Goal: Information Seeking & Learning: Check status

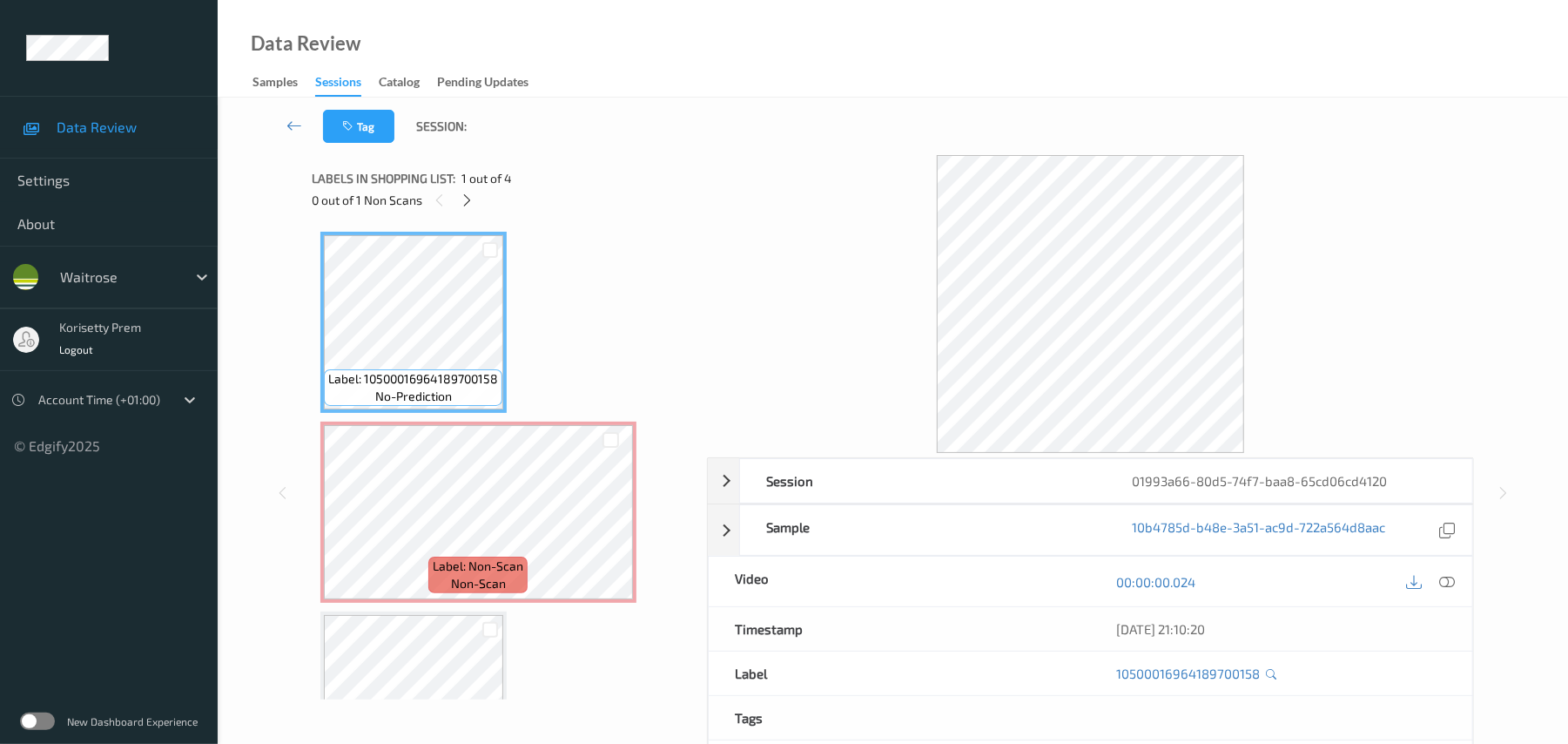
click at [798, 160] on div at bounding box center [1091, 304] width 767 height 298
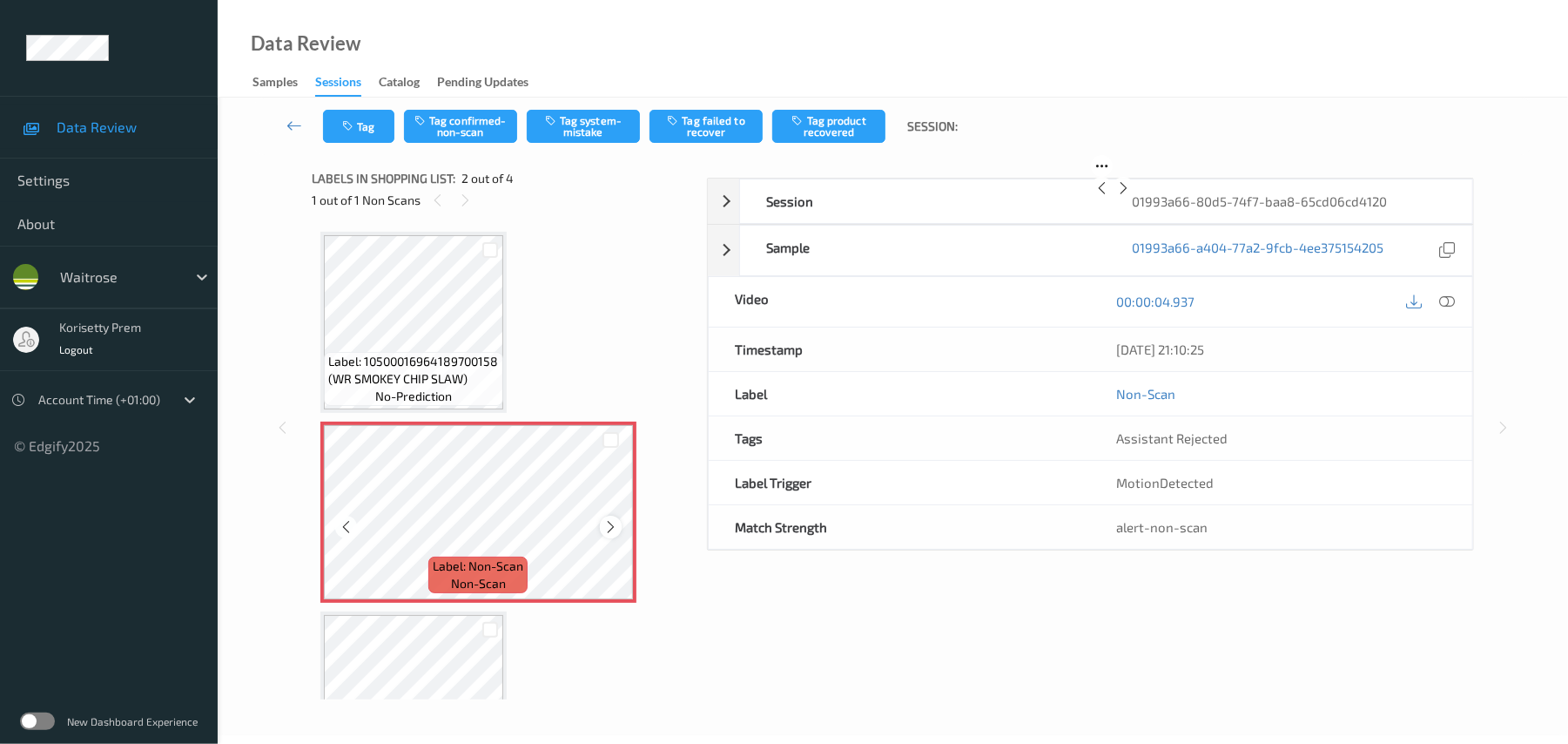
click at [603, 529] on icon at bounding box center [611, 526] width 15 height 16
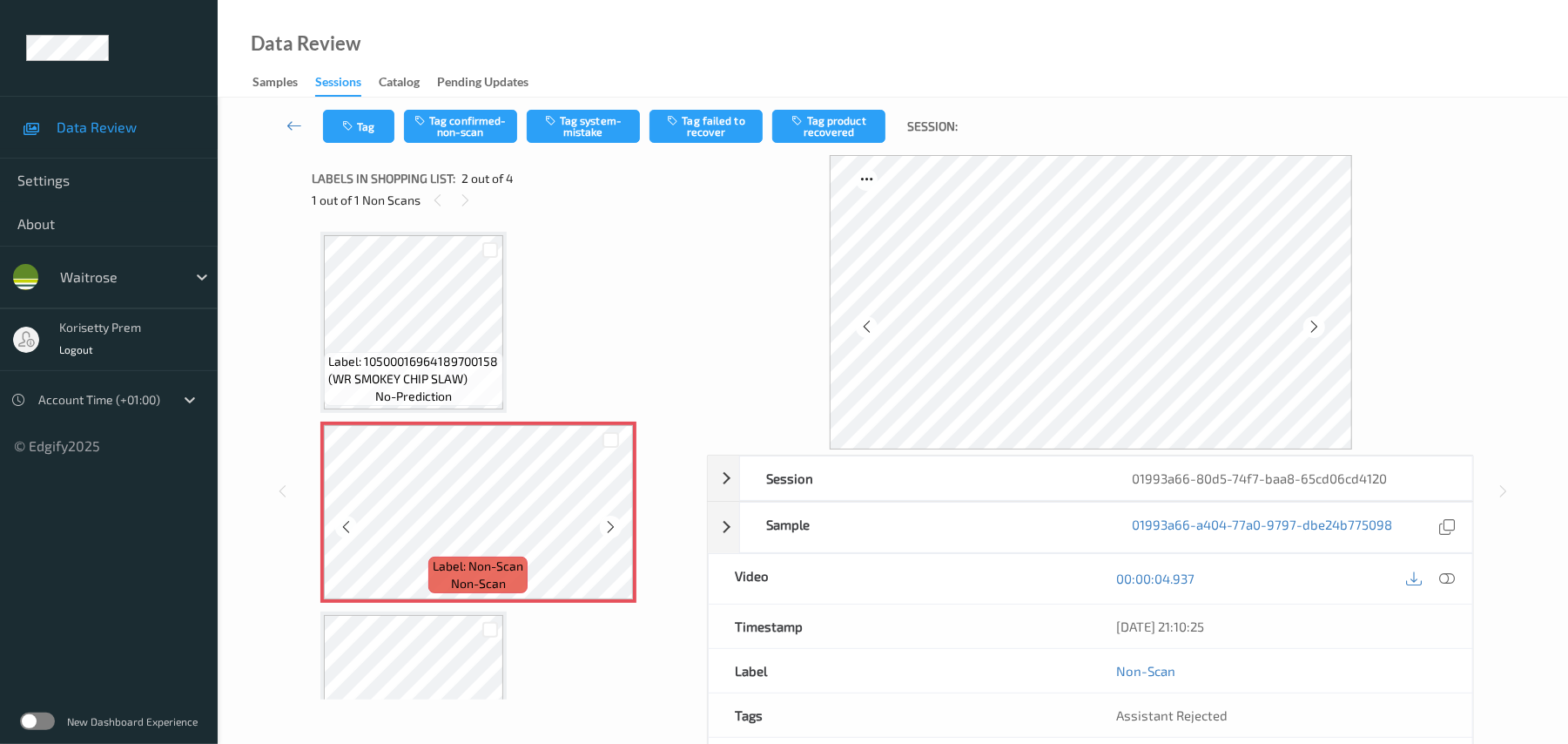
click at [603, 528] on icon at bounding box center [611, 526] width 15 height 16
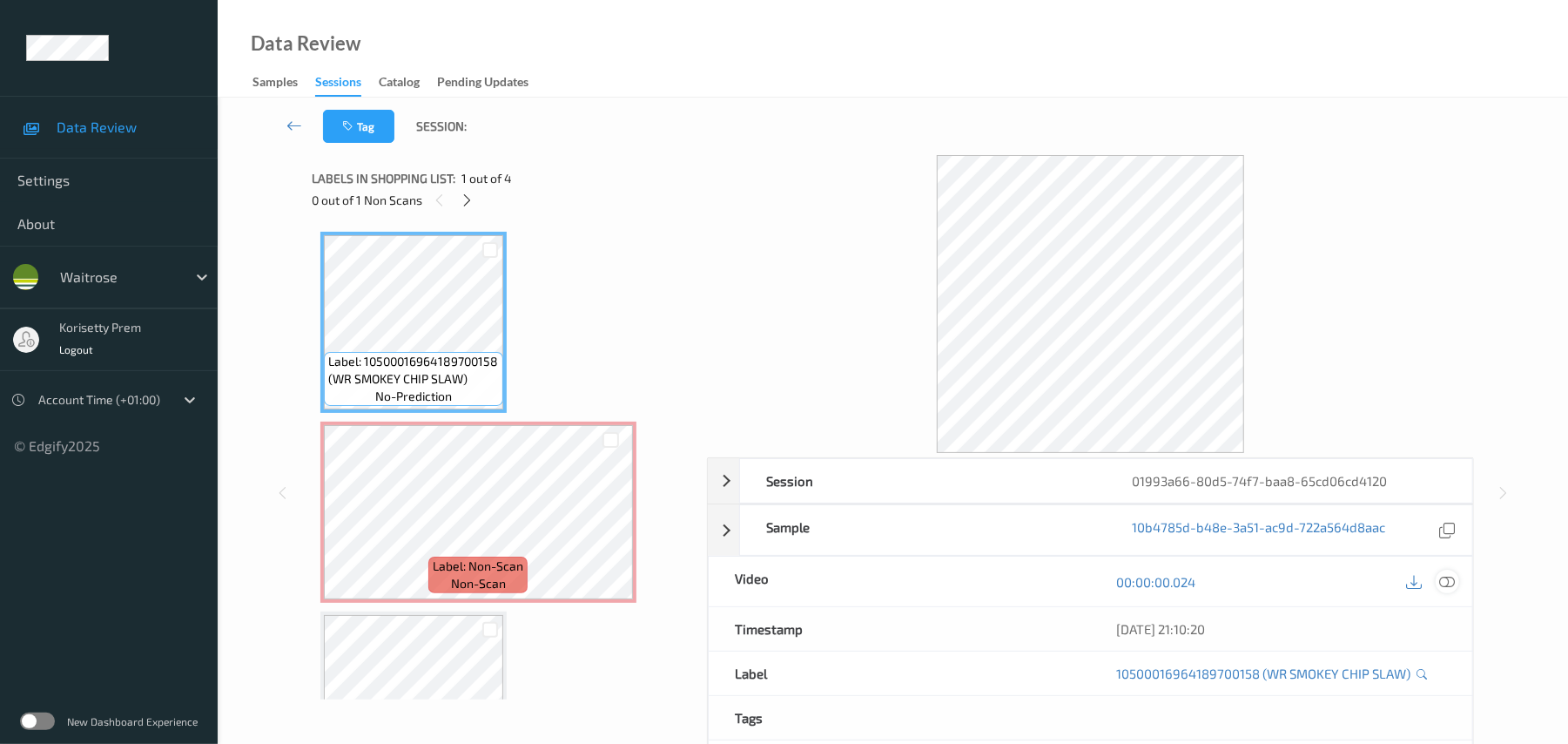
click at [1447, 582] on icon at bounding box center [1447, 582] width 16 height 16
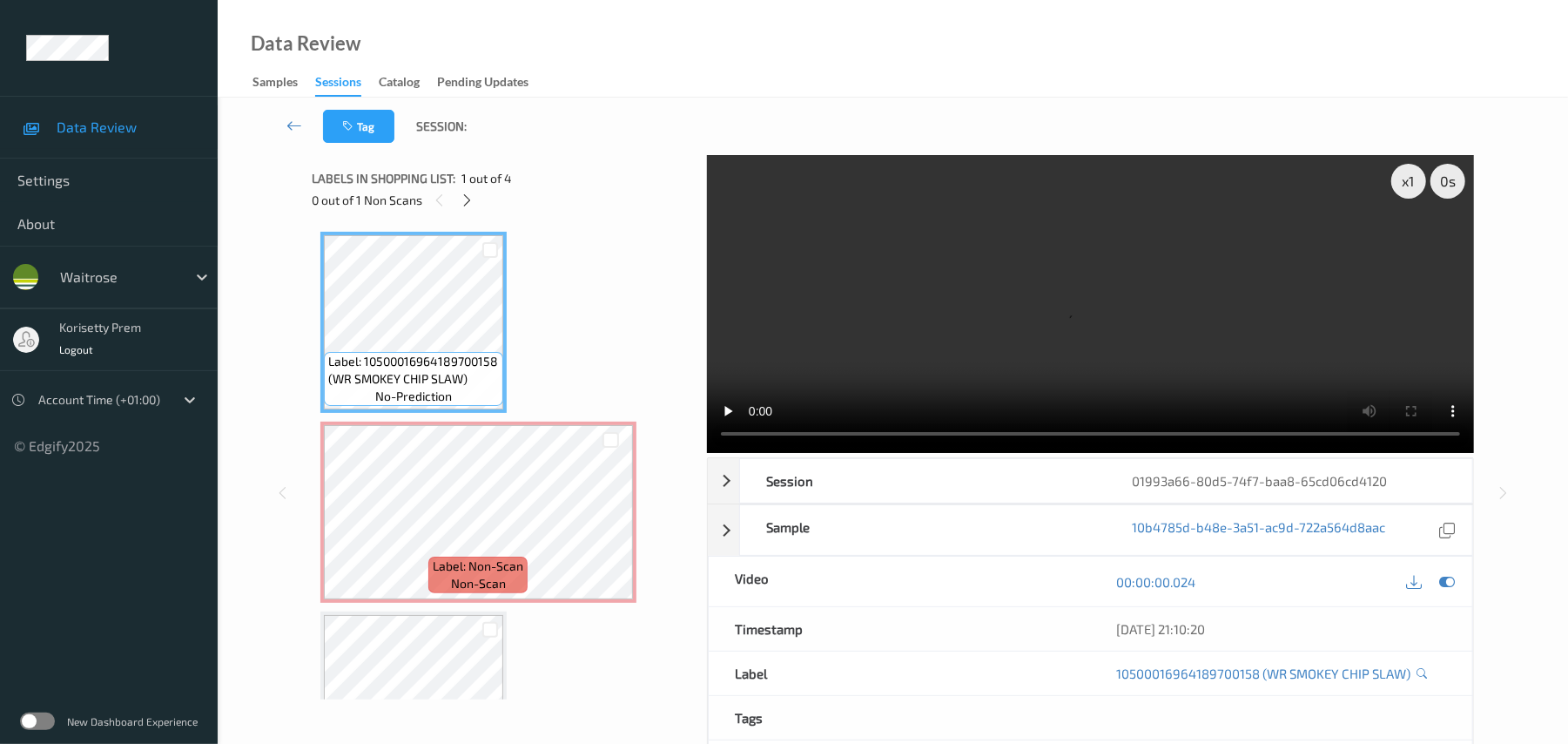
click at [1168, 261] on video at bounding box center [1091, 304] width 767 height 298
click at [950, 359] on video at bounding box center [1091, 304] width 767 height 298
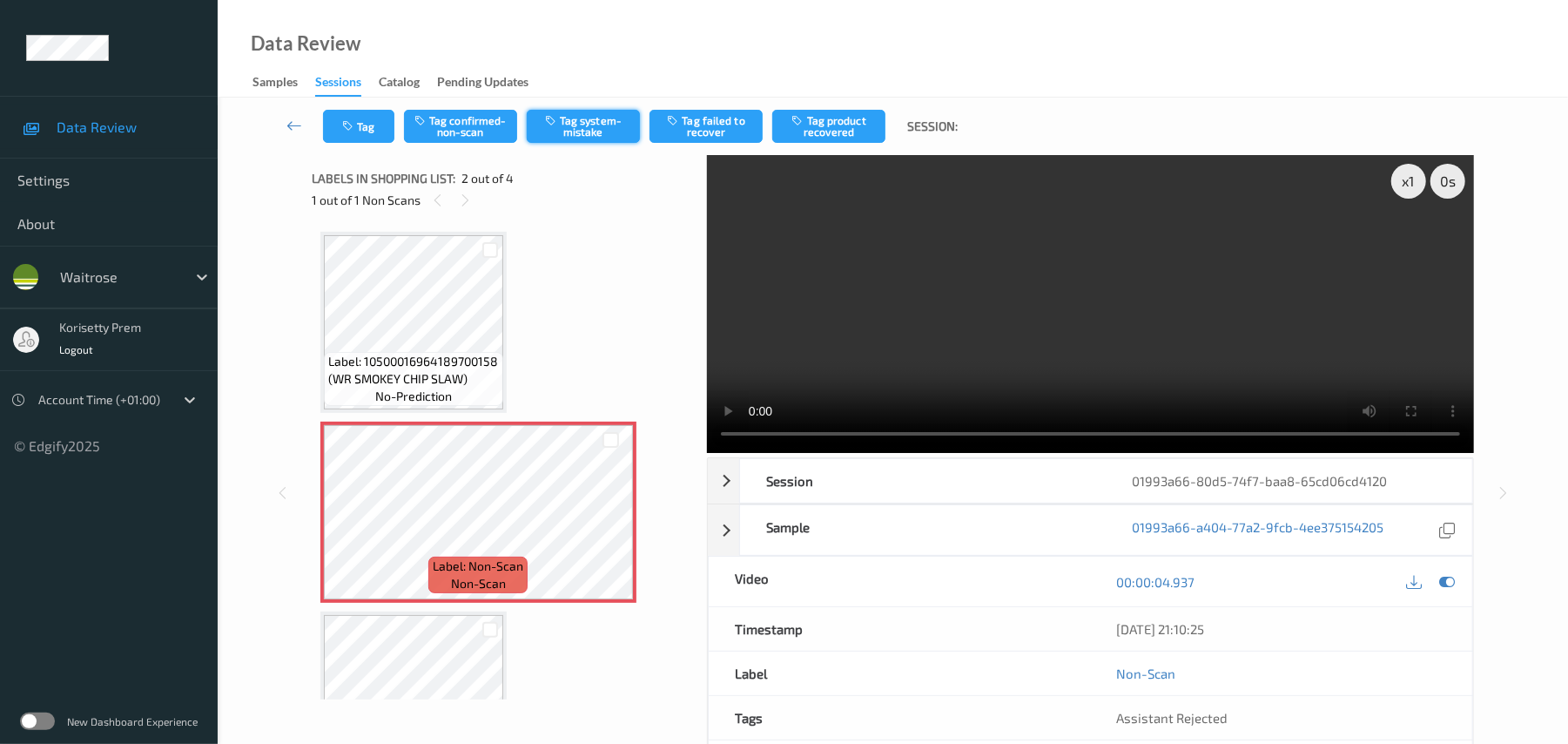
click at [572, 123] on button "Tag system-mistake" at bounding box center [584, 125] width 113 height 33
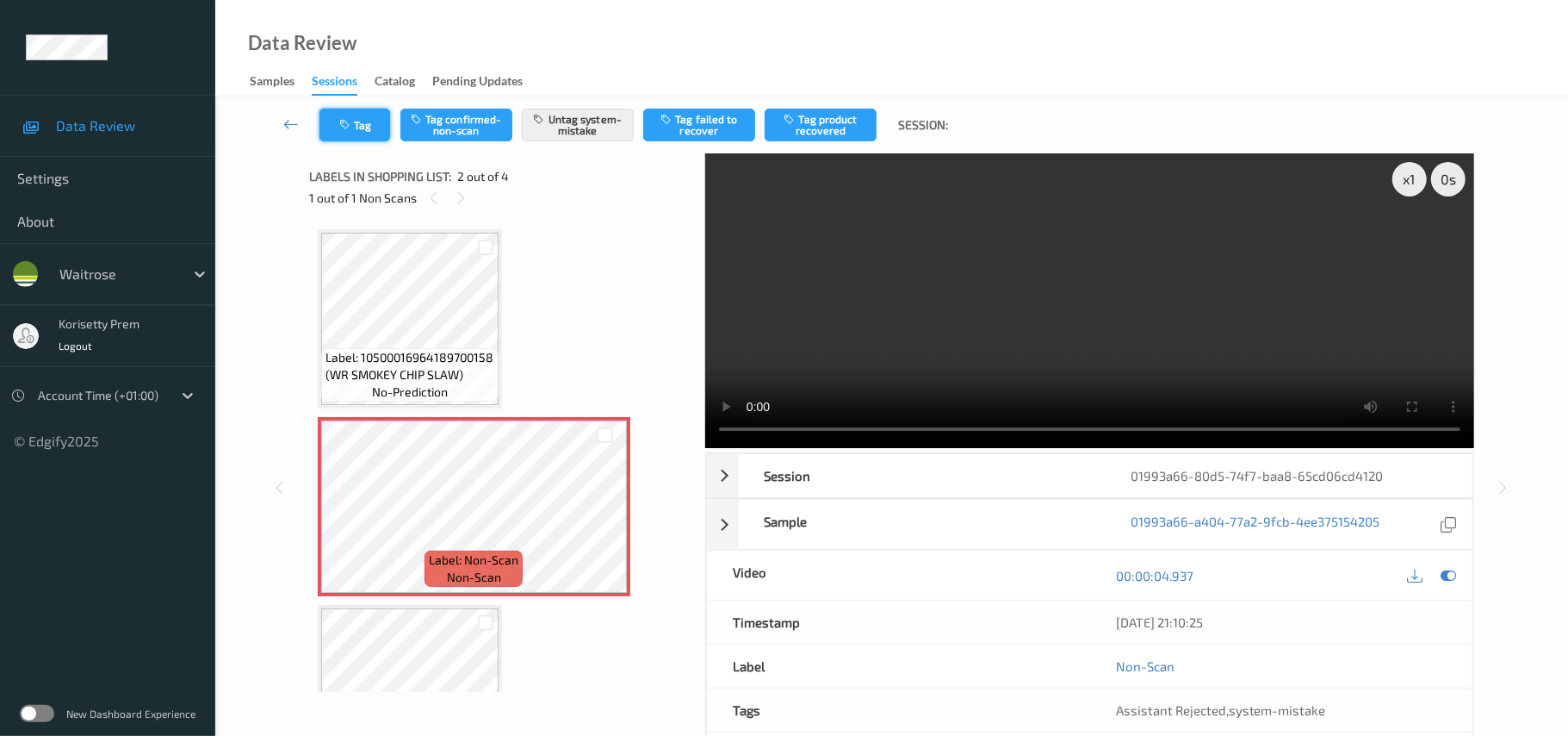
click at [377, 125] on button "Tag" at bounding box center [355, 124] width 71 height 33
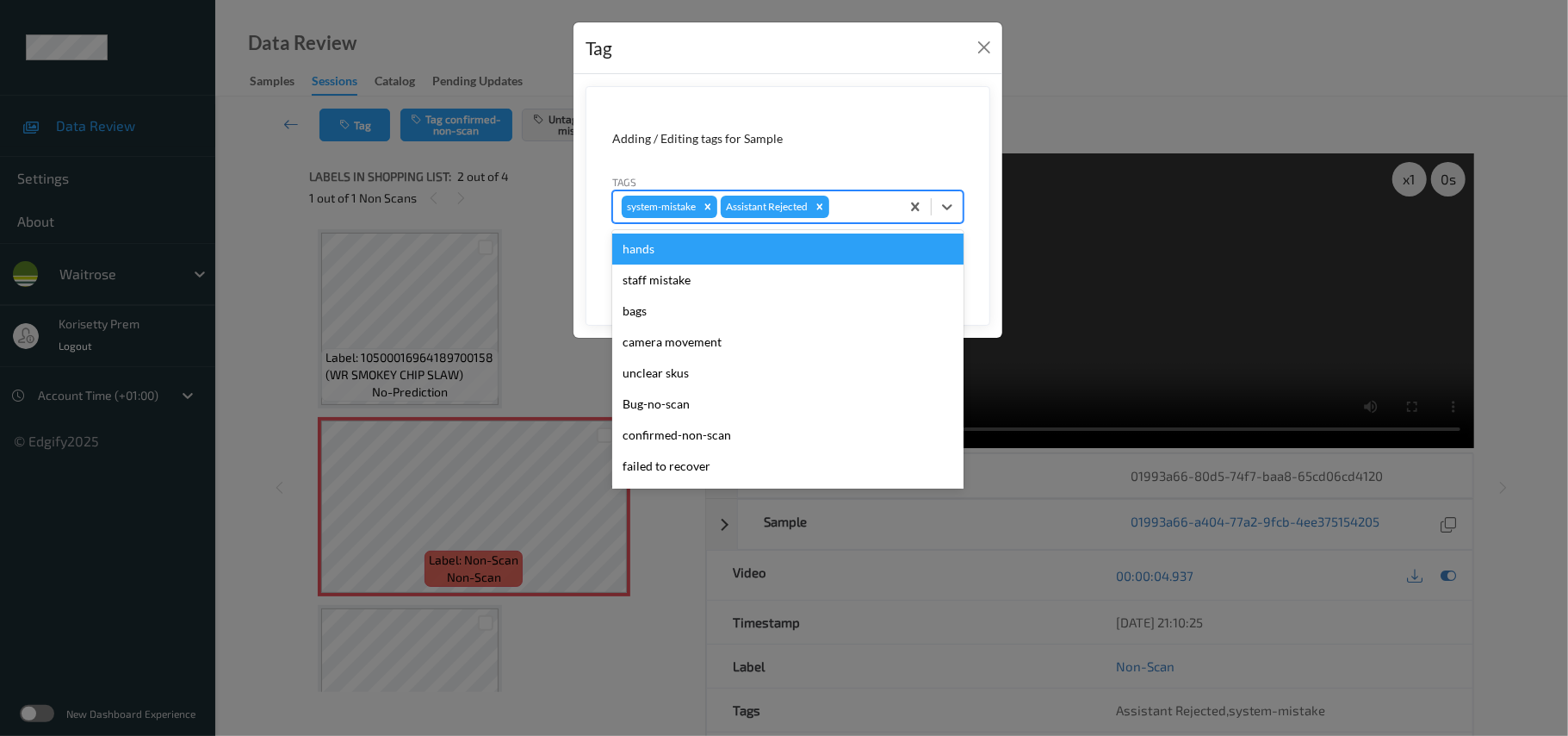
click at [850, 218] on div "system-mistake Assistant Rejected" at bounding box center [757, 206] width 287 height 29
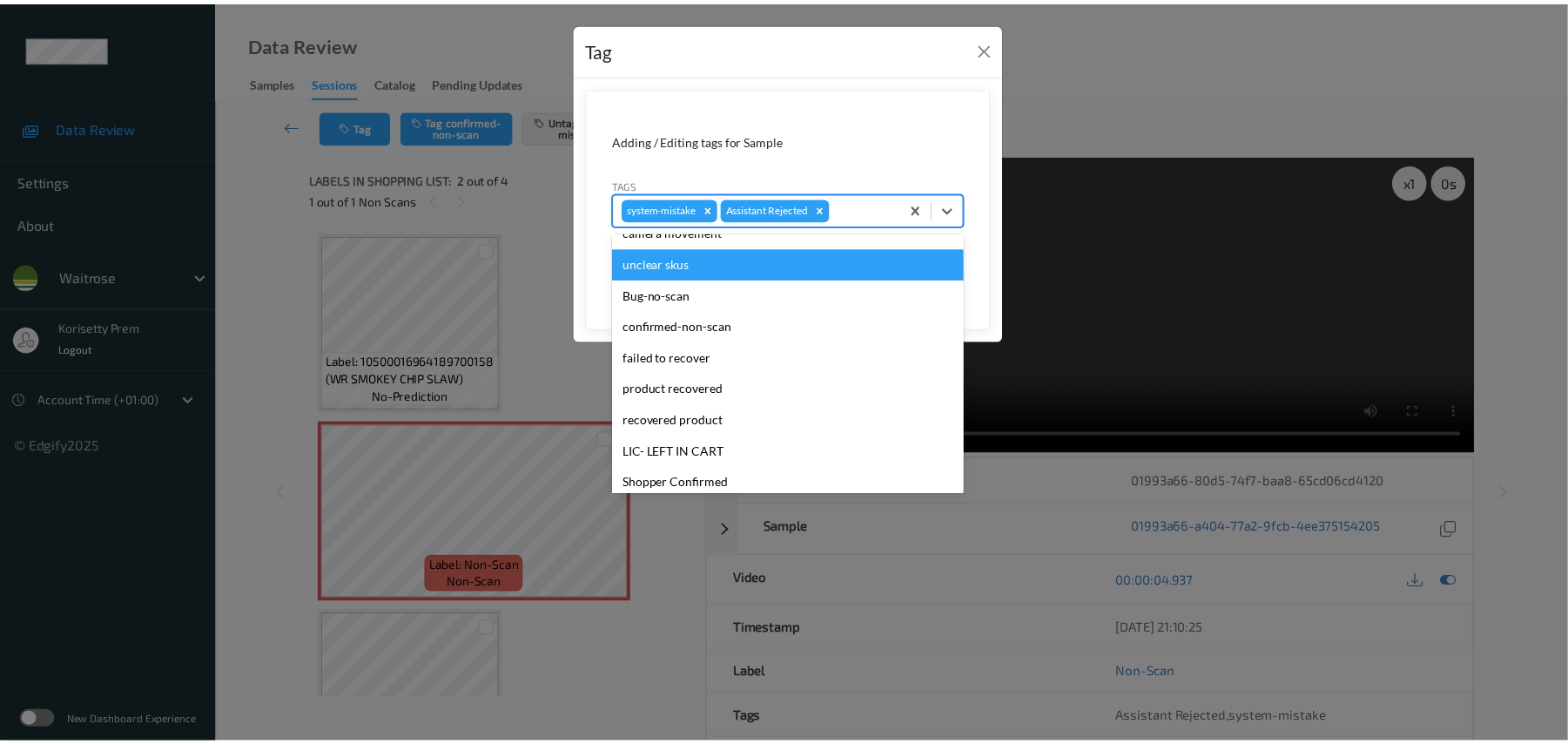
scroll to position [405, 0]
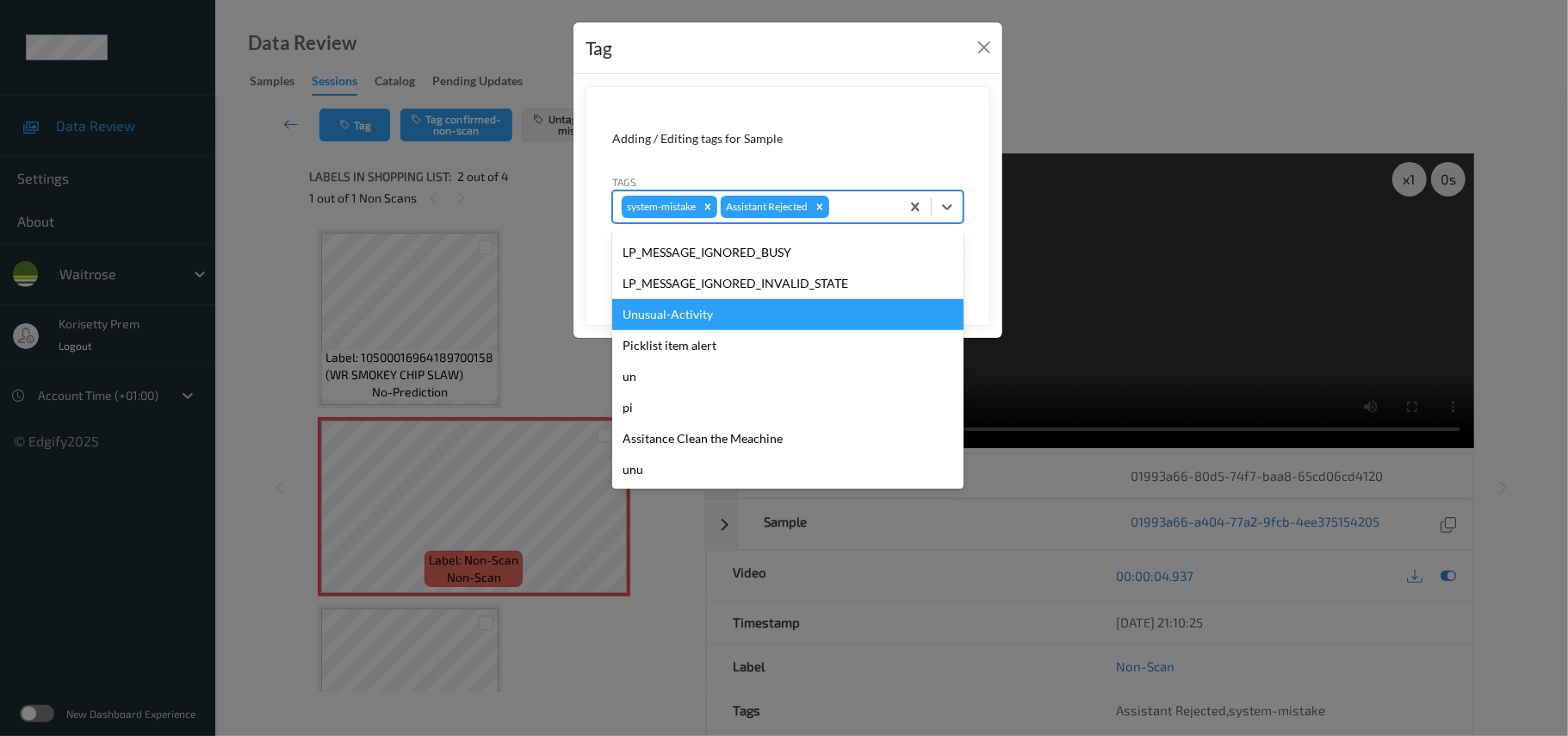
click at [693, 313] on div "Unusual-Activity" at bounding box center [788, 313] width 351 height 31
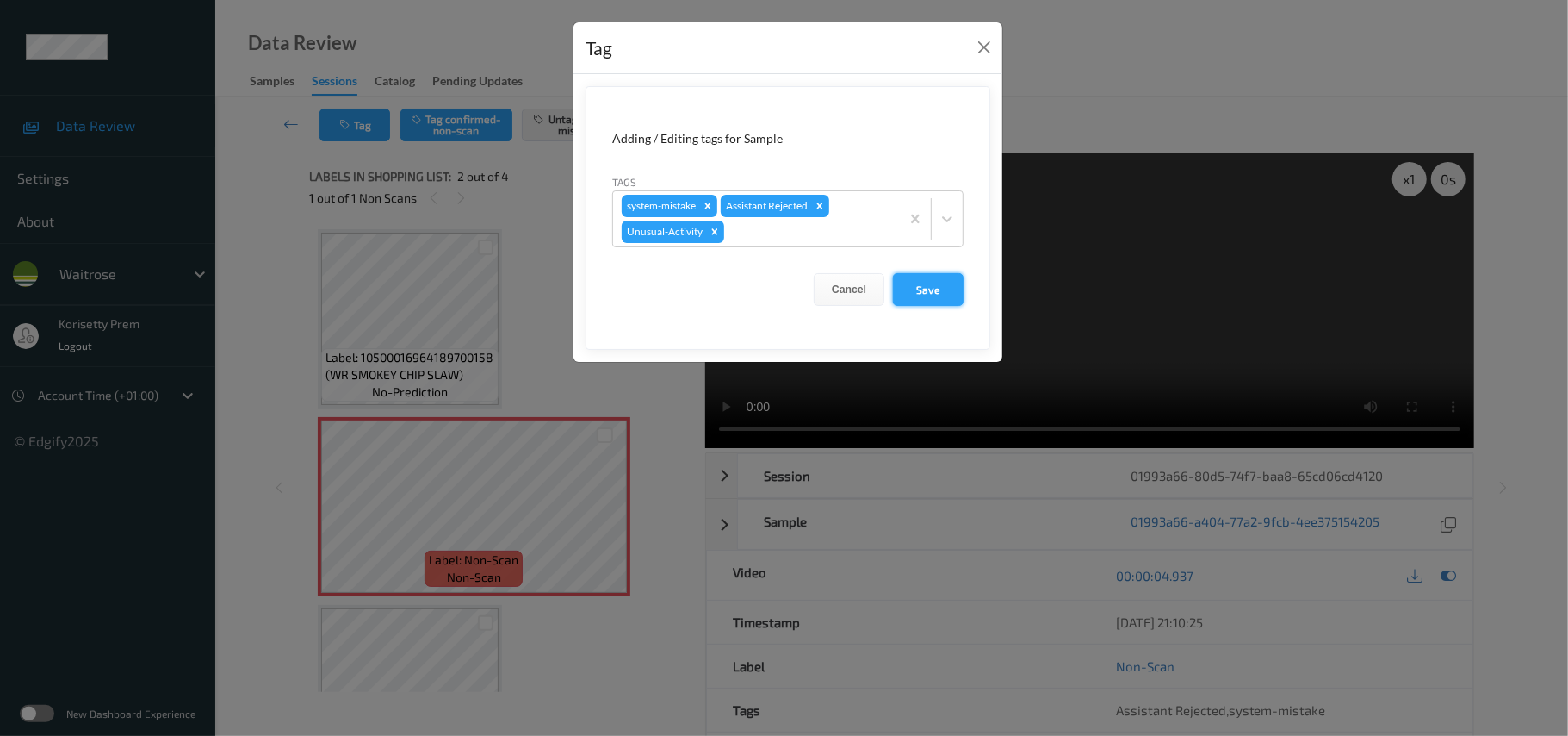
click at [923, 276] on button "Save" at bounding box center [928, 289] width 71 height 33
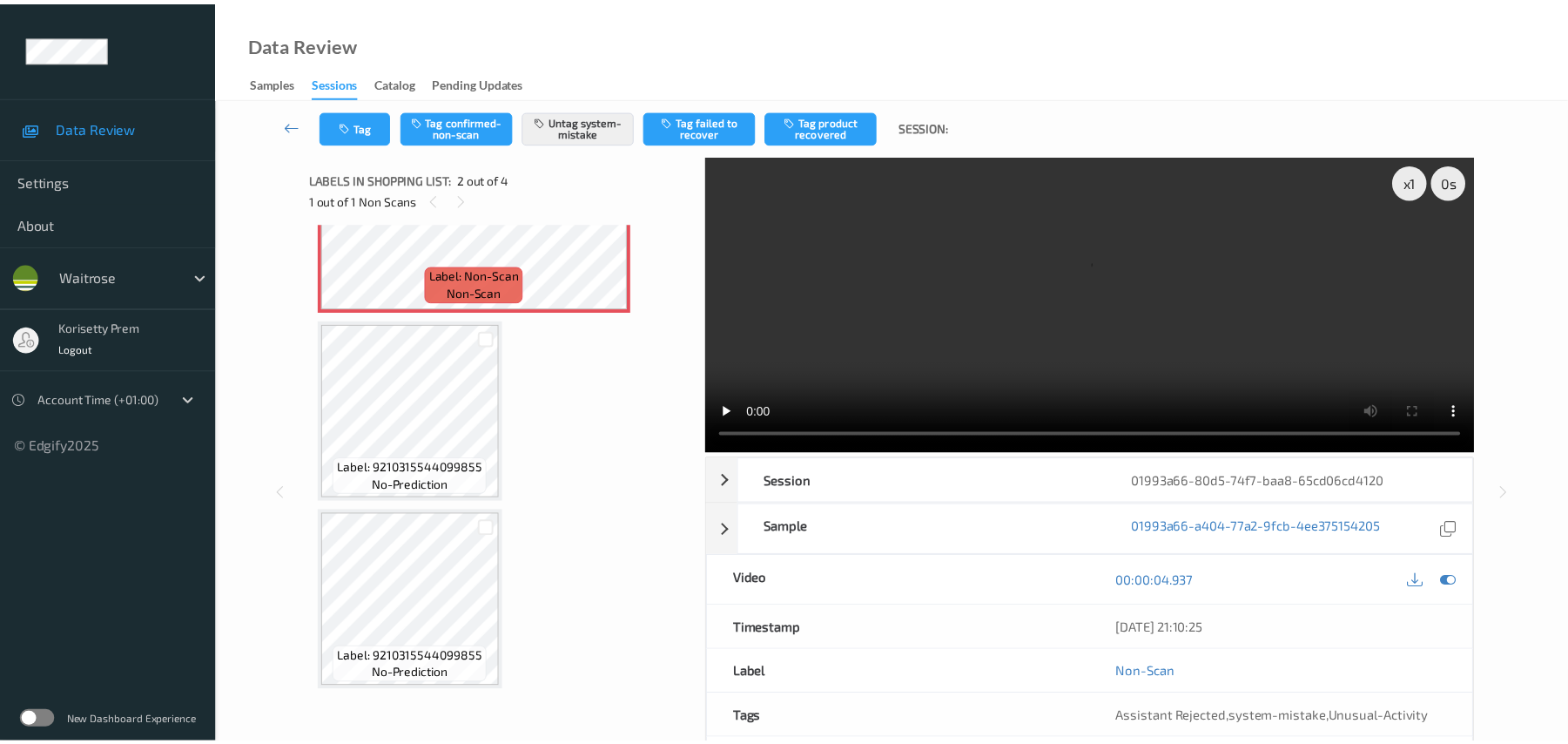
scroll to position [0, 0]
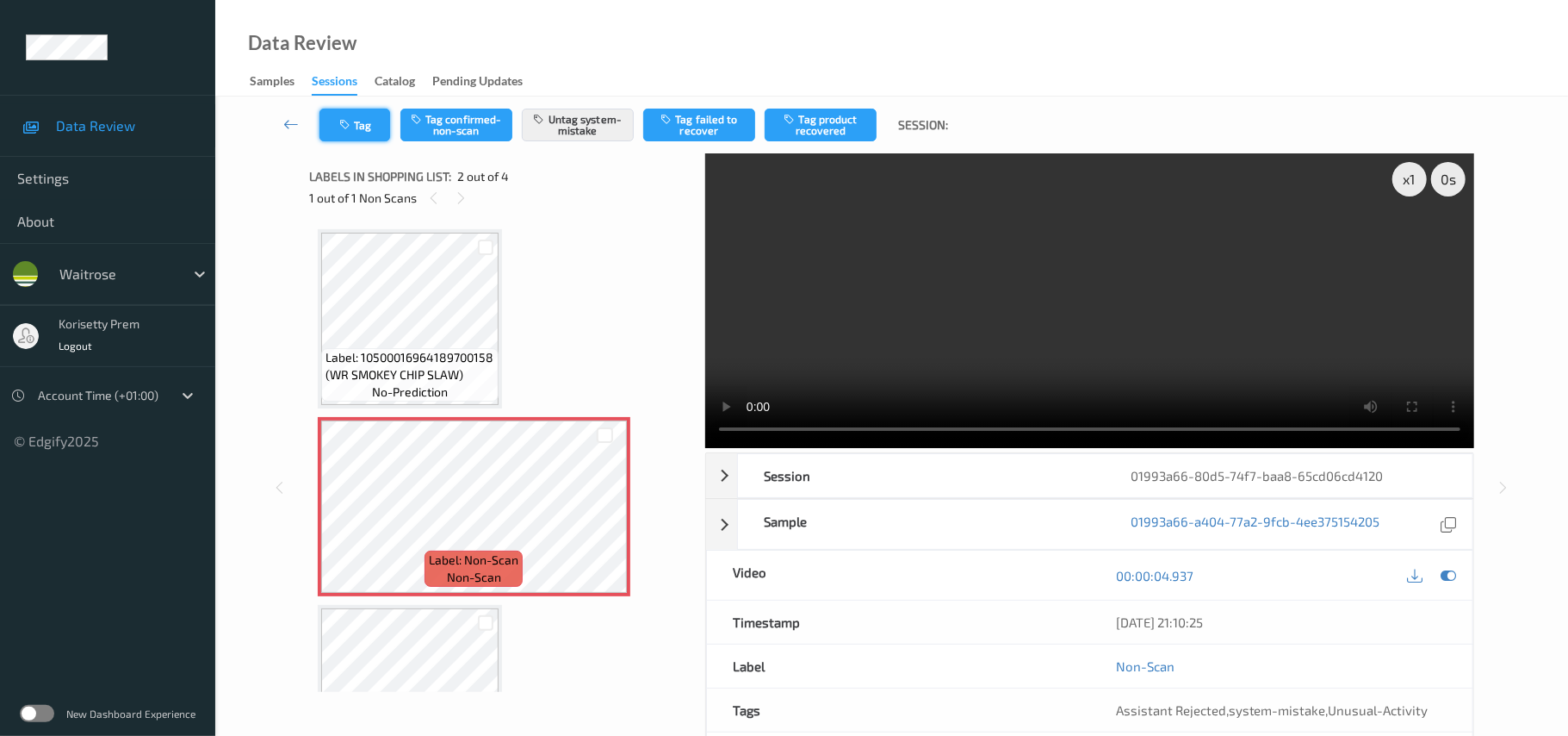
click at [356, 118] on button "Tag" at bounding box center [355, 124] width 71 height 33
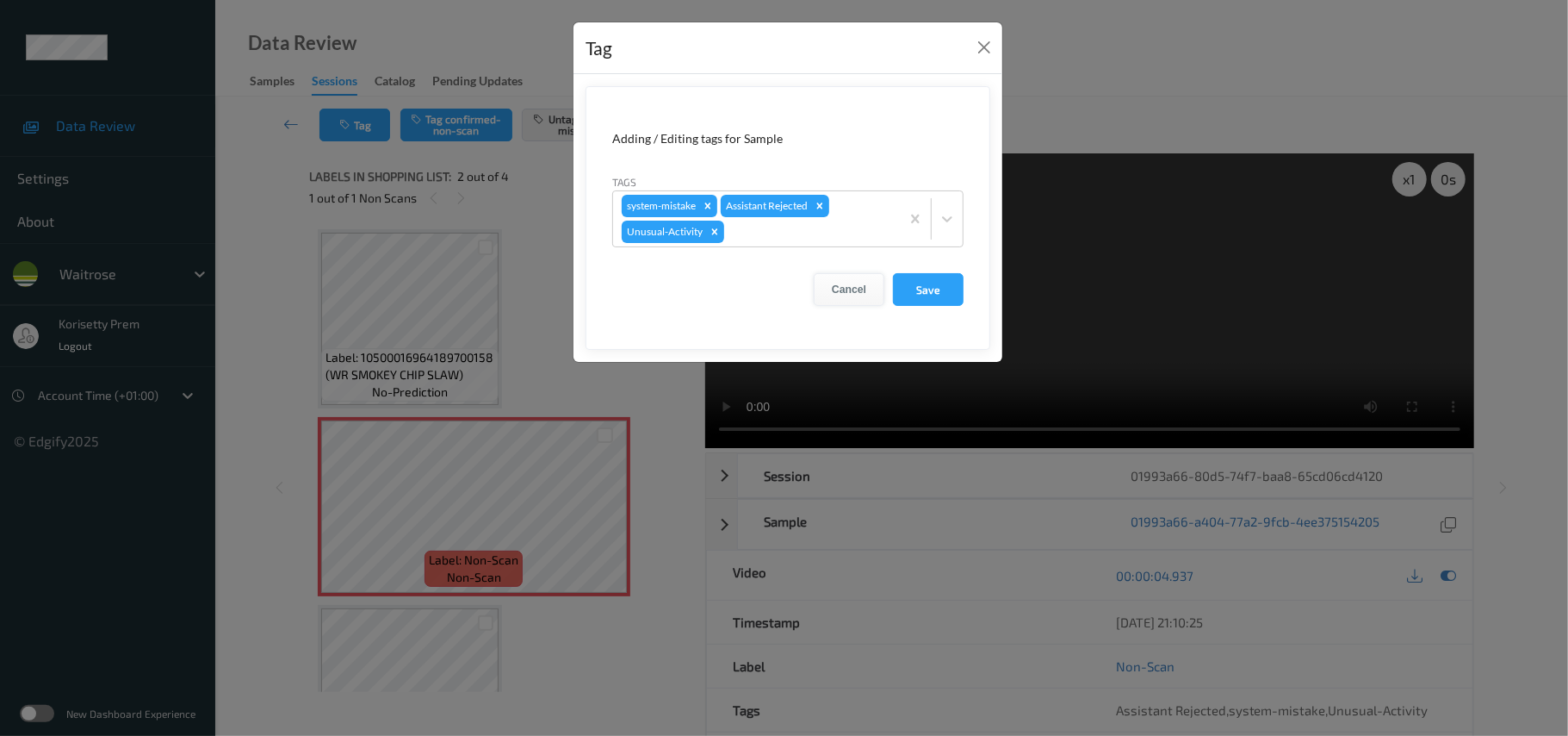
click at [845, 291] on button "Cancel" at bounding box center [849, 289] width 71 height 33
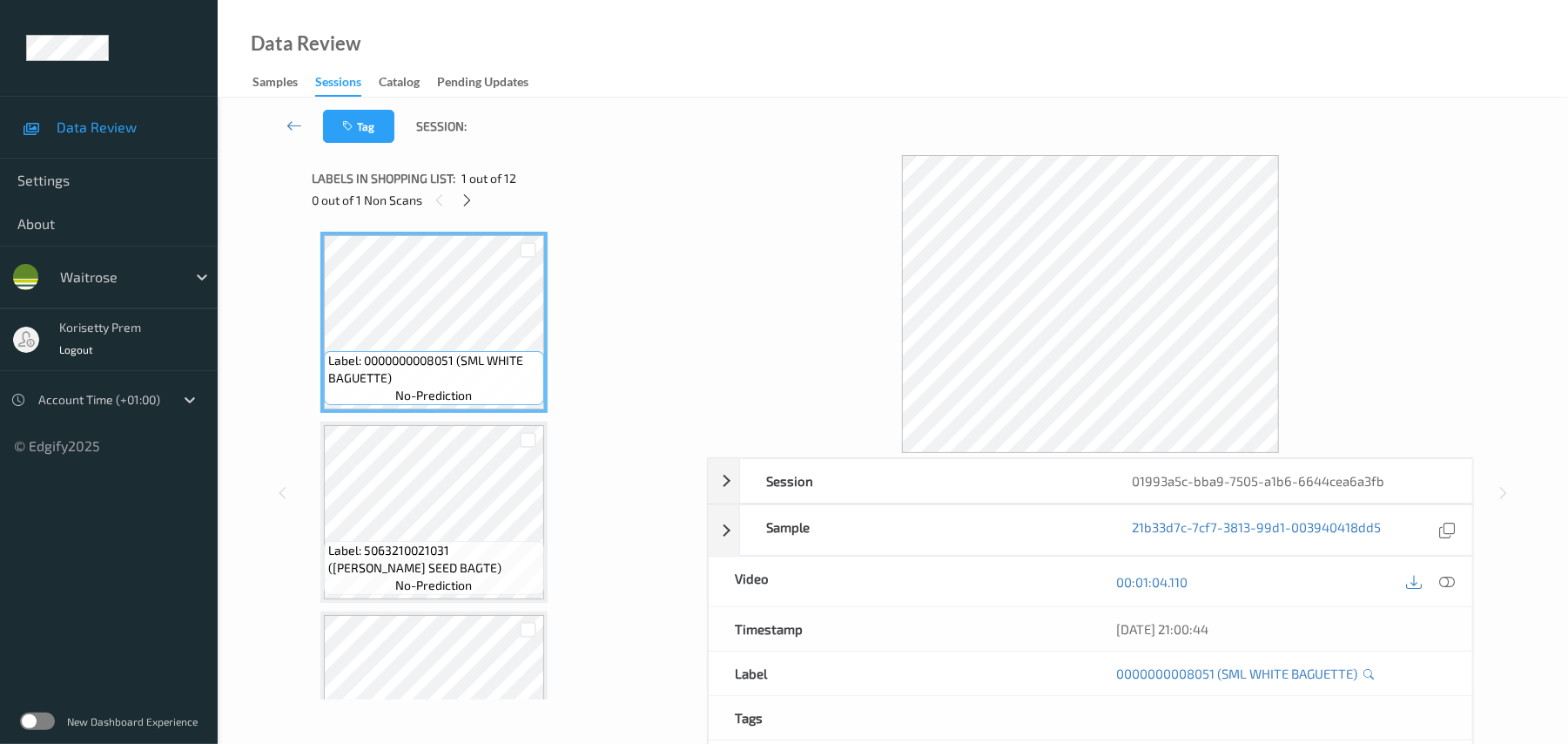
click at [644, 87] on div "Data Review Samples Sessions Catalog Pending Updates" at bounding box center [893, 48] width 1350 height 97
click at [469, 203] on icon at bounding box center [468, 200] width 15 height 16
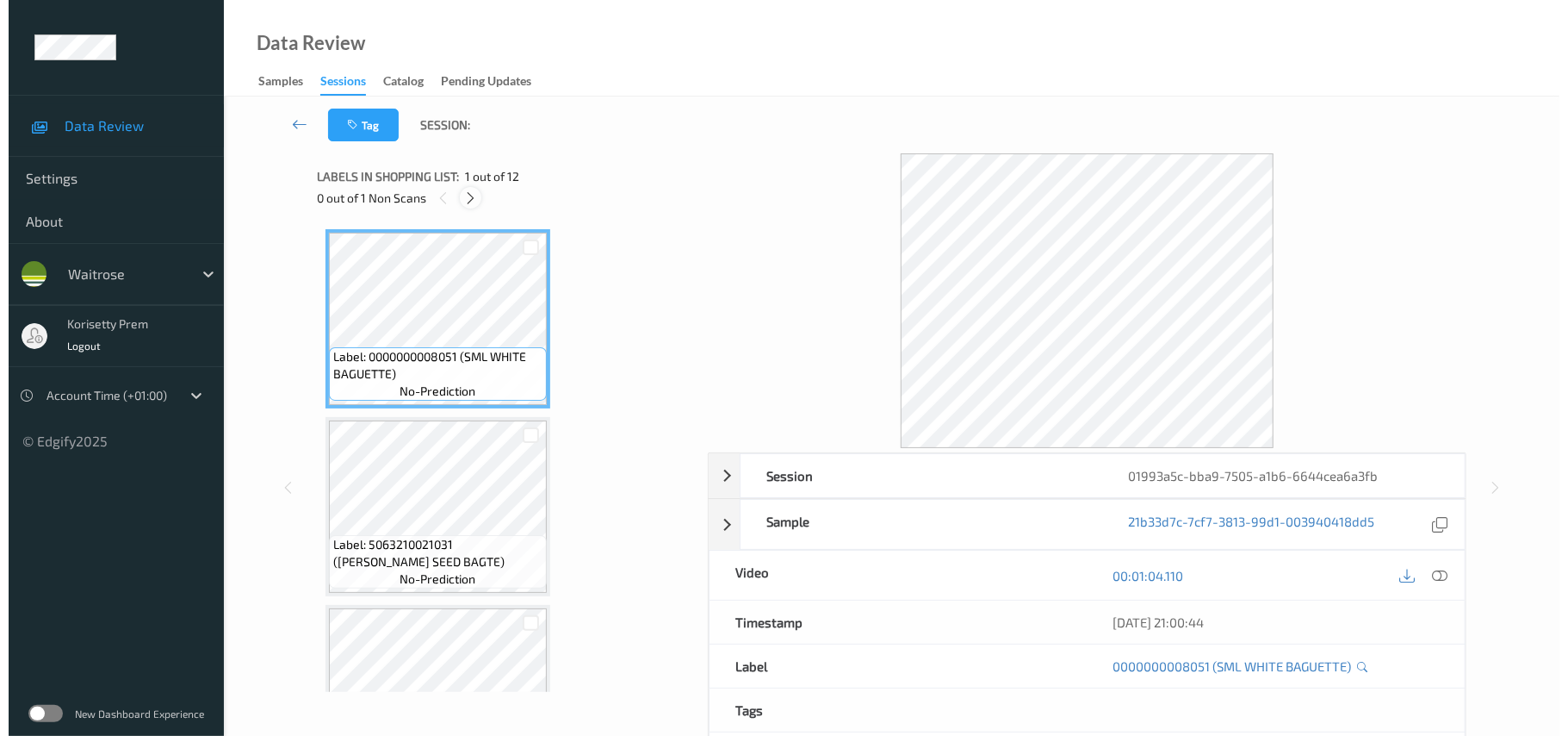
scroll to position [384, 0]
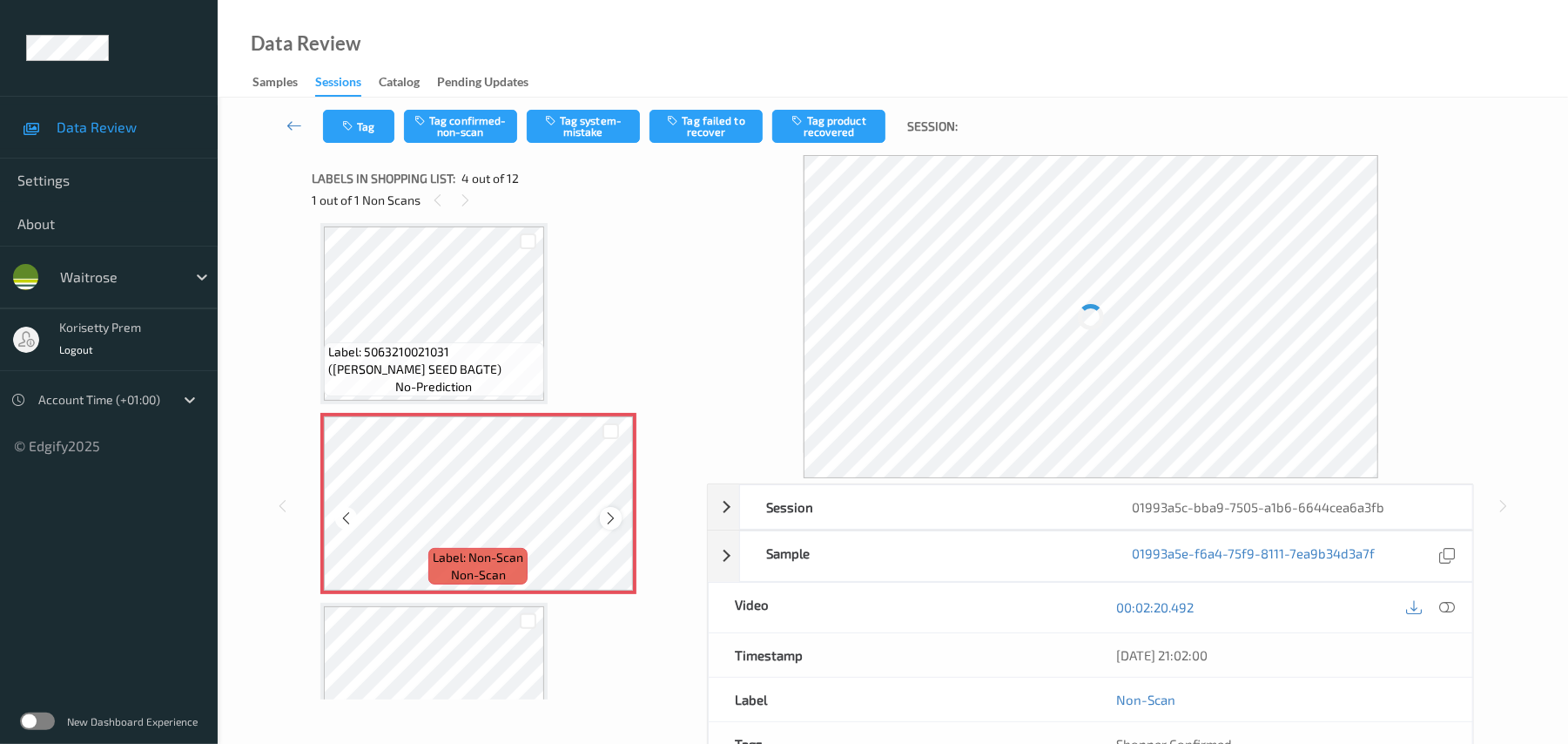
click at [614, 514] on icon at bounding box center [611, 518] width 15 height 16
click at [608, 514] on icon at bounding box center [611, 518] width 15 height 16
click at [1443, 609] on icon at bounding box center [1447, 606] width 16 height 16
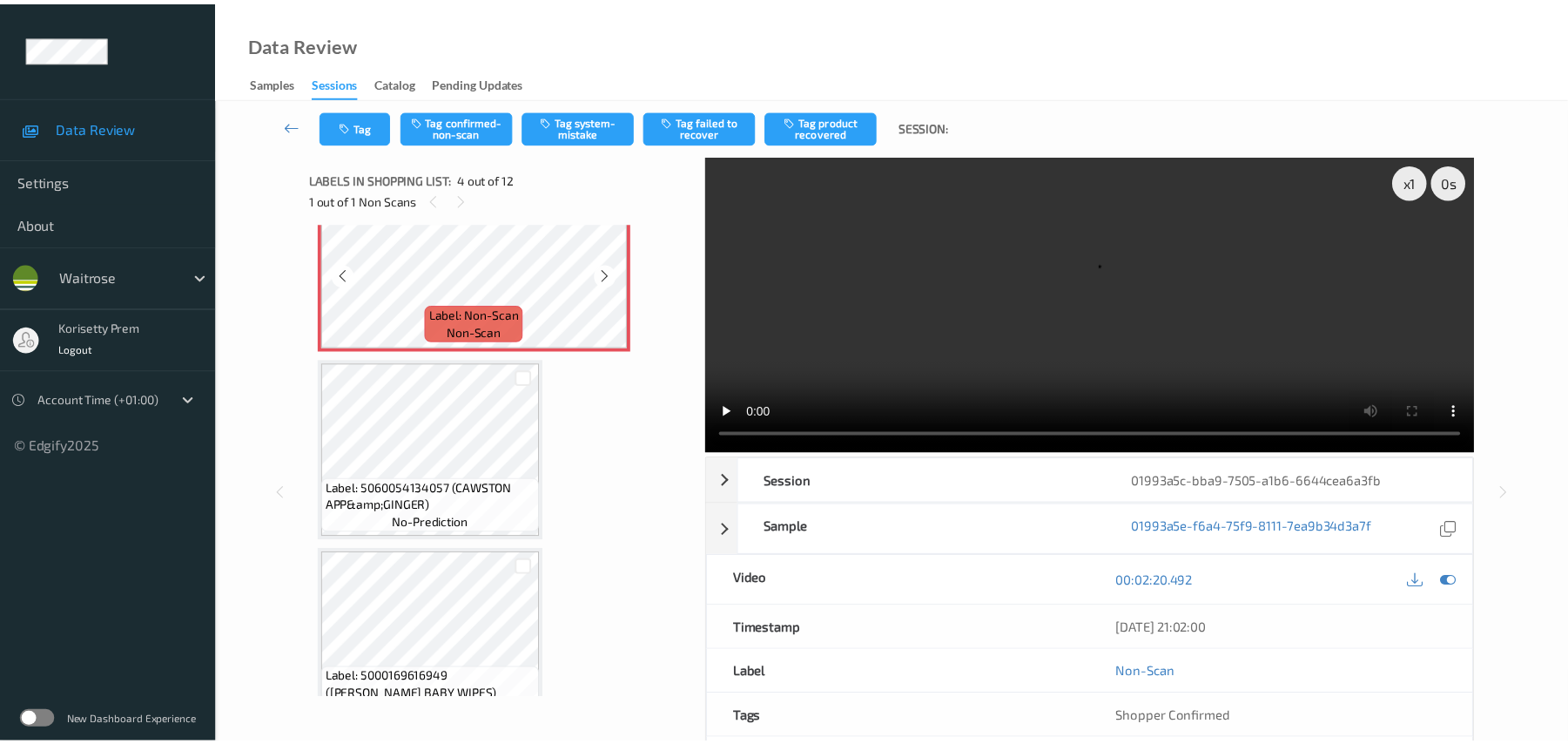
scroll to position [273, 0]
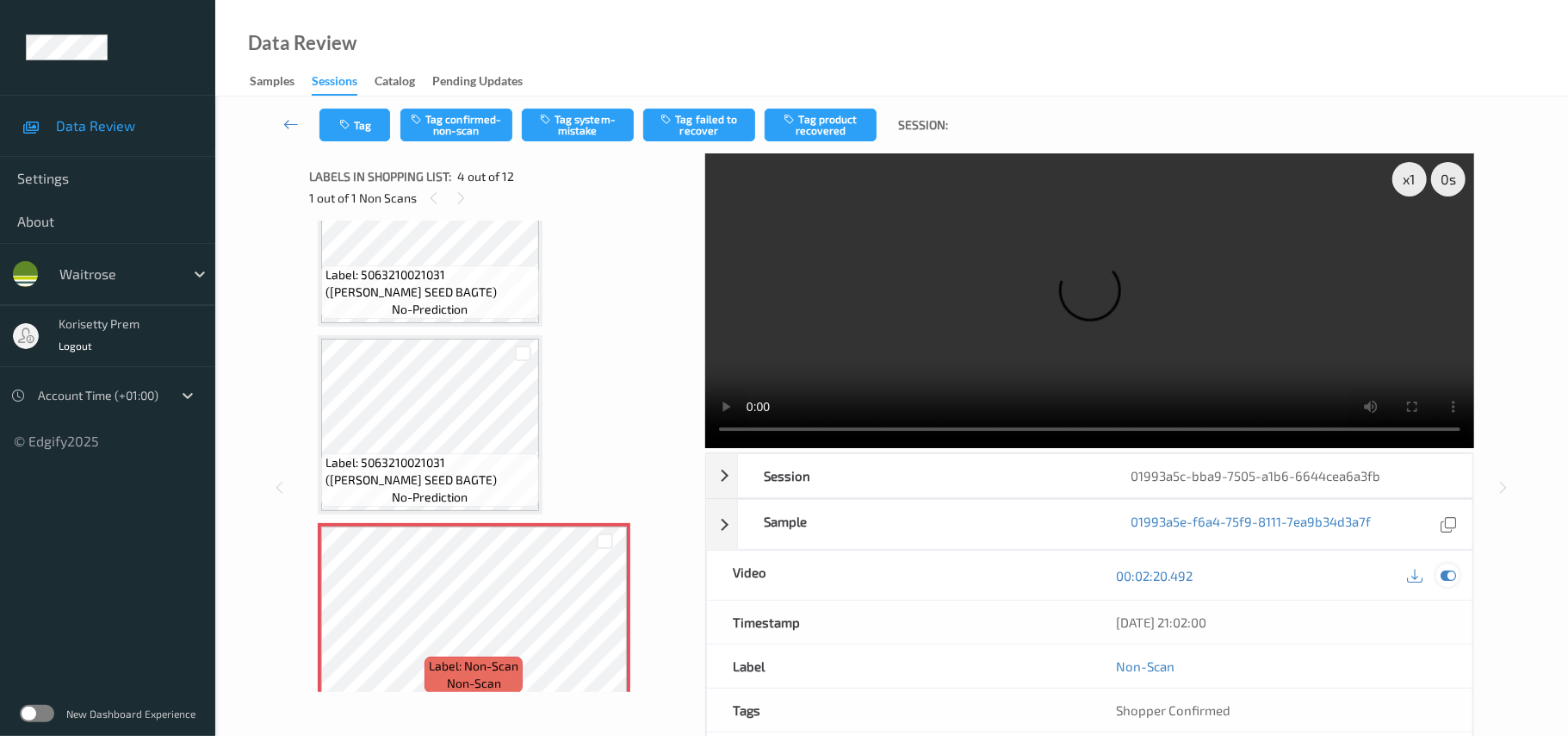
click at [1450, 568] on icon at bounding box center [1448, 576] width 16 height 16
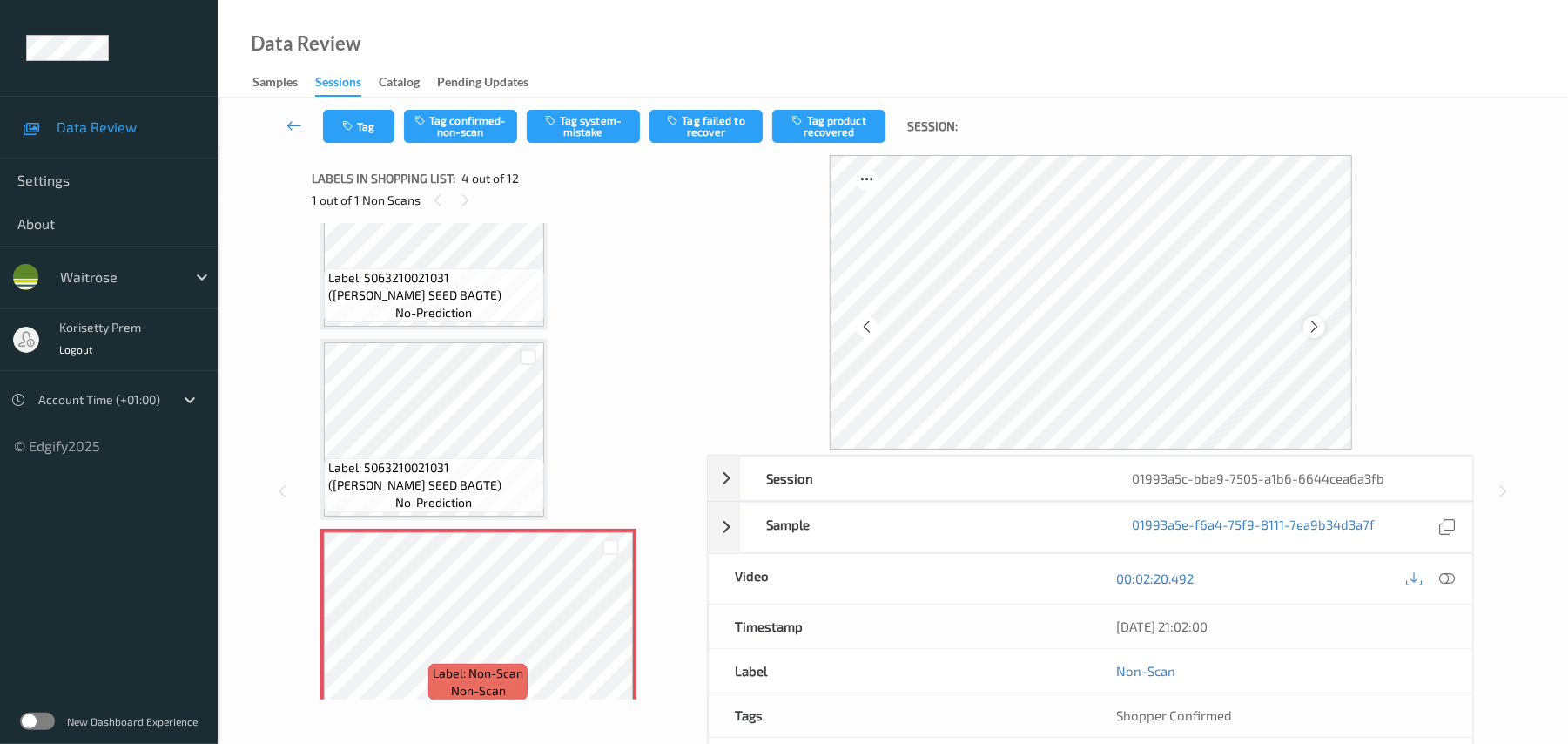
click at [1312, 322] on icon at bounding box center [1314, 326] width 15 height 16
click at [1314, 322] on icon at bounding box center [1314, 326] width 15 height 16
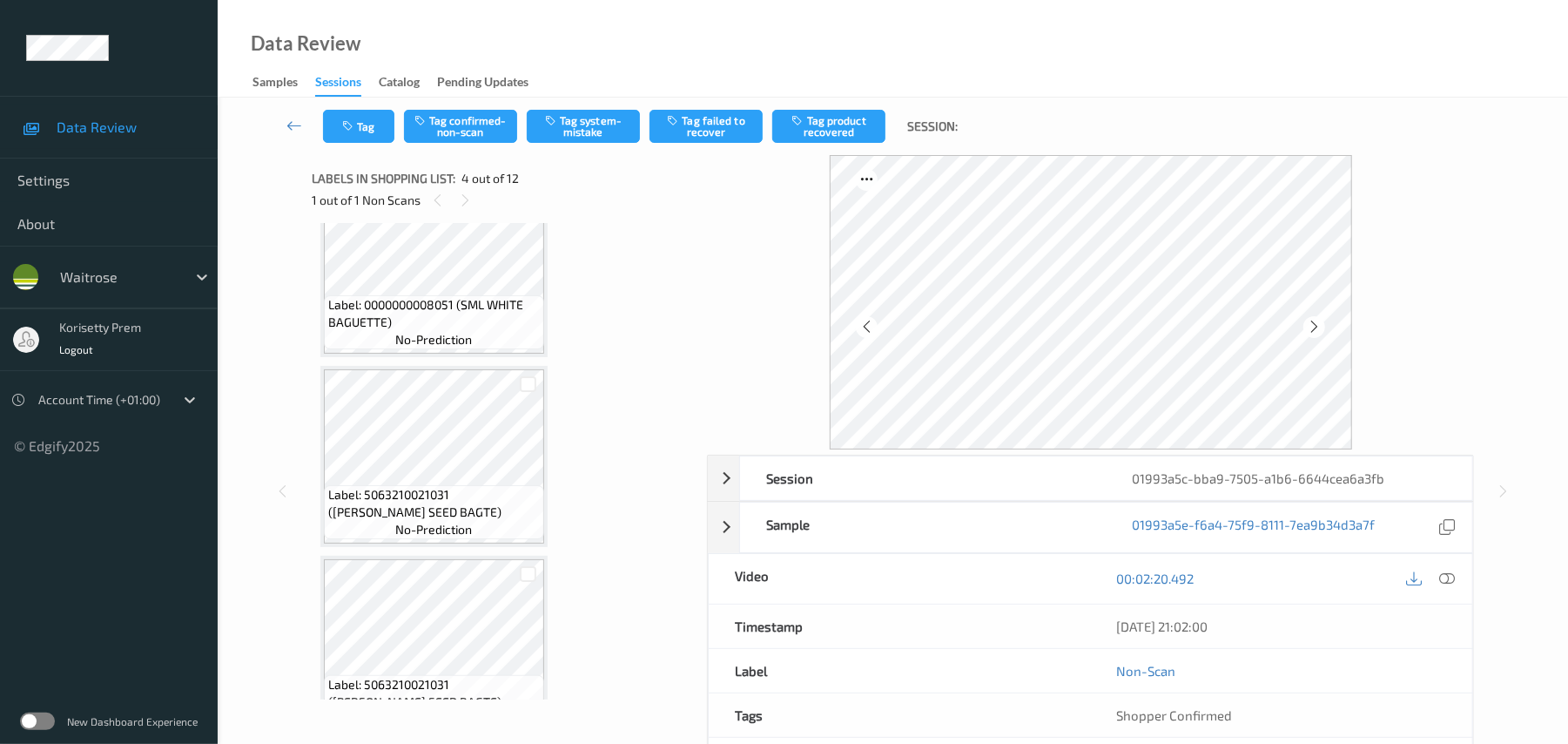
scroll to position [40, 0]
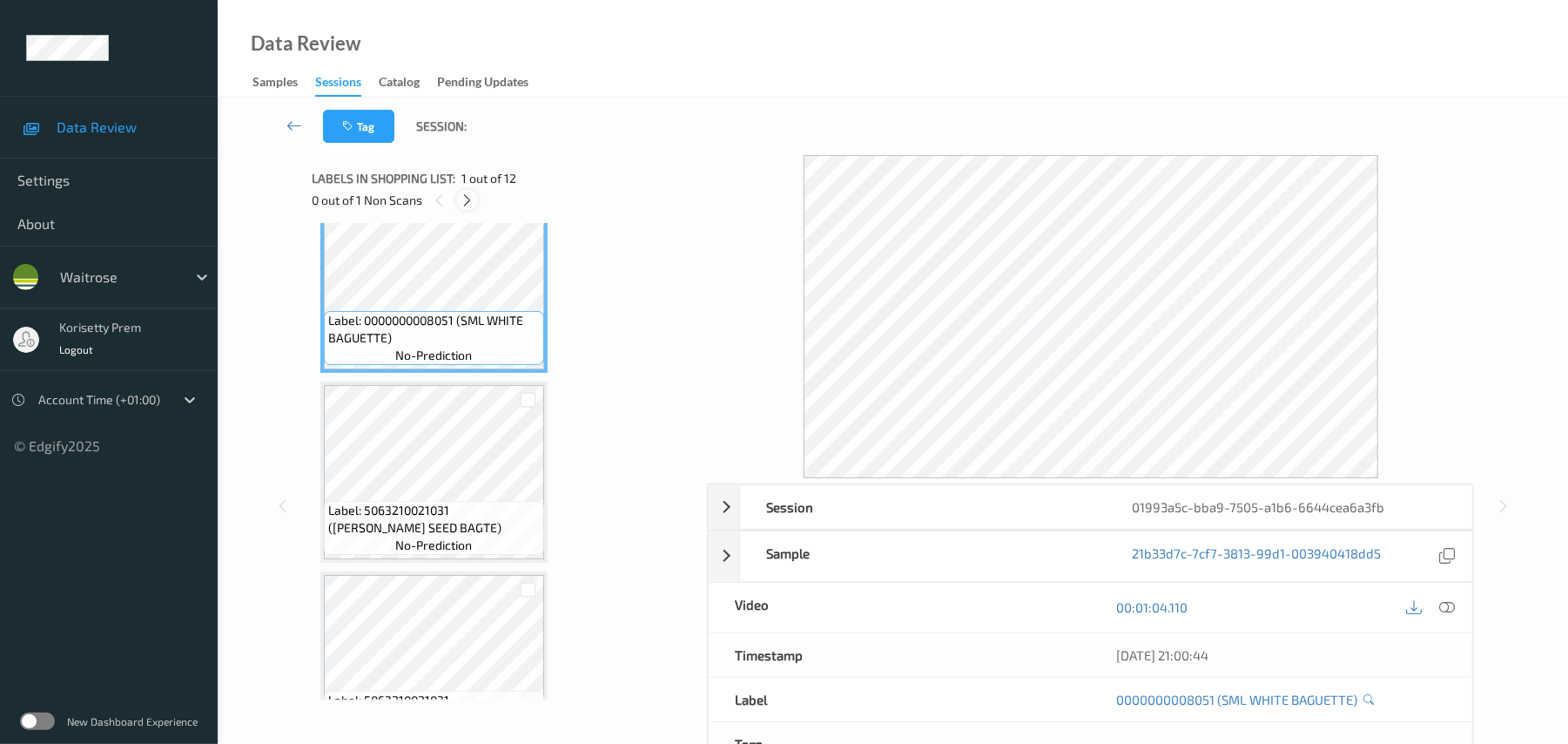
click at [464, 204] on icon at bounding box center [468, 200] width 15 height 16
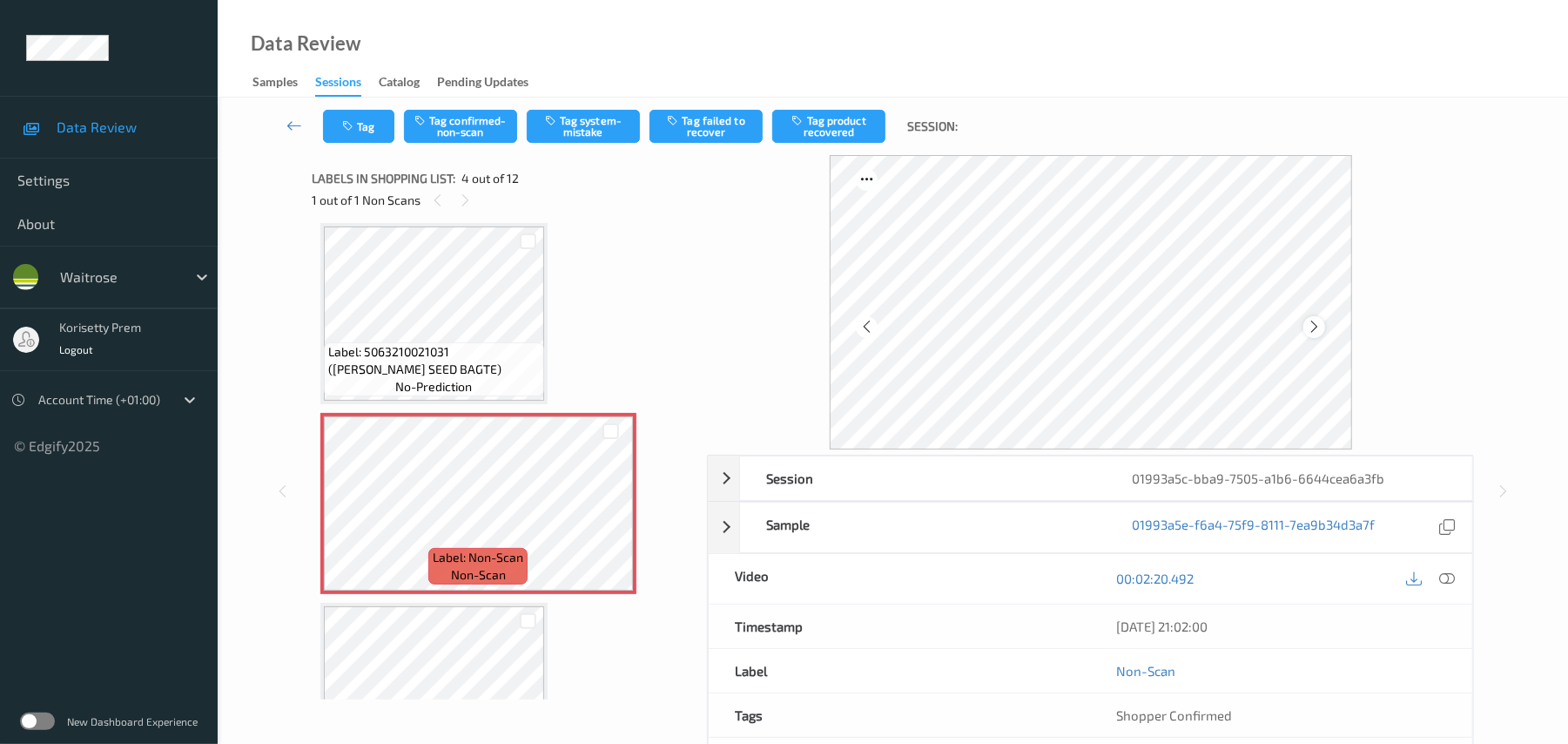
click at [1314, 322] on icon at bounding box center [1314, 326] width 15 height 16
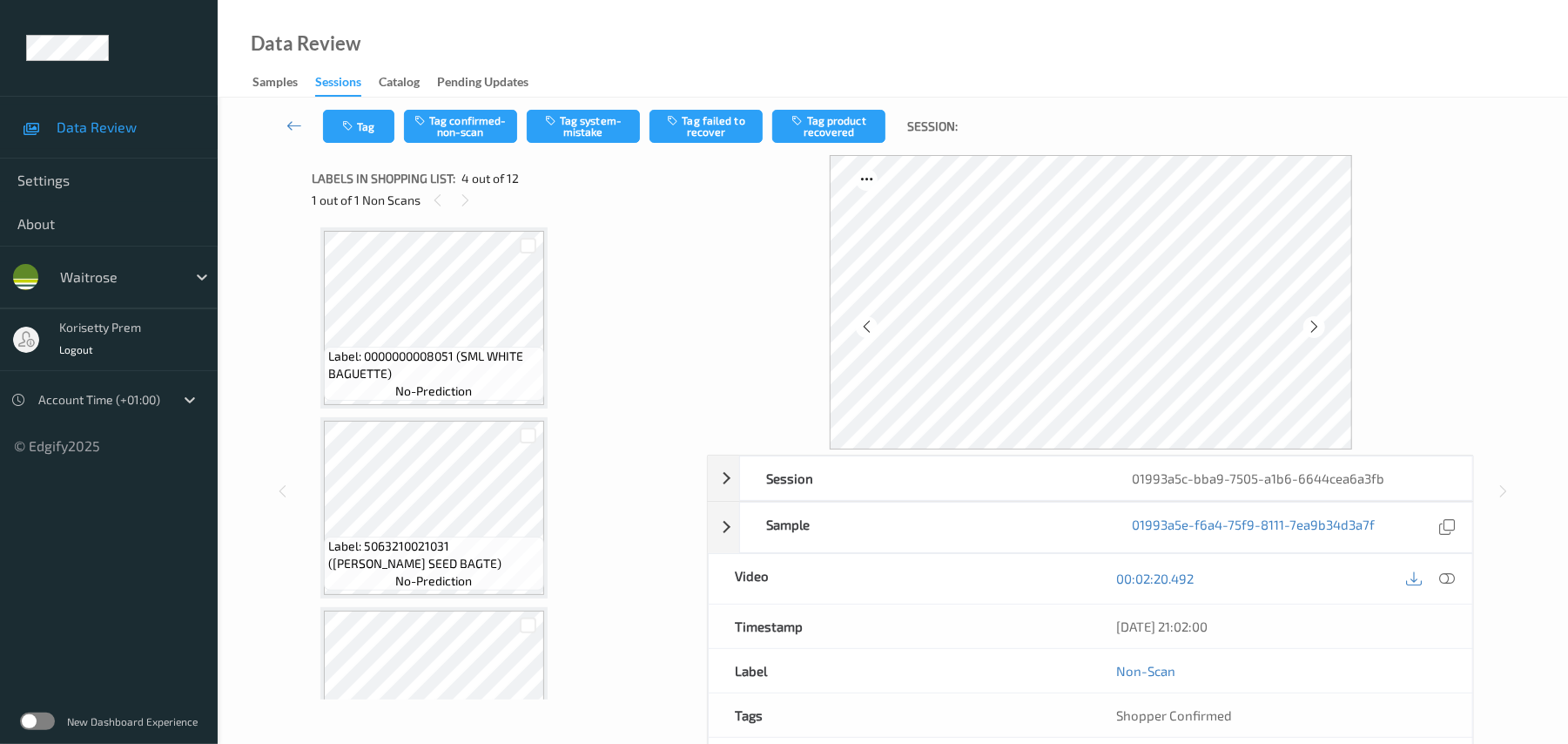
scroll to position [0, 0]
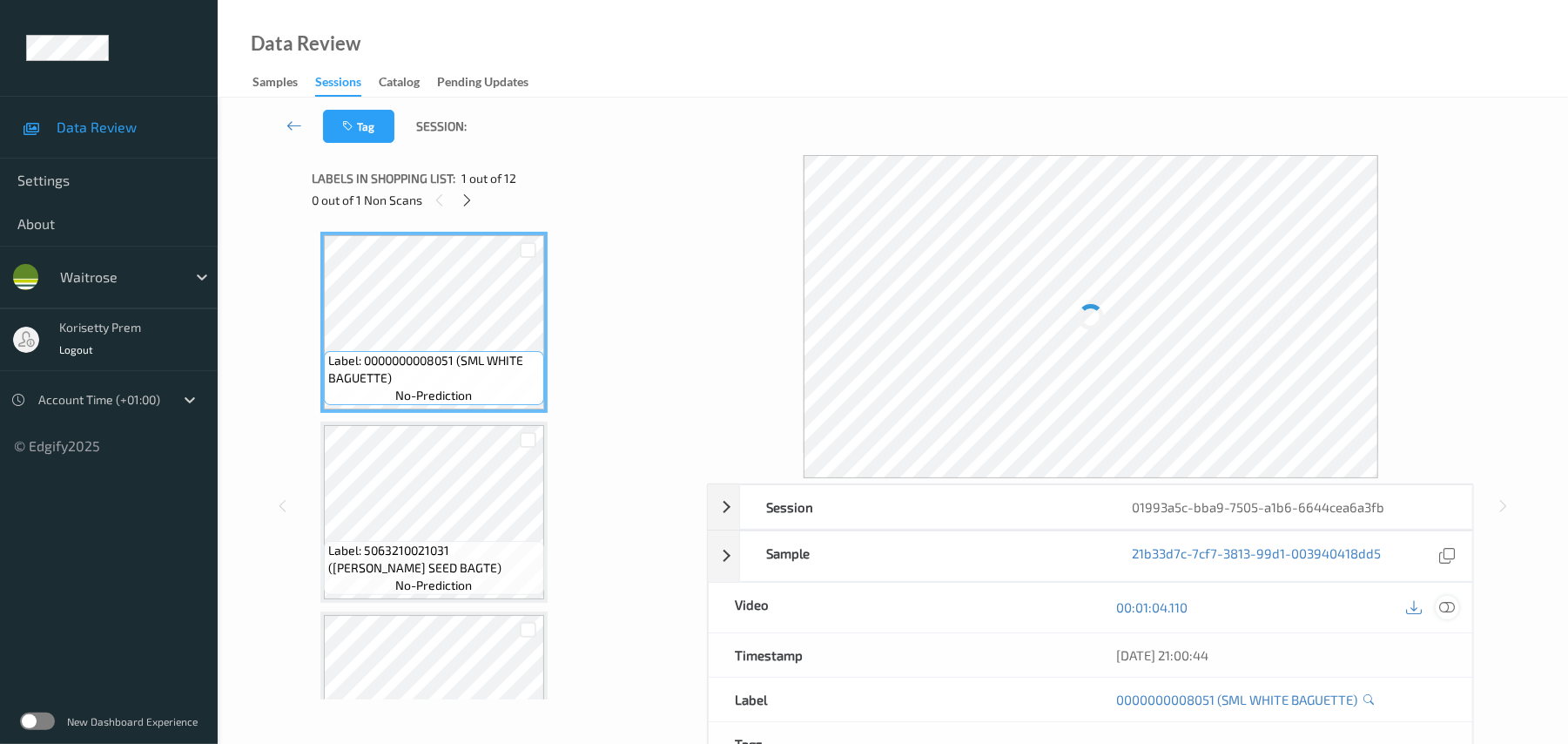
click at [1439, 607] on div at bounding box center [1447, 607] width 24 height 24
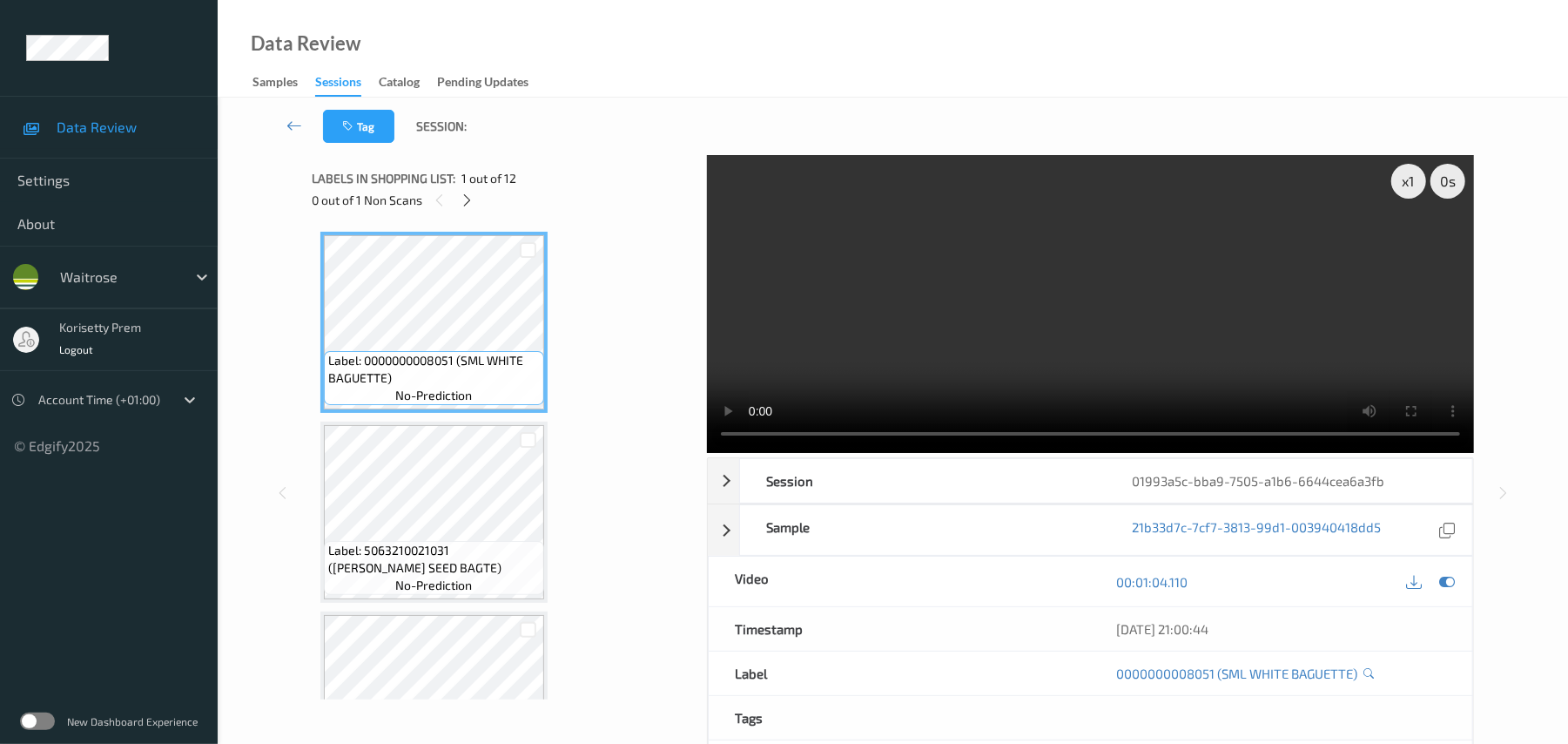
click at [1025, 311] on video at bounding box center [1091, 304] width 767 height 298
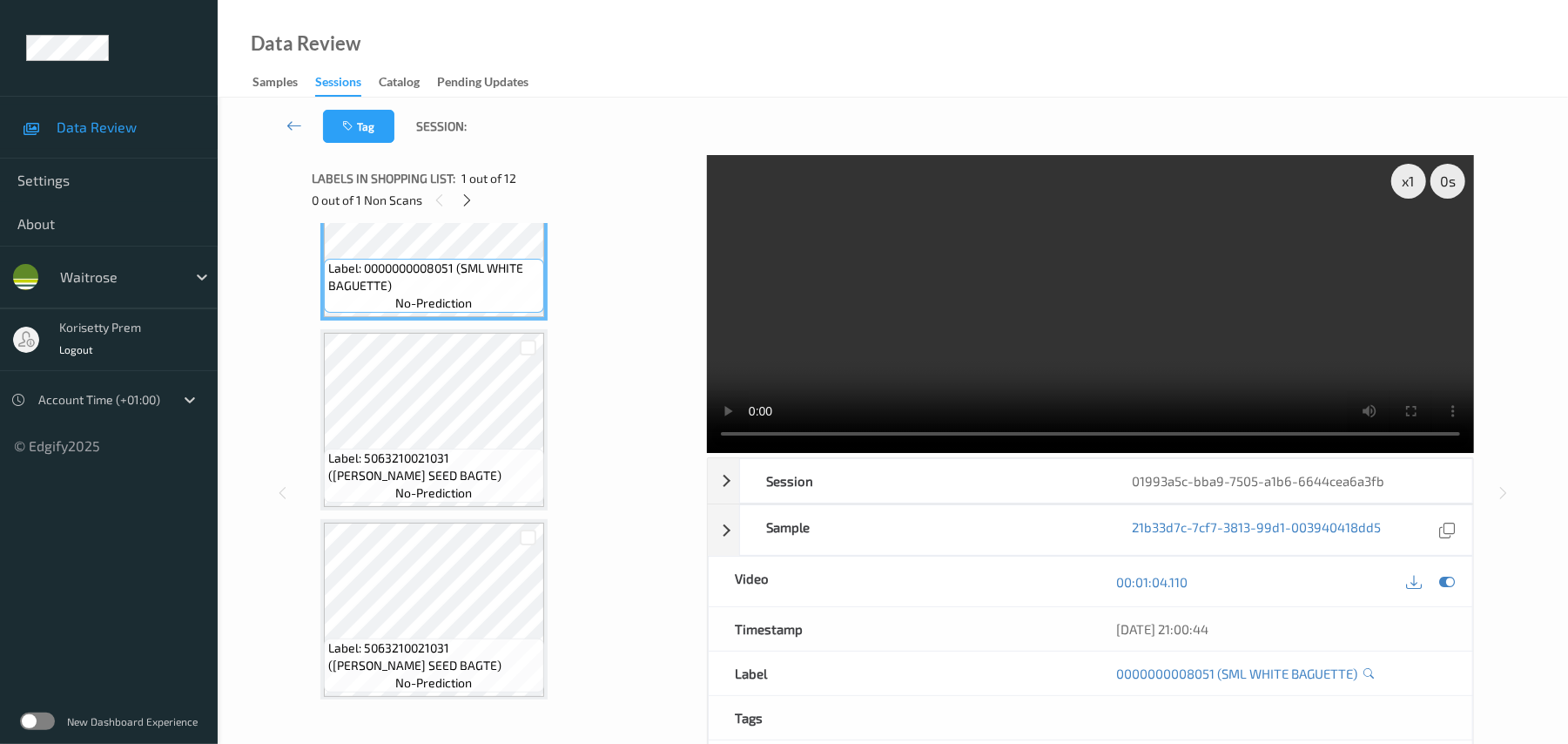
scroll to position [232, 0]
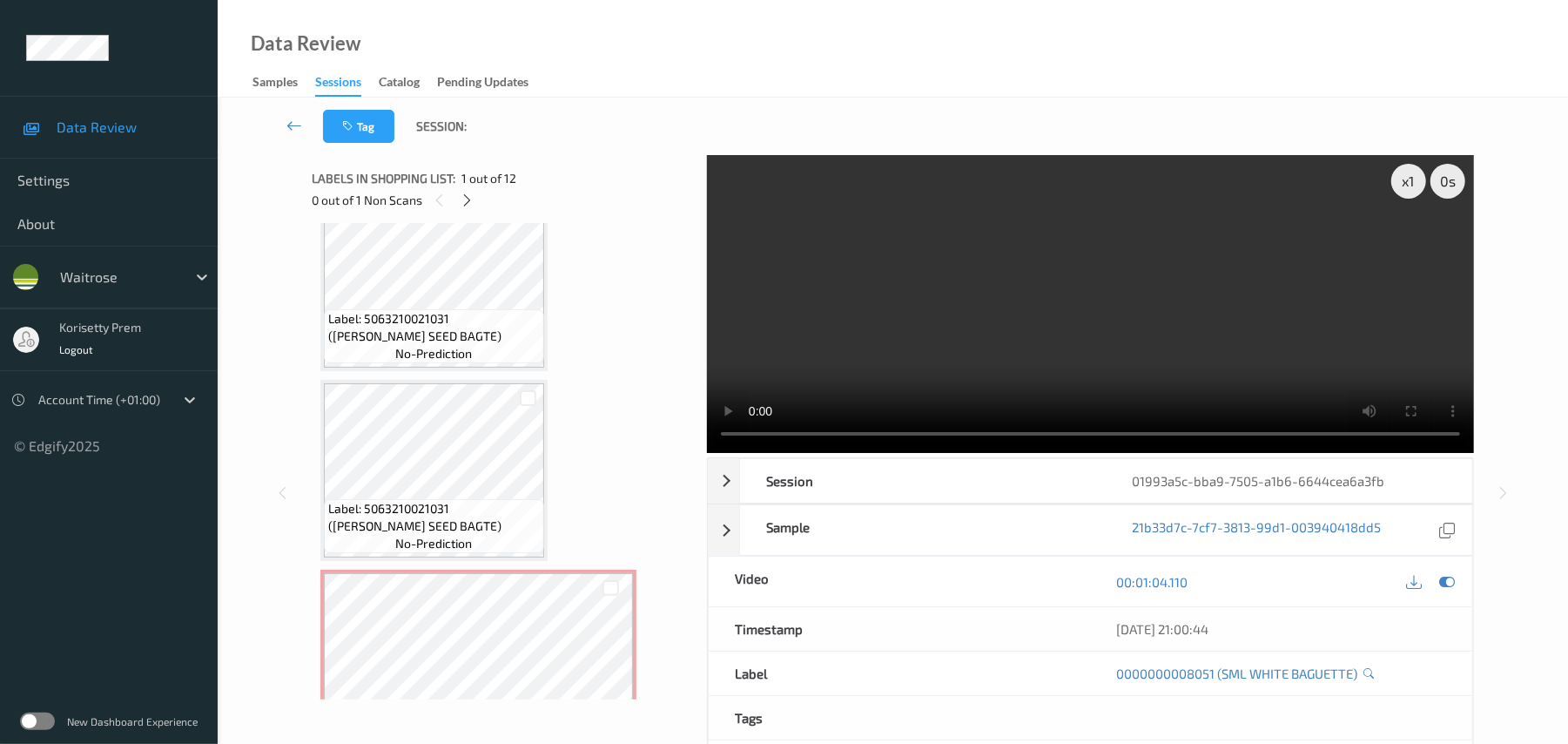
click at [882, 336] on video at bounding box center [1091, 304] width 767 height 298
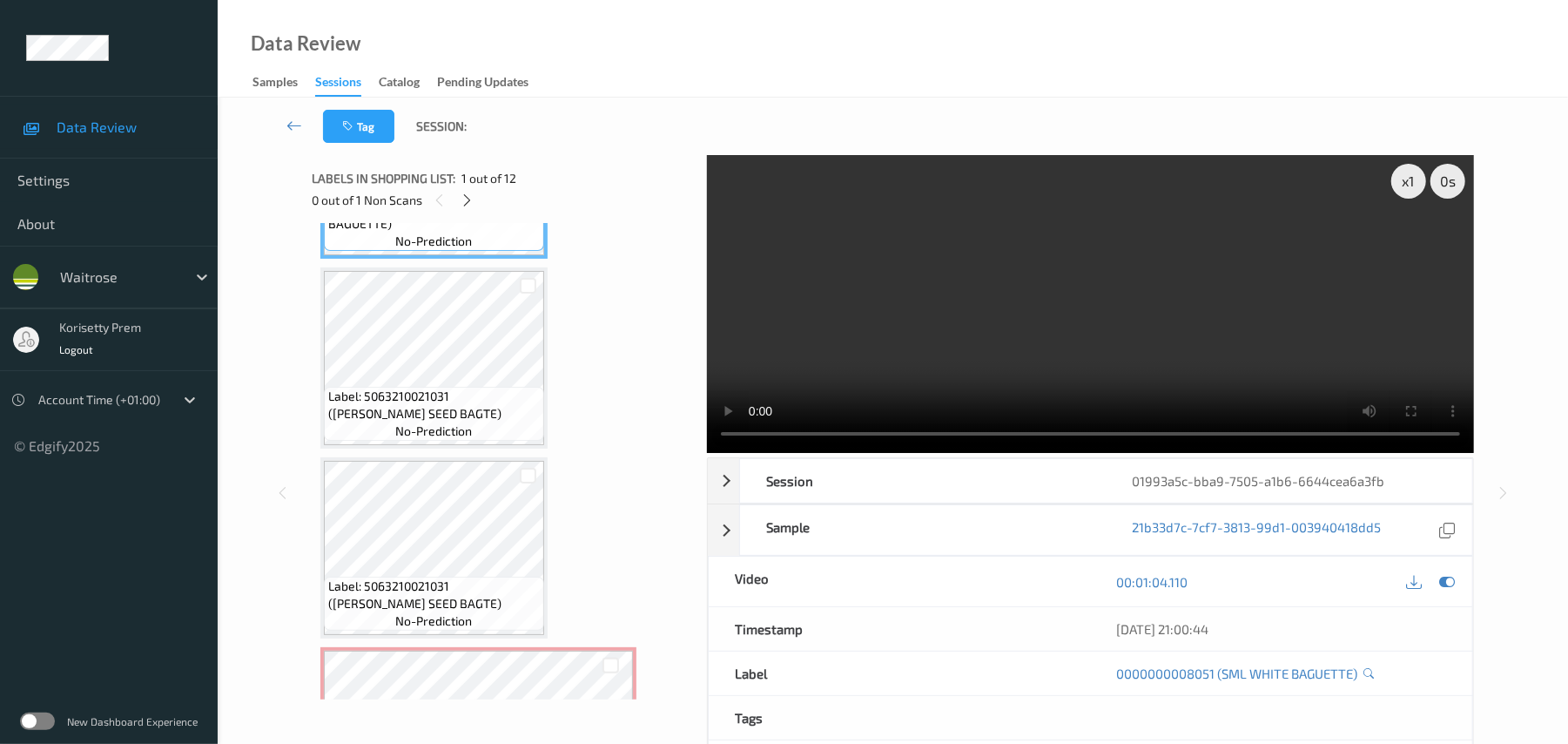
scroll to position [116, 0]
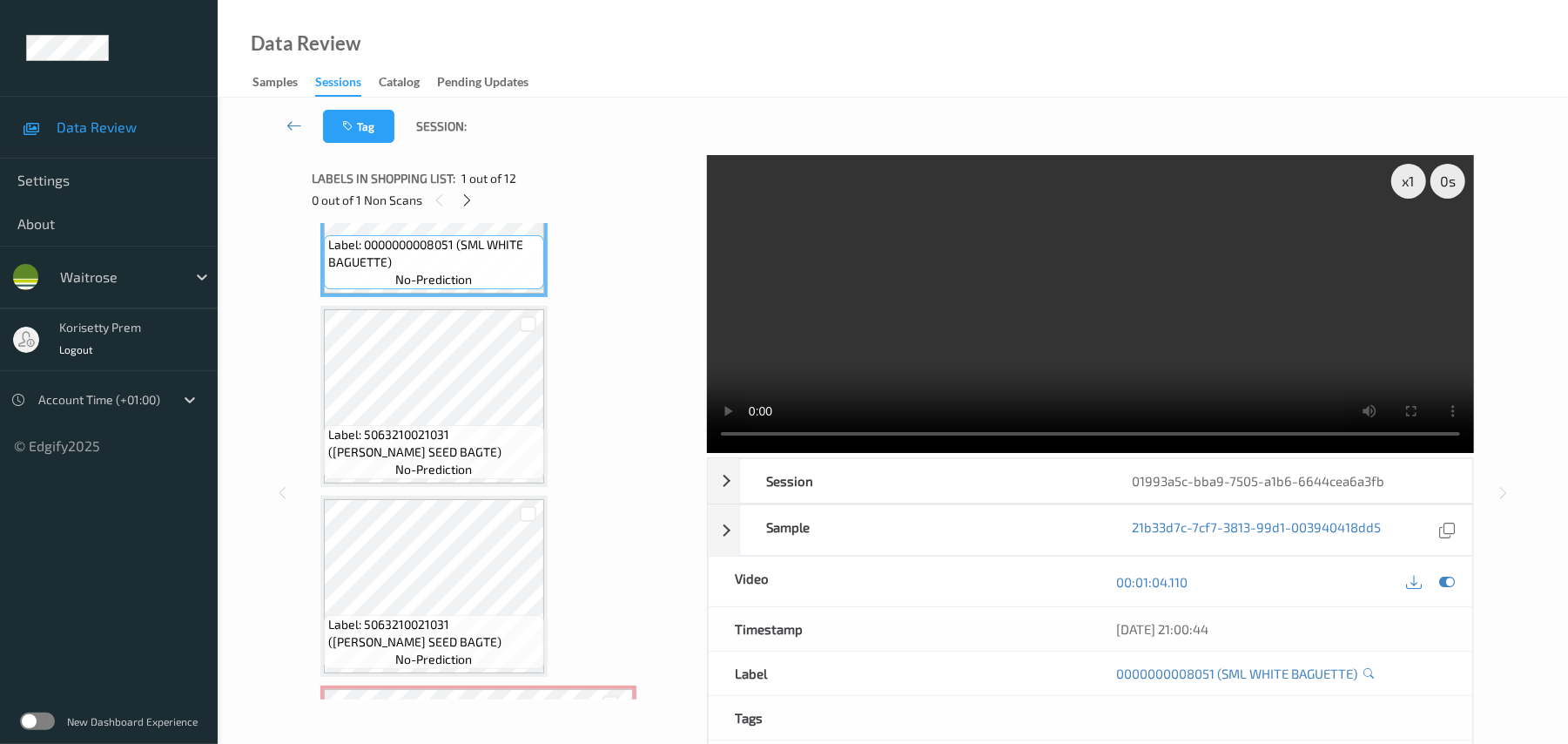
click at [1025, 308] on video at bounding box center [1091, 304] width 767 height 298
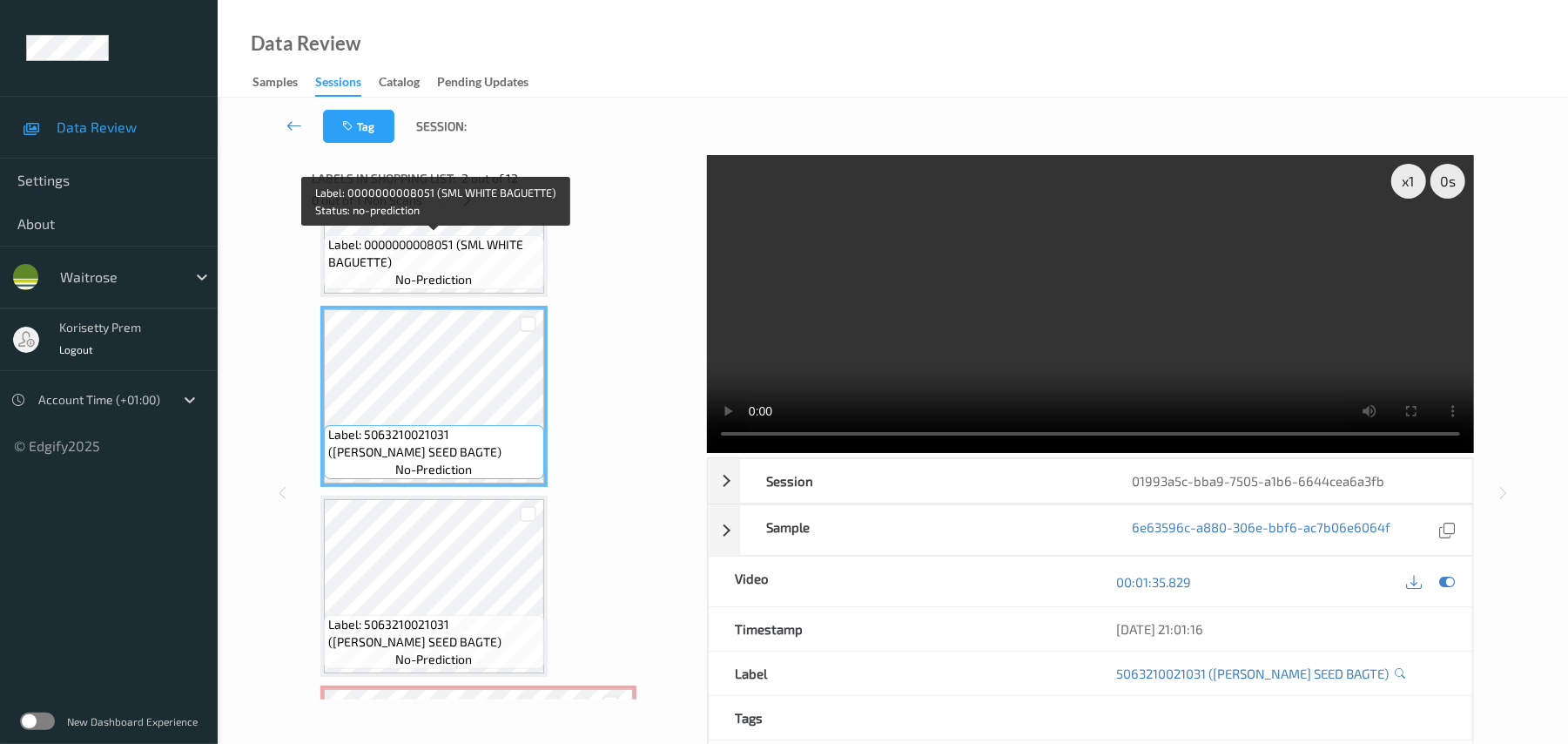
click at [439, 259] on span "Label: 0000000008051 (SML WHITE BAGUETTE)" at bounding box center [434, 253] width 211 height 35
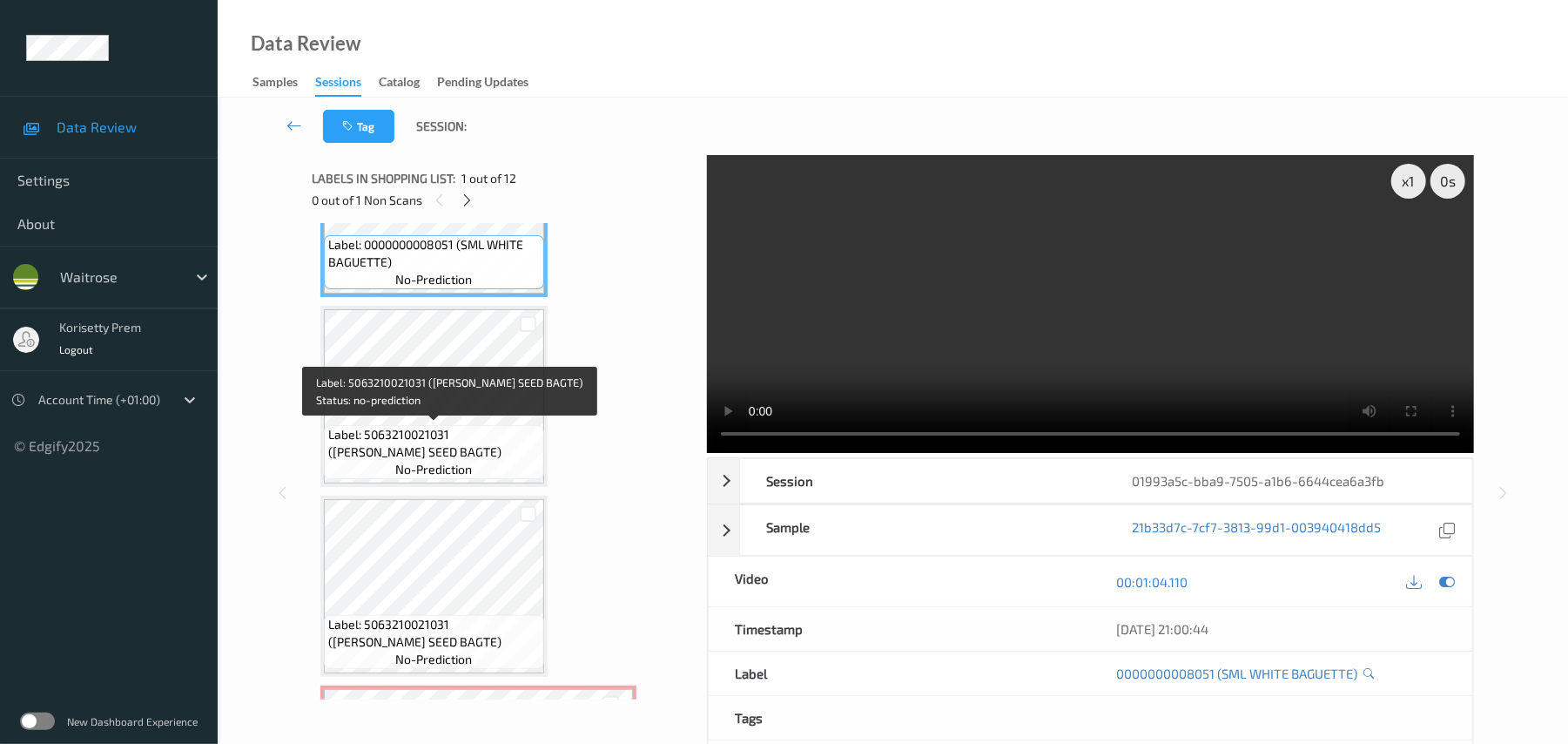
click at [418, 426] on span "Label: 5063210021031 (WR LFORD SEED BAGTE)" at bounding box center [434, 443] width 211 height 35
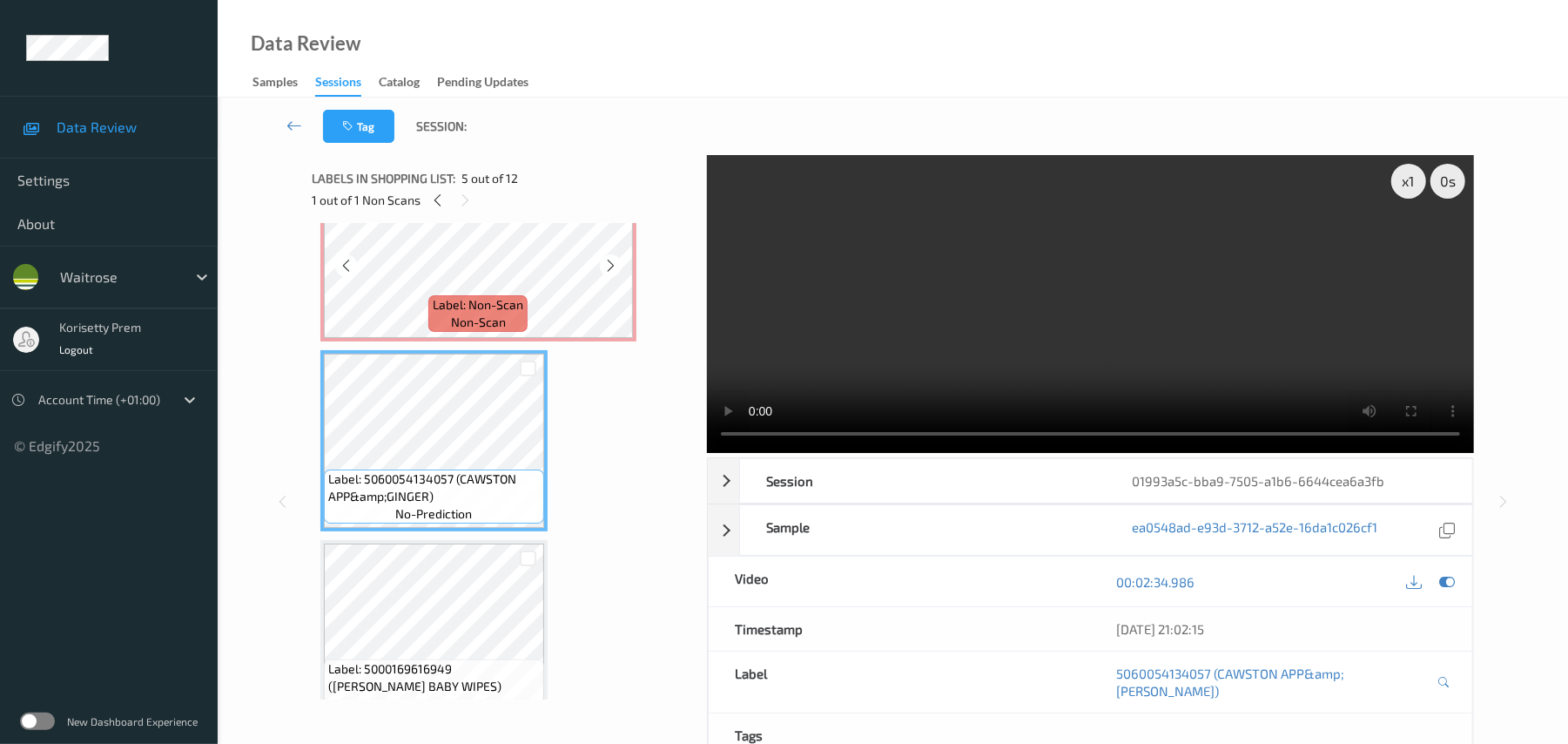
scroll to position [348, 0]
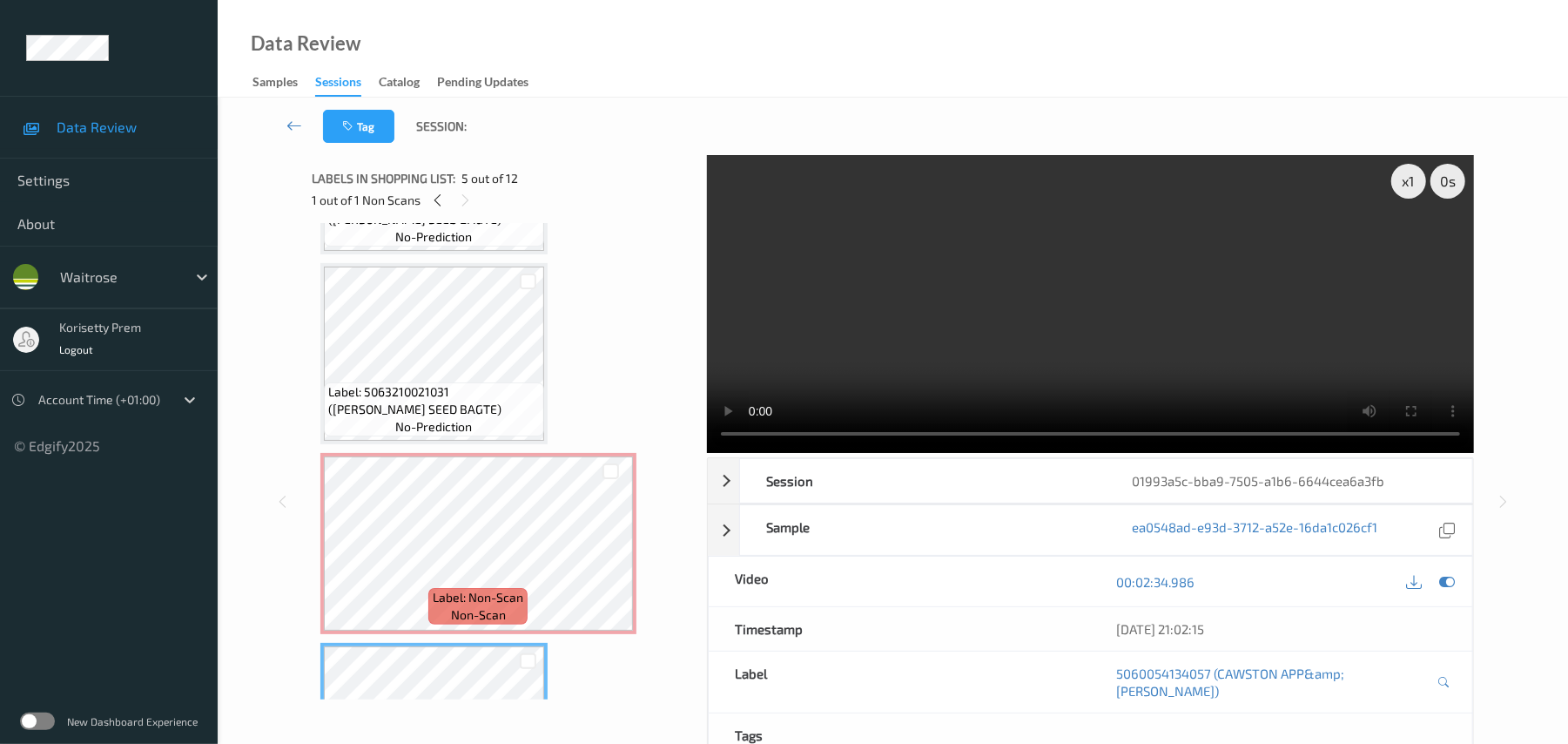
click at [935, 293] on video at bounding box center [1091, 304] width 767 height 298
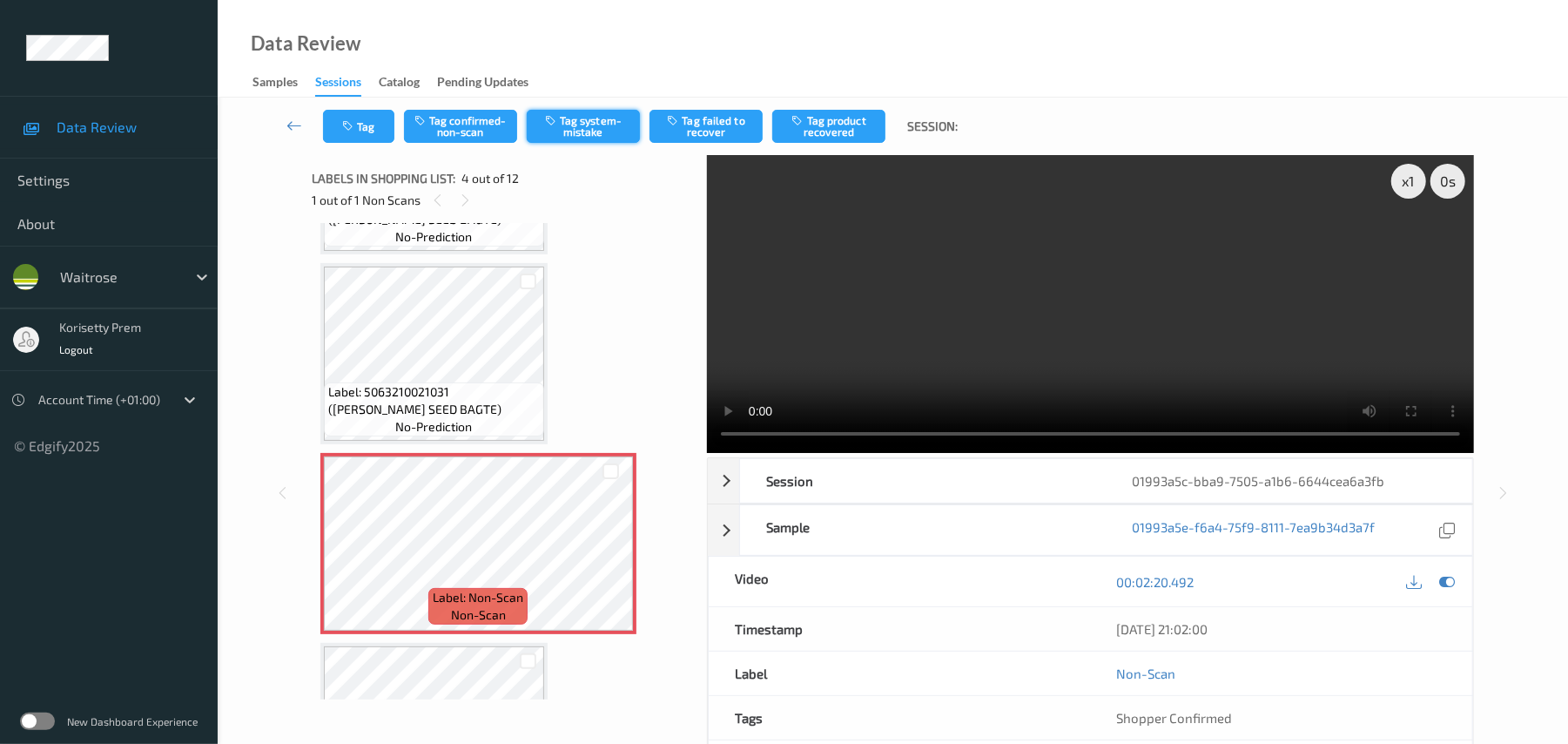
click at [589, 119] on button "Tag system-mistake" at bounding box center [584, 125] width 113 height 33
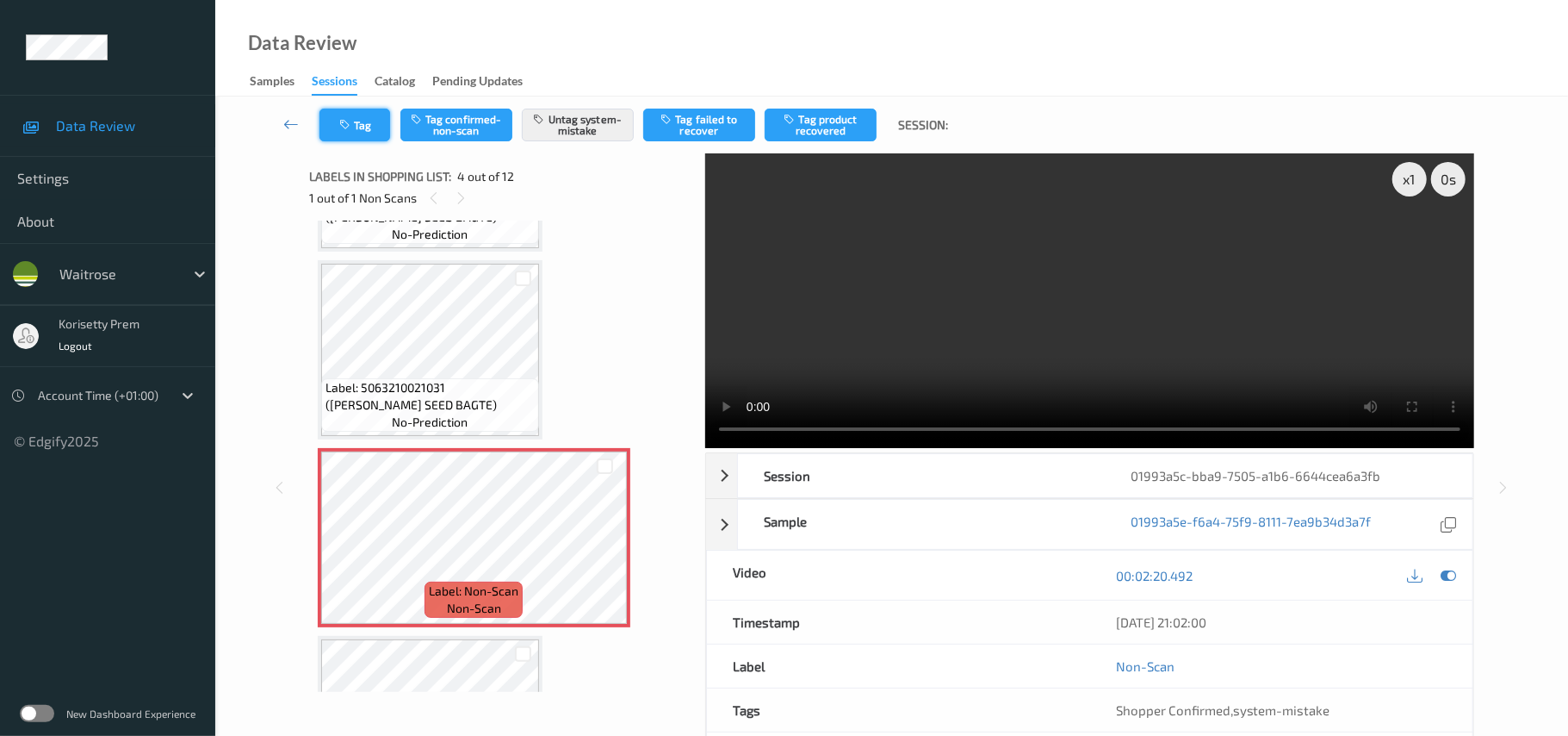
click at [350, 132] on button "Tag" at bounding box center [355, 124] width 71 height 33
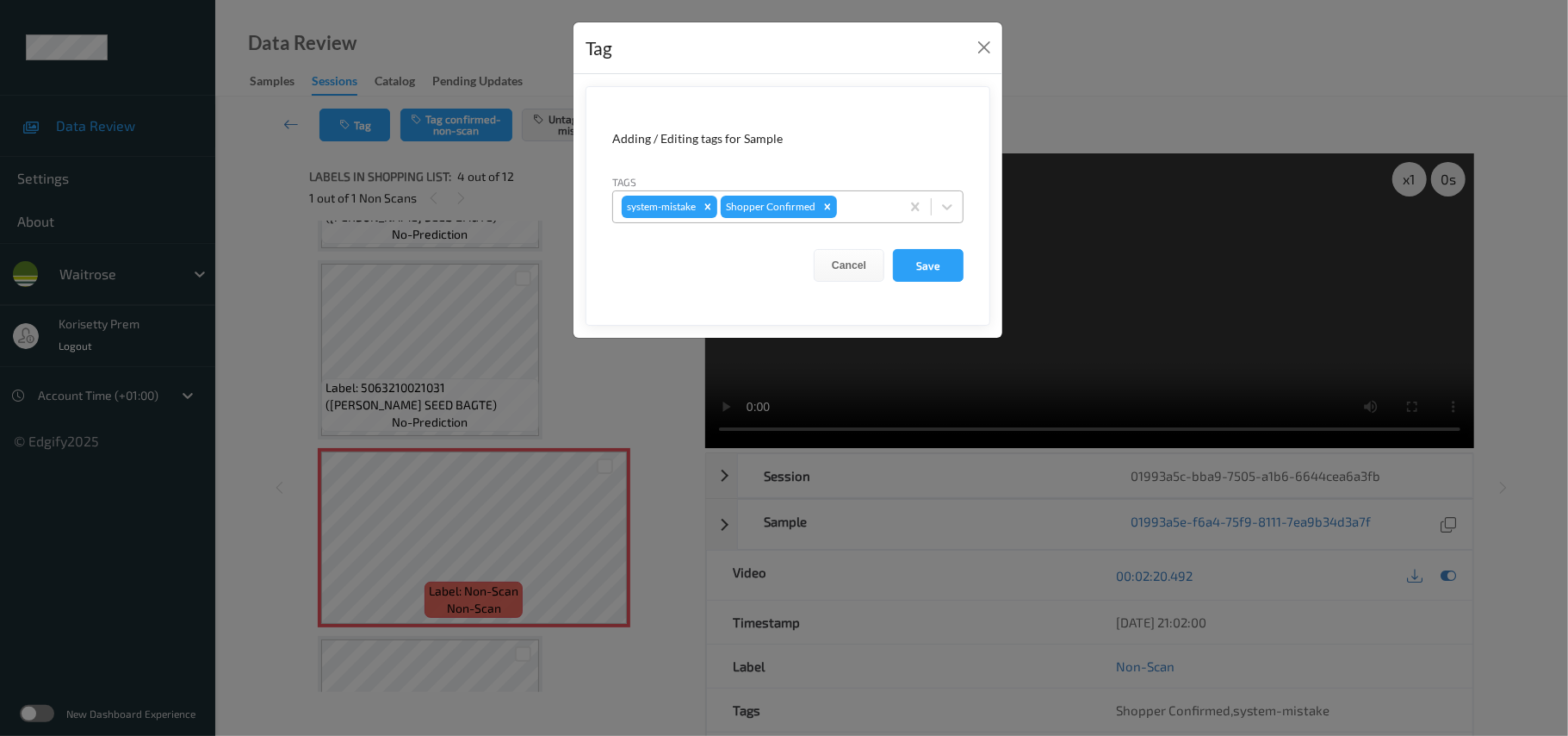
click at [860, 218] on div "system-mistake Shopper Confirmed" at bounding box center [788, 206] width 351 height 33
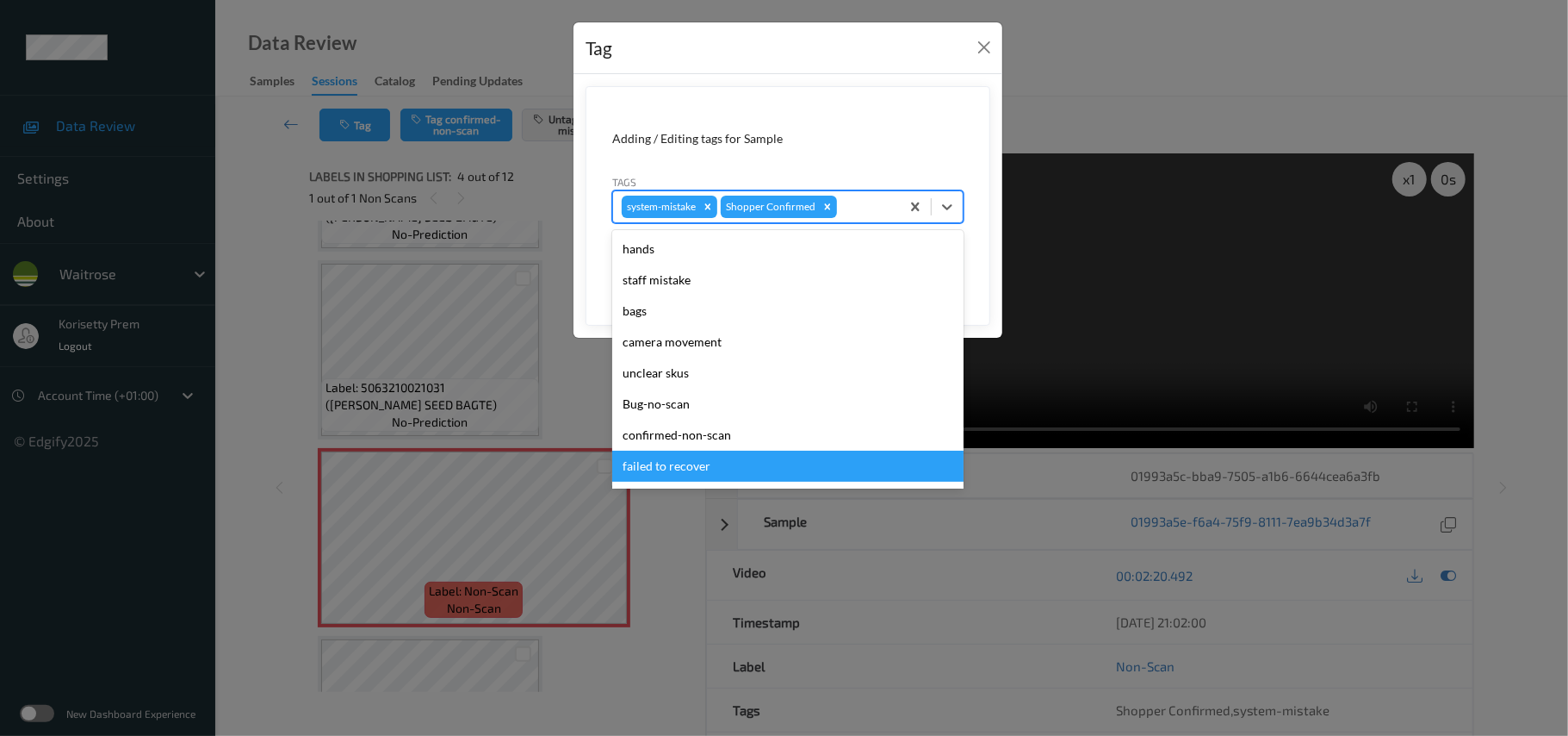
scroll to position [400, 0]
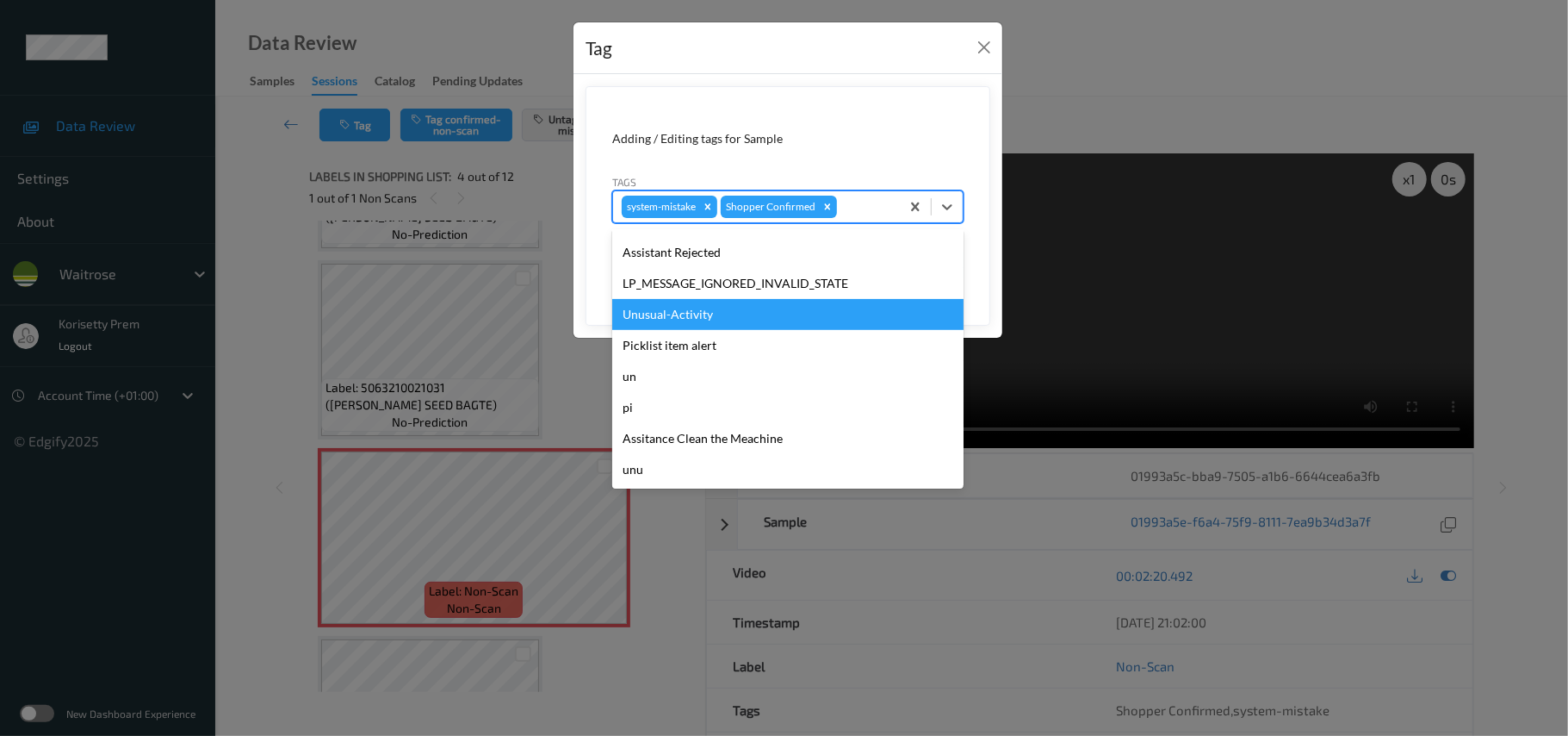
click at [683, 309] on div "Unusual-Activity" at bounding box center [788, 313] width 351 height 31
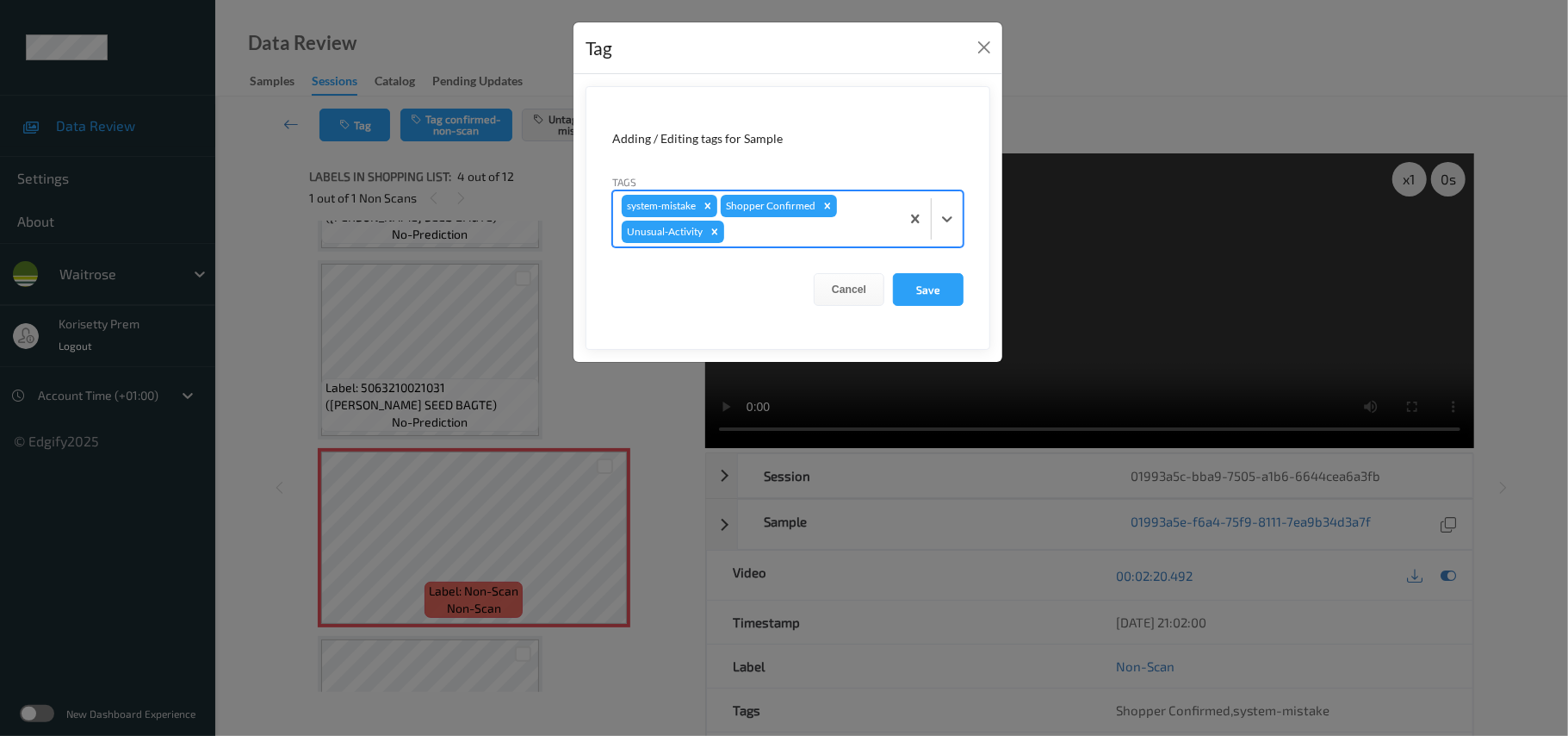
click at [818, 239] on div at bounding box center [808, 231] width 163 height 21
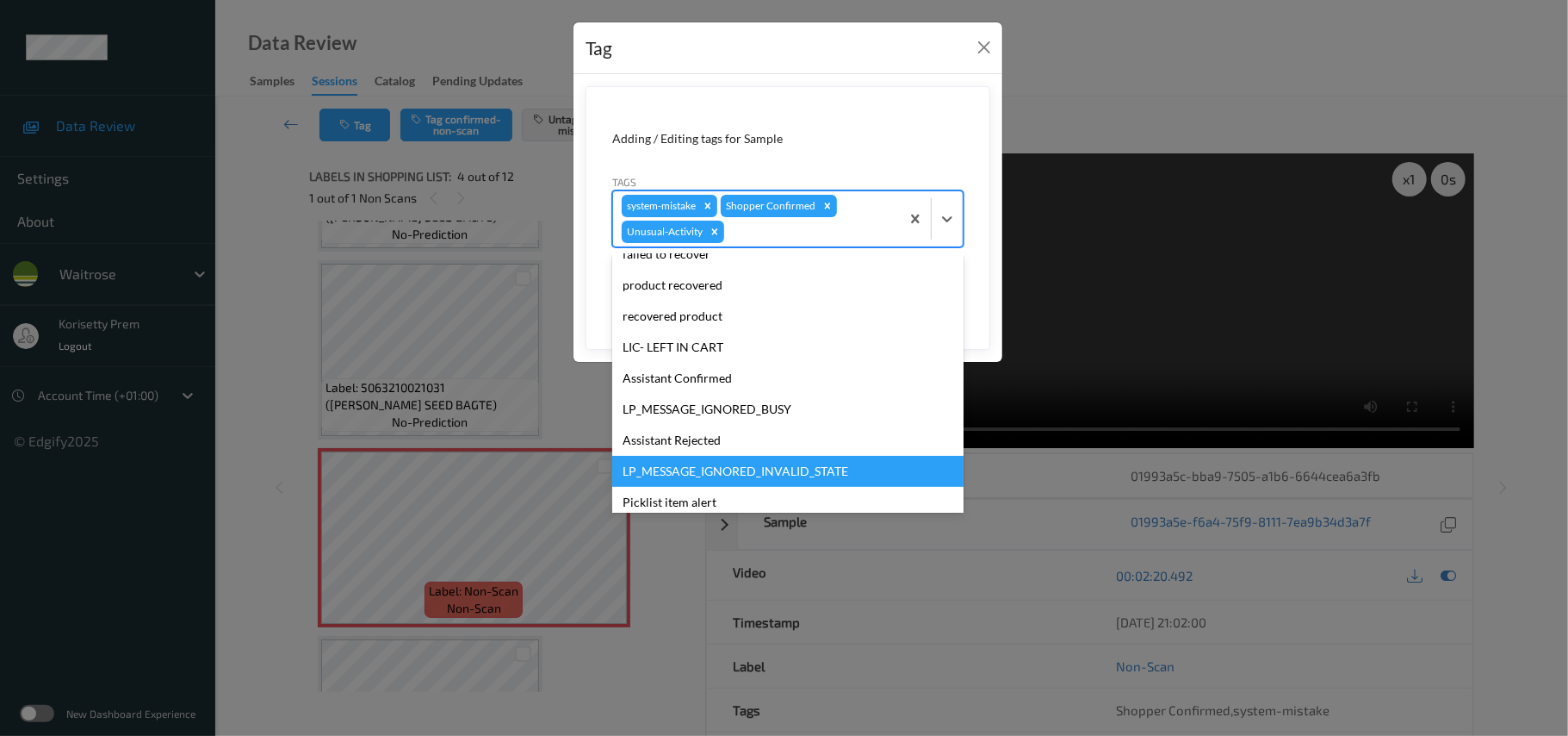
scroll to position [368, 0]
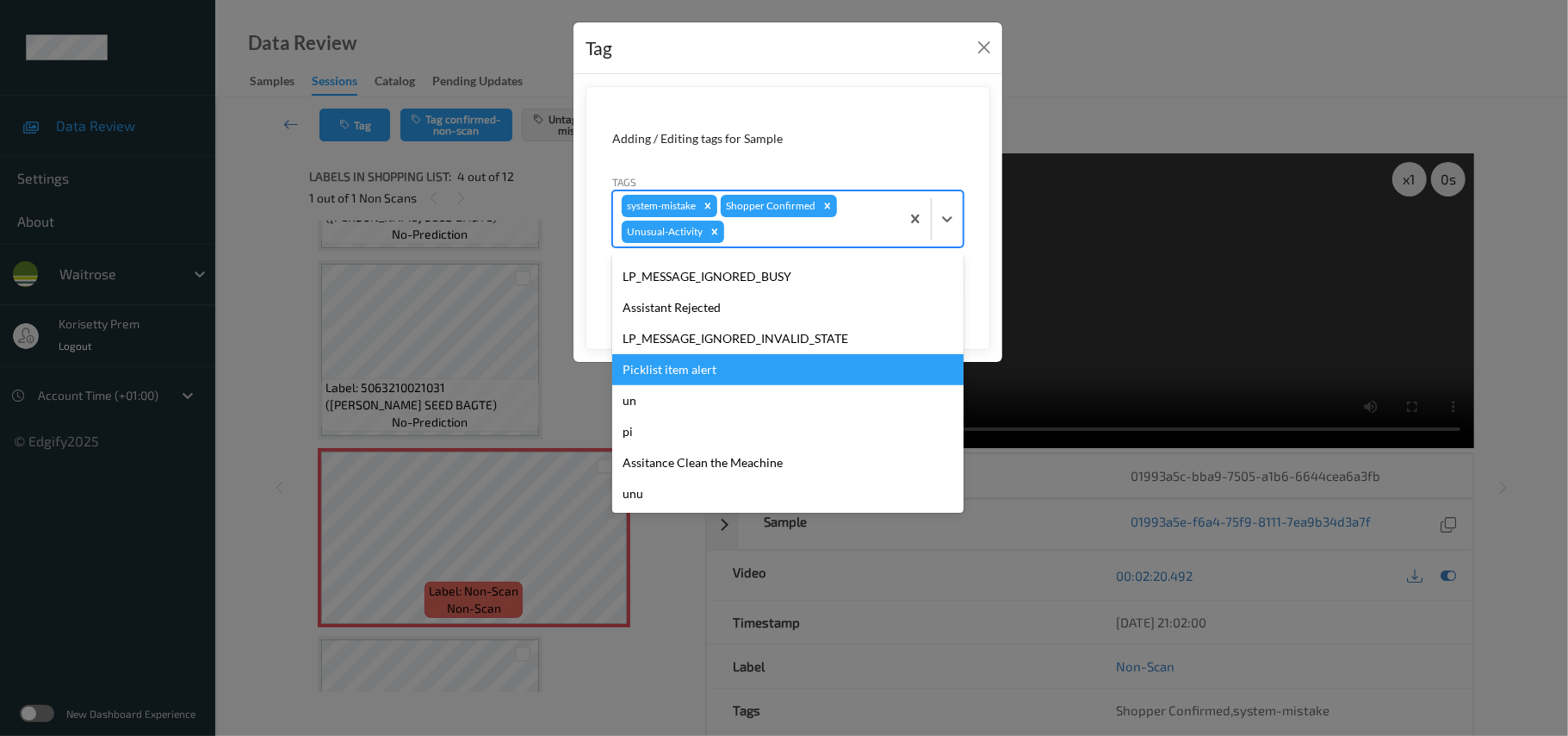
click at [689, 376] on div "Picklist item alert" at bounding box center [788, 369] width 351 height 31
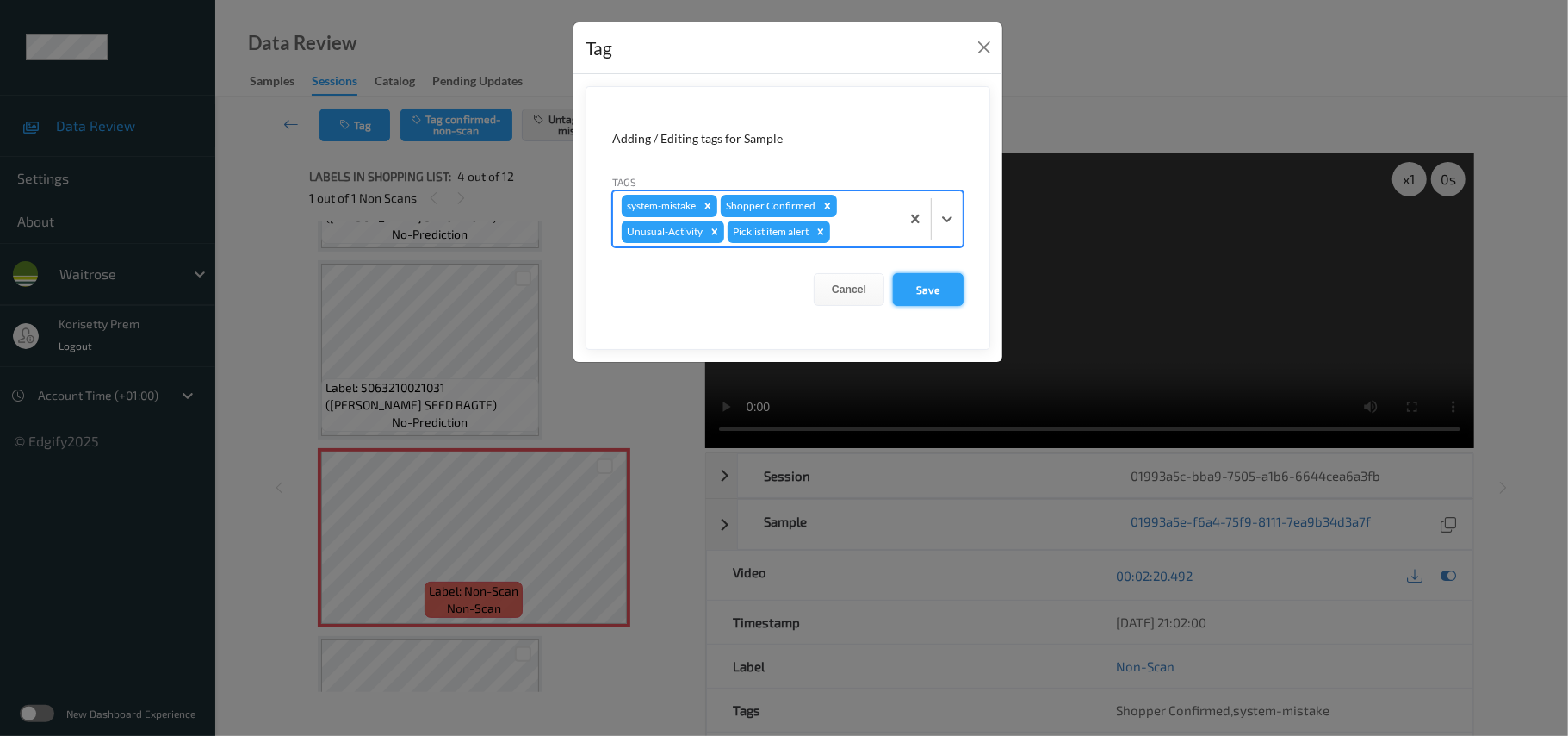
click at [941, 295] on button "Save" at bounding box center [928, 289] width 71 height 33
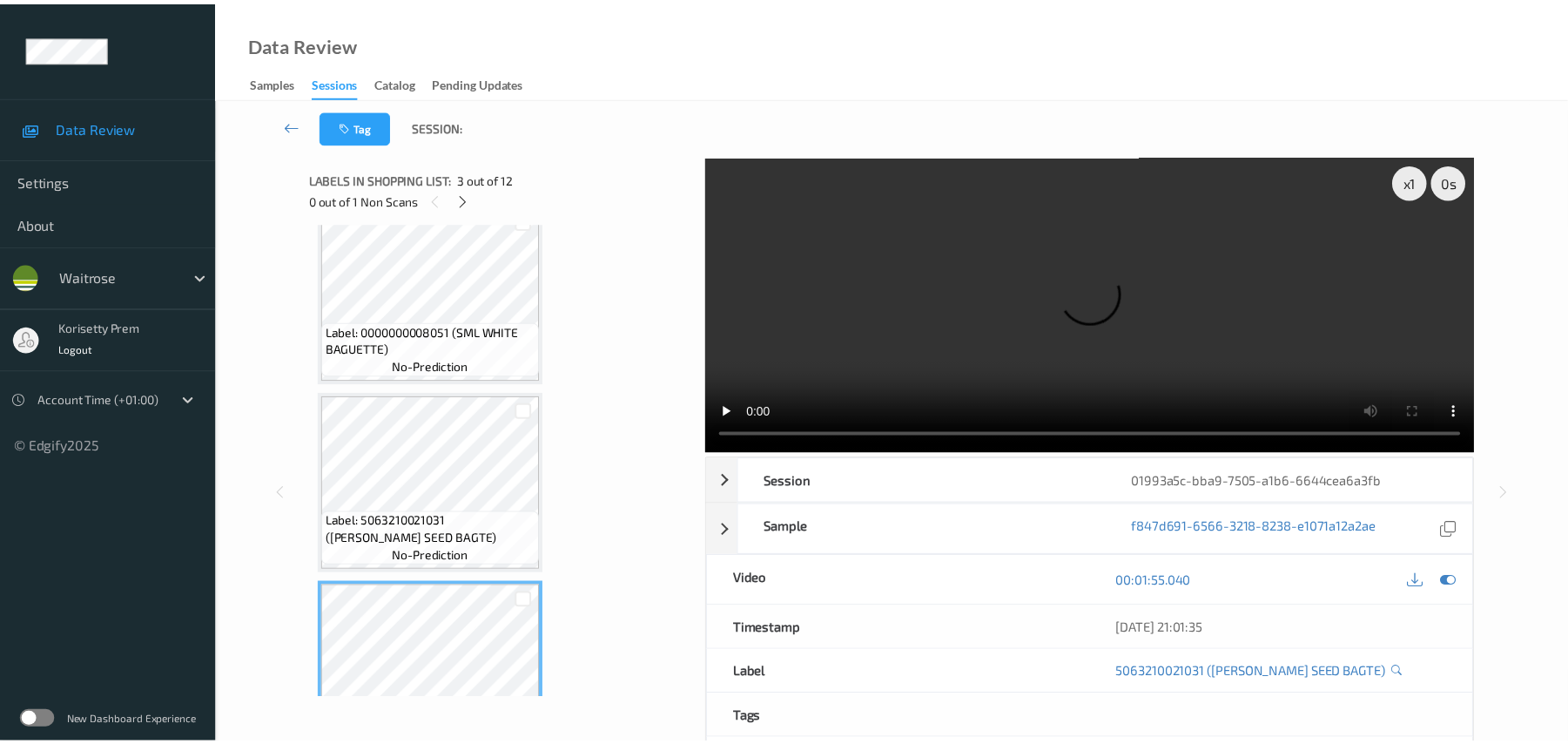
scroll to position [0, 0]
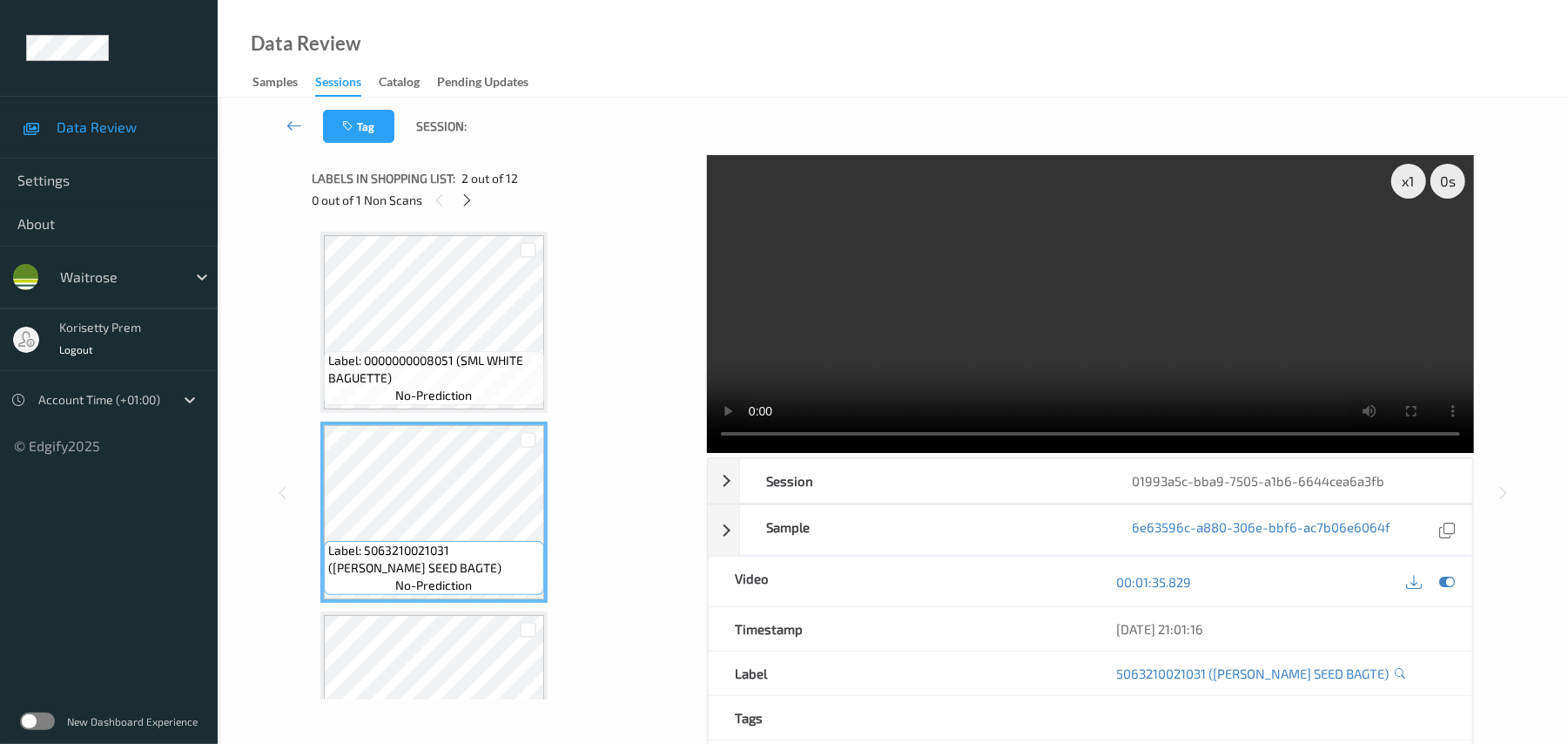
click at [951, 303] on video at bounding box center [1091, 304] width 767 height 298
click at [989, 262] on video at bounding box center [1091, 304] width 767 height 298
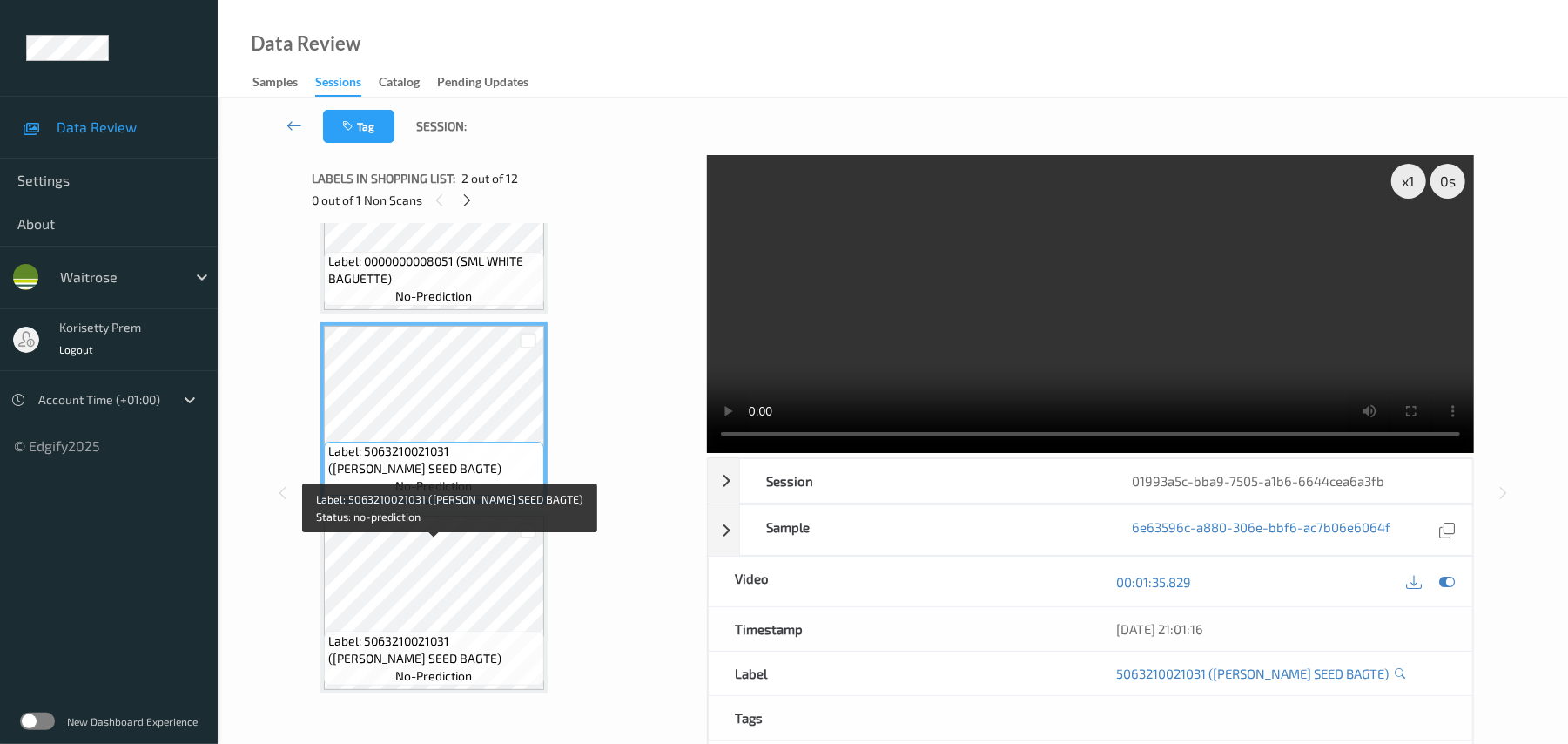
scroll to position [232, 0]
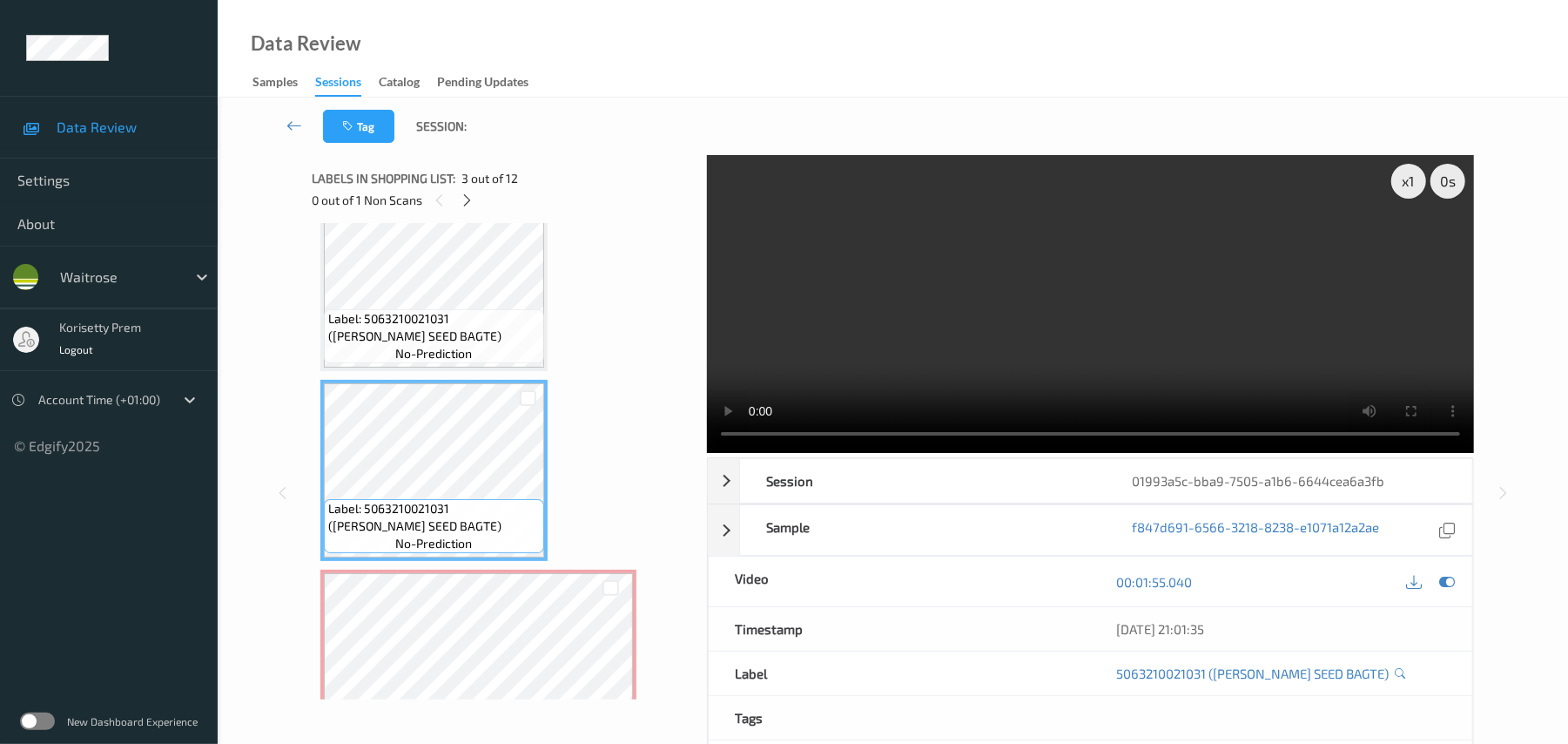
click at [1018, 301] on video at bounding box center [1091, 304] width 767 height 298
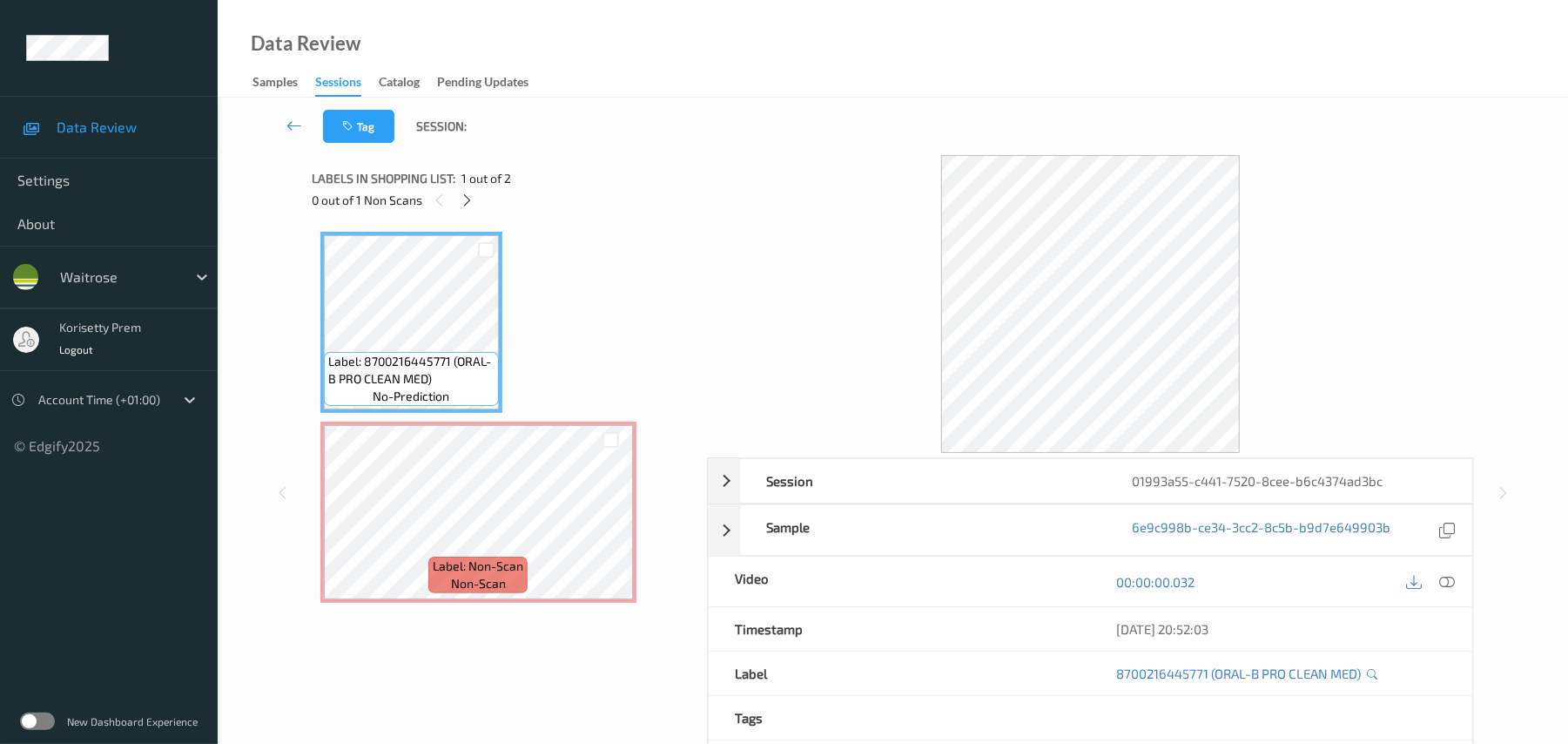
click at [677, 189] on div "0 out of 1 Non Scans" at bounding box center [503, 199] width 383 height 22
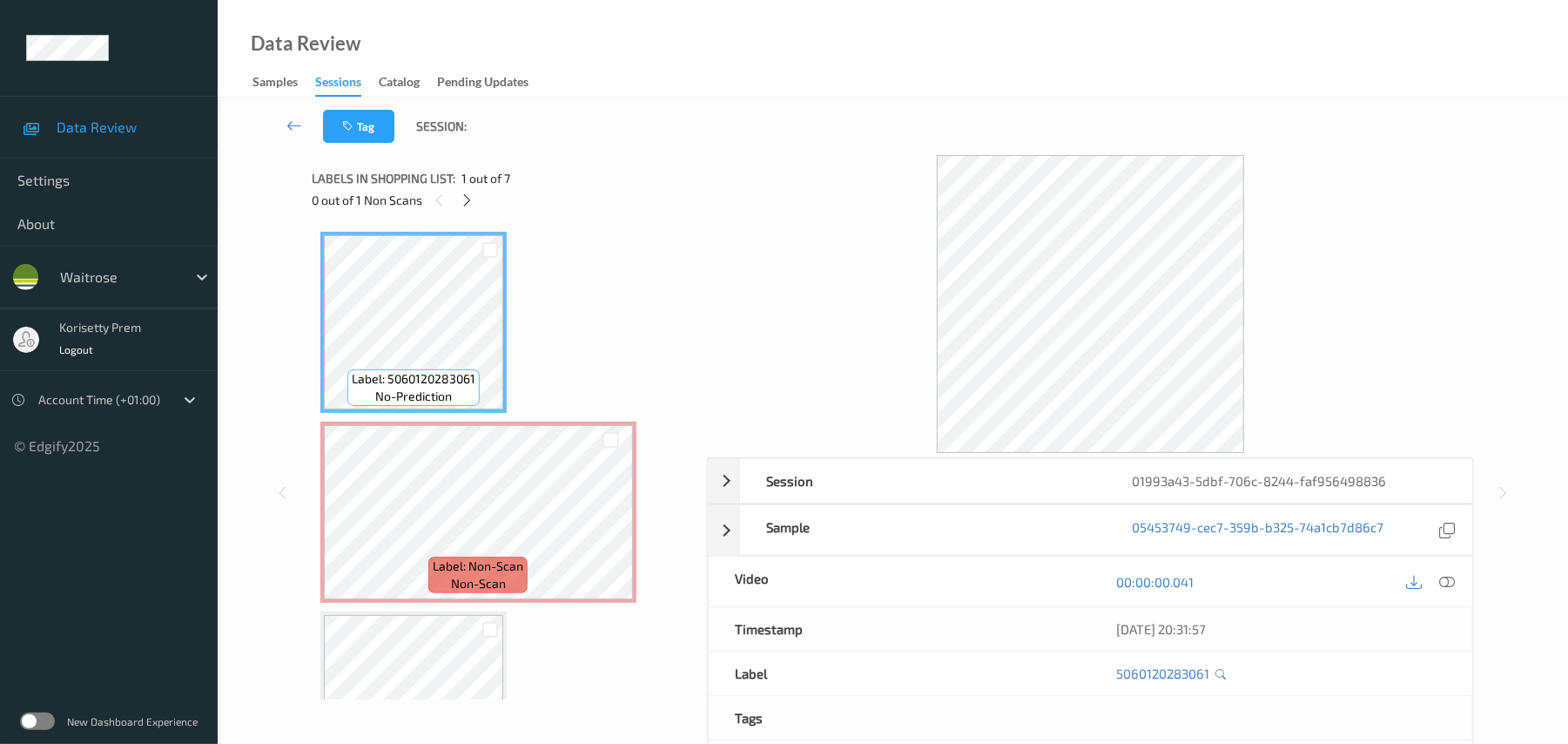
click at [747, 177] on div at bounding box center [1091, 304] width 767 height 298
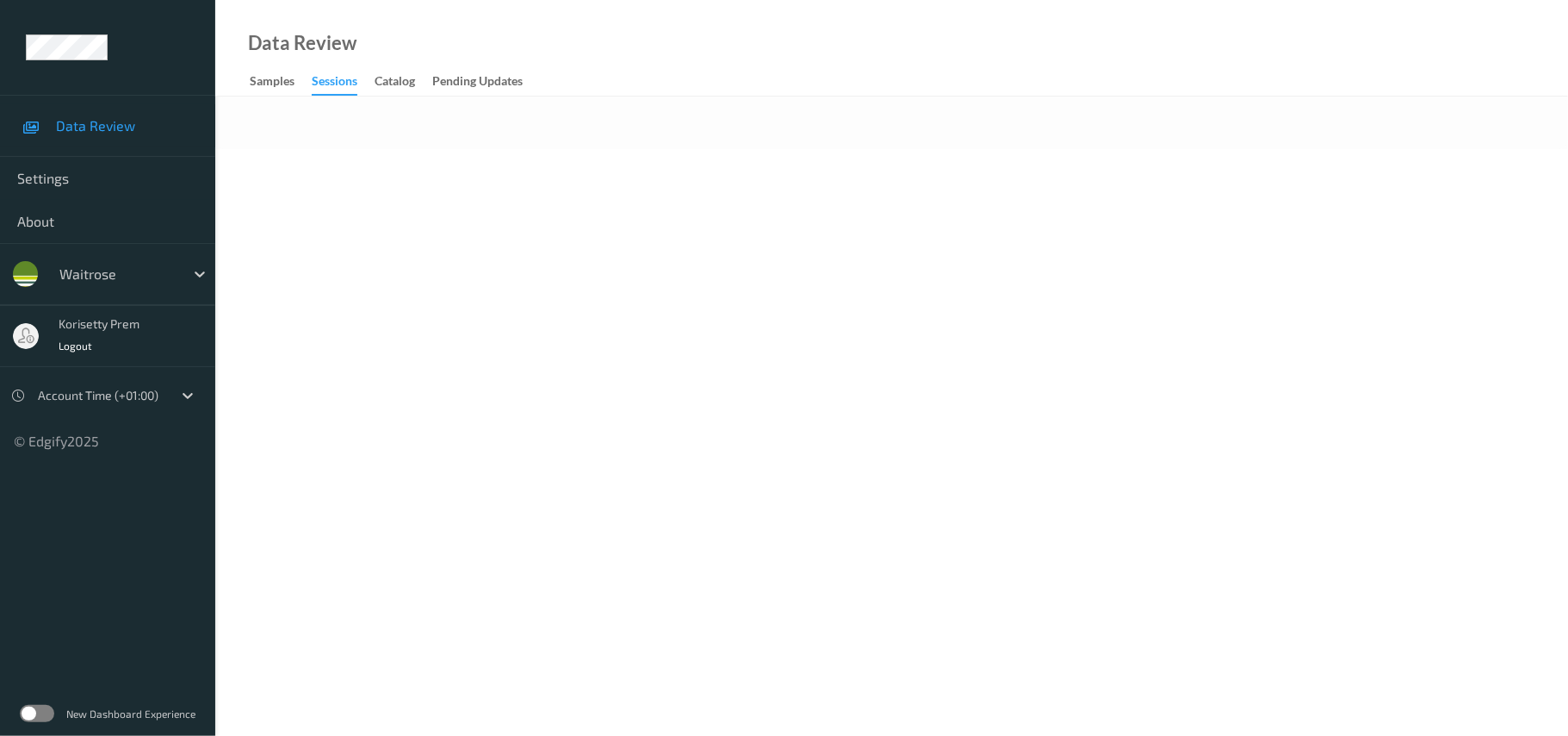
click at [750, 93] on div "Data Review Samples Sessions Catalog Pending Updates" at bounding box center [891, 48] width 1353 height 96
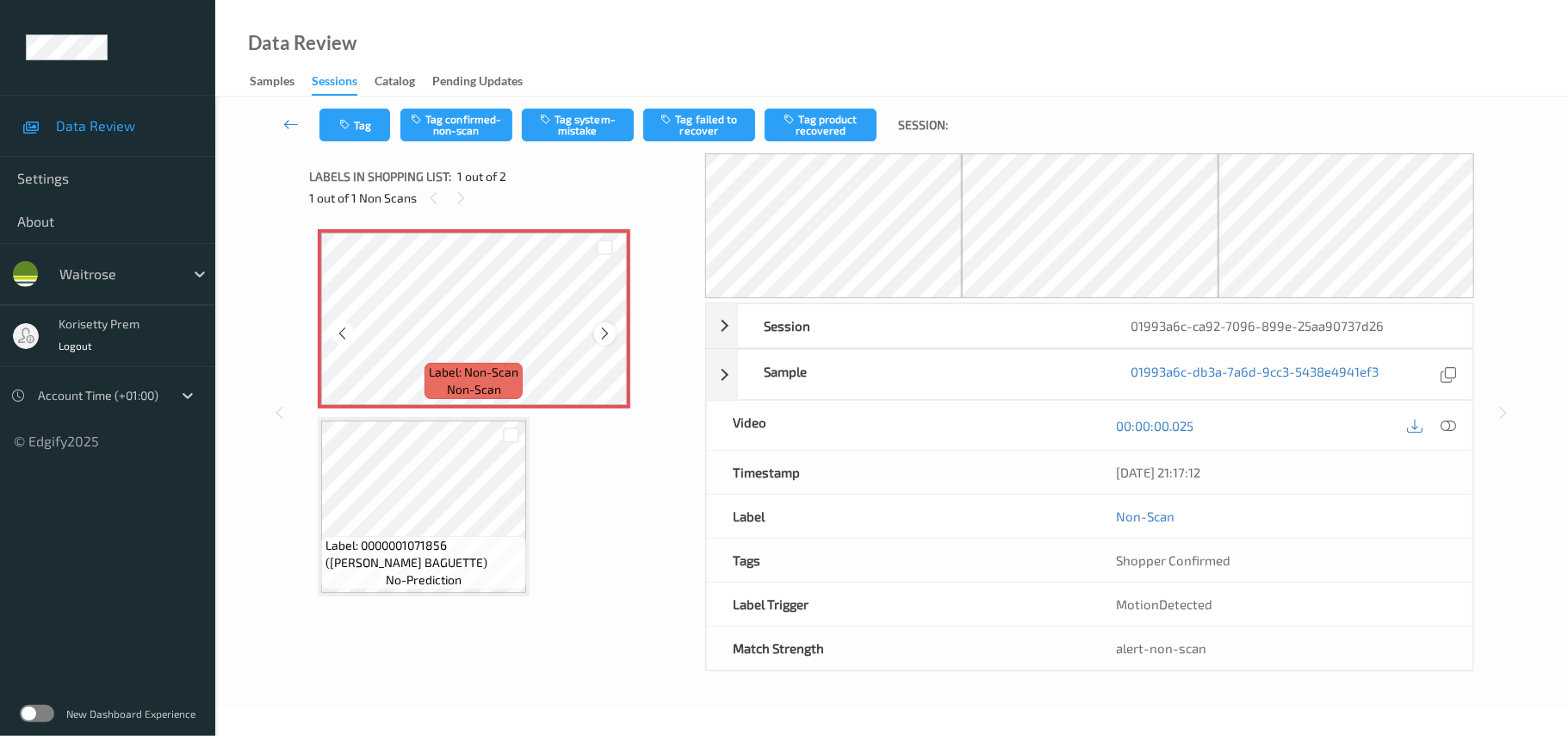
click at [606, 332] on icon at bounding box center [605, 333] width 15 height 16
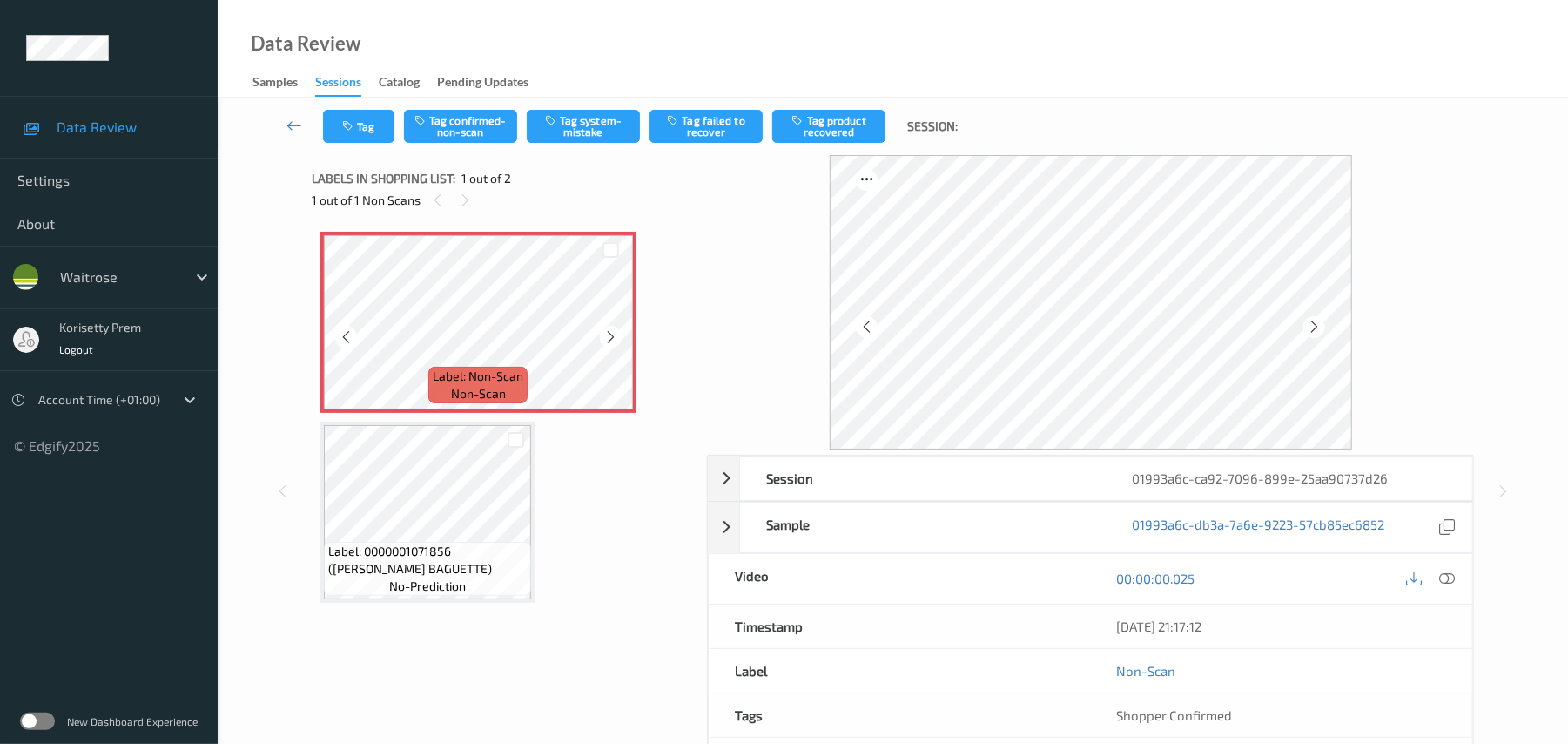
click at [613, 336] on icon at bounding box center [611, 337] width 15 height 16
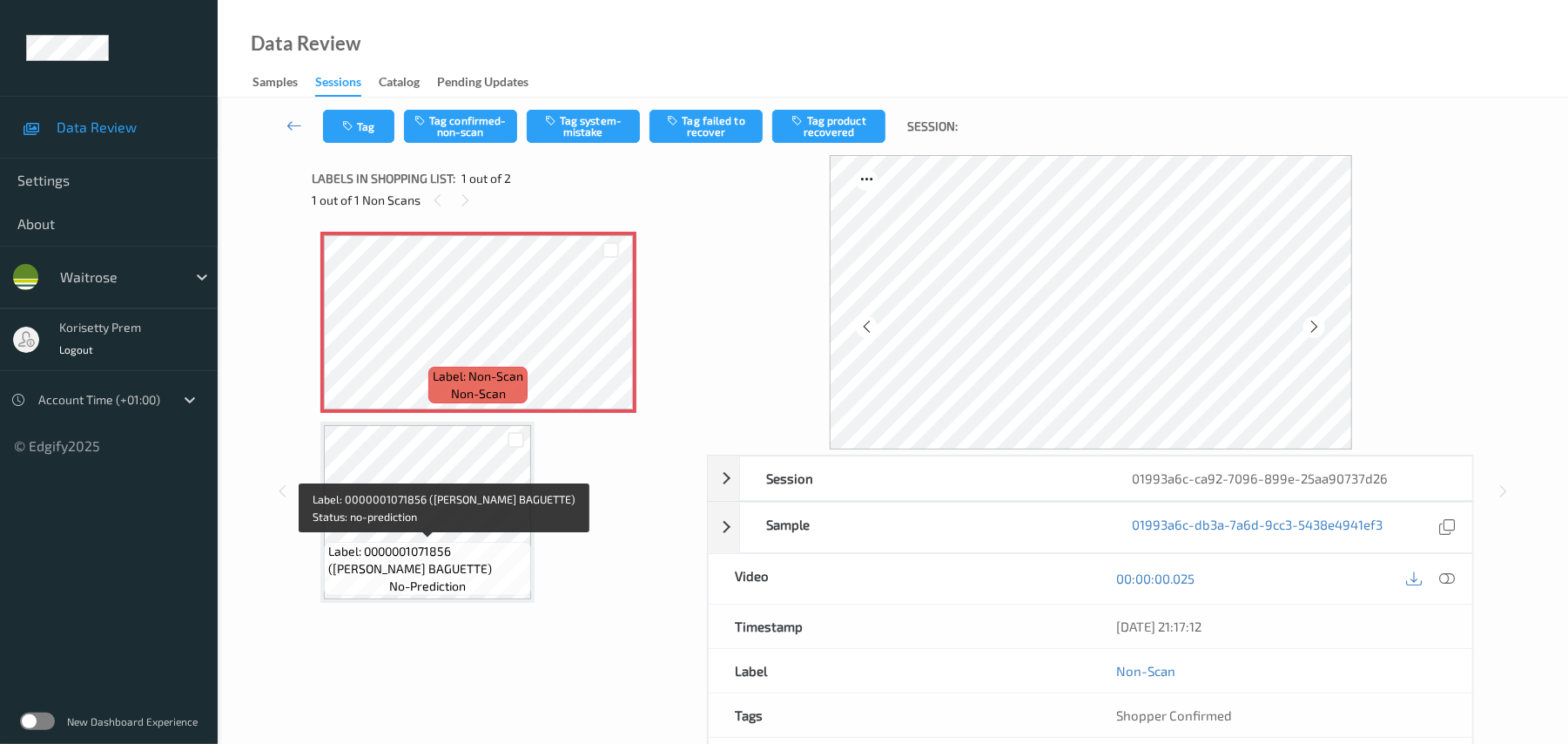
click at [471, 542] on span "Label: 0000001071856 (WR WHITE BAGUETTE)" at bounding box center [427, 559] width 199 height 35
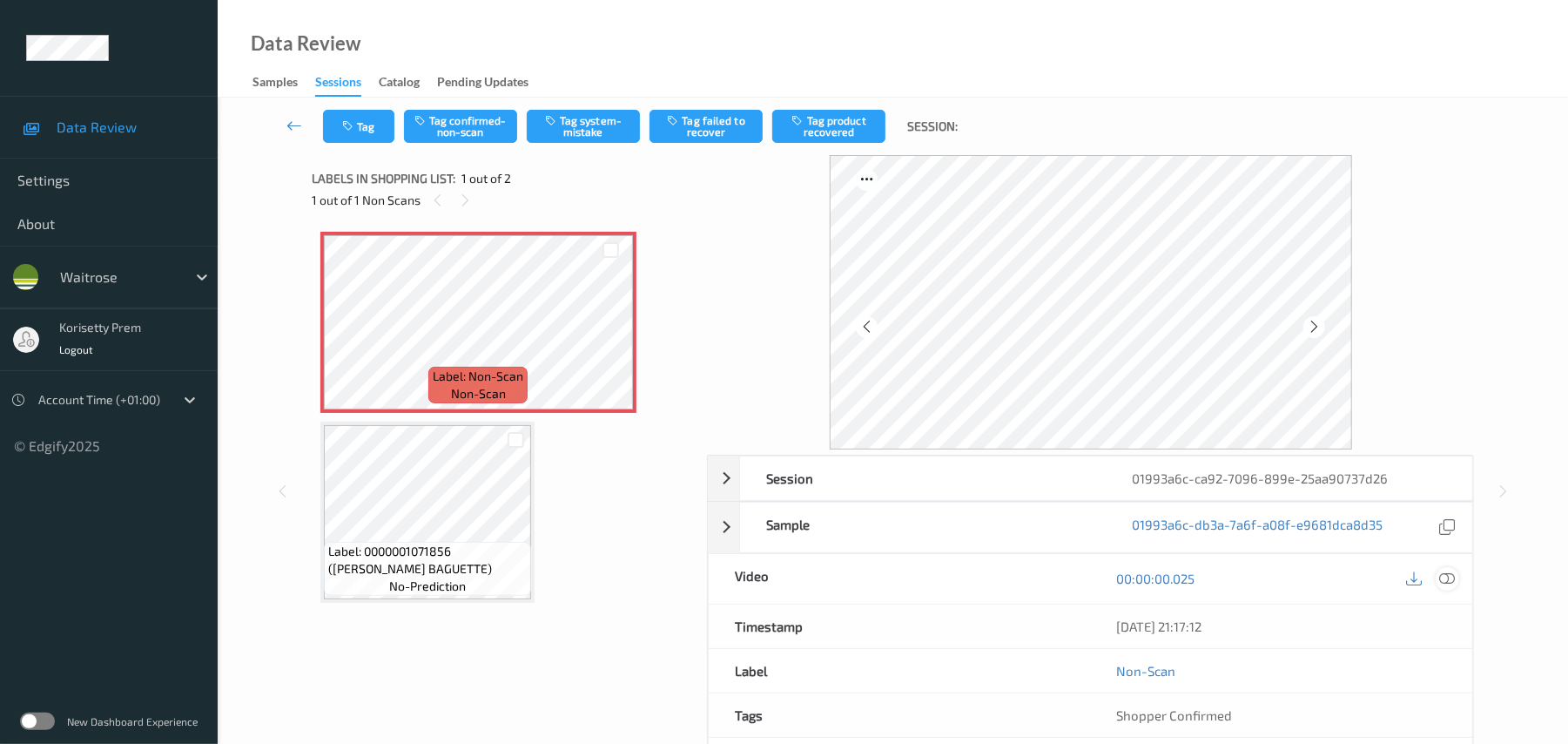
click at [1451, 575] on icon at bounding box center [1447, 578] width 16 height 16
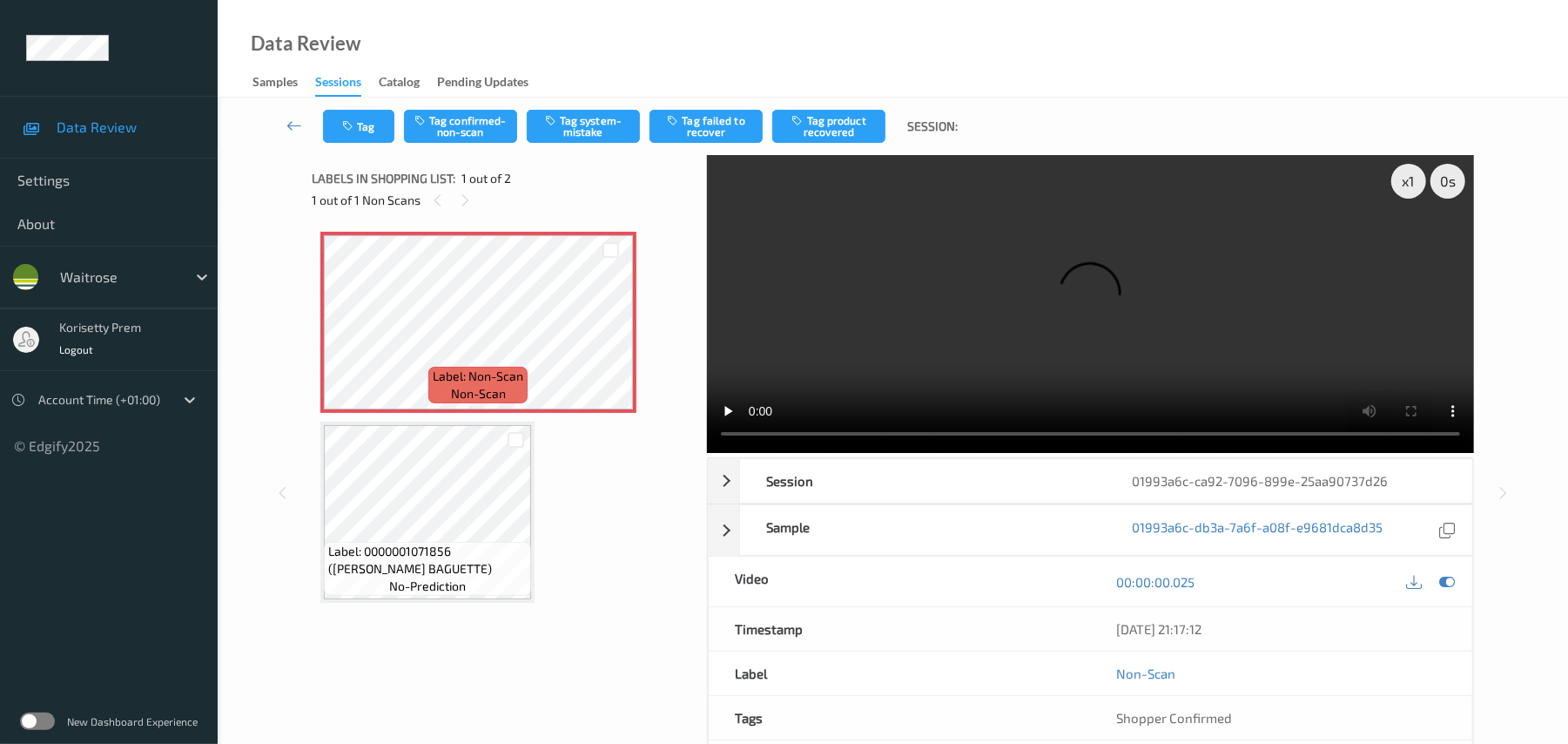
click at [1296, 329] on video at bounding box center [1091, 304] width 767 height 298
click at [1120, 302] on video at bounding box center [1091, 304] width 767 height 298
click at [900, 287] on video at bounding box center [1091, 304] width 767 height 298
click at [940, 284] on video at bounding box center [1091, 304] width 767 height 298
click at [586, 126] on button "Tag system-mistake" at bounding box center [584, 125] width 113 height 33
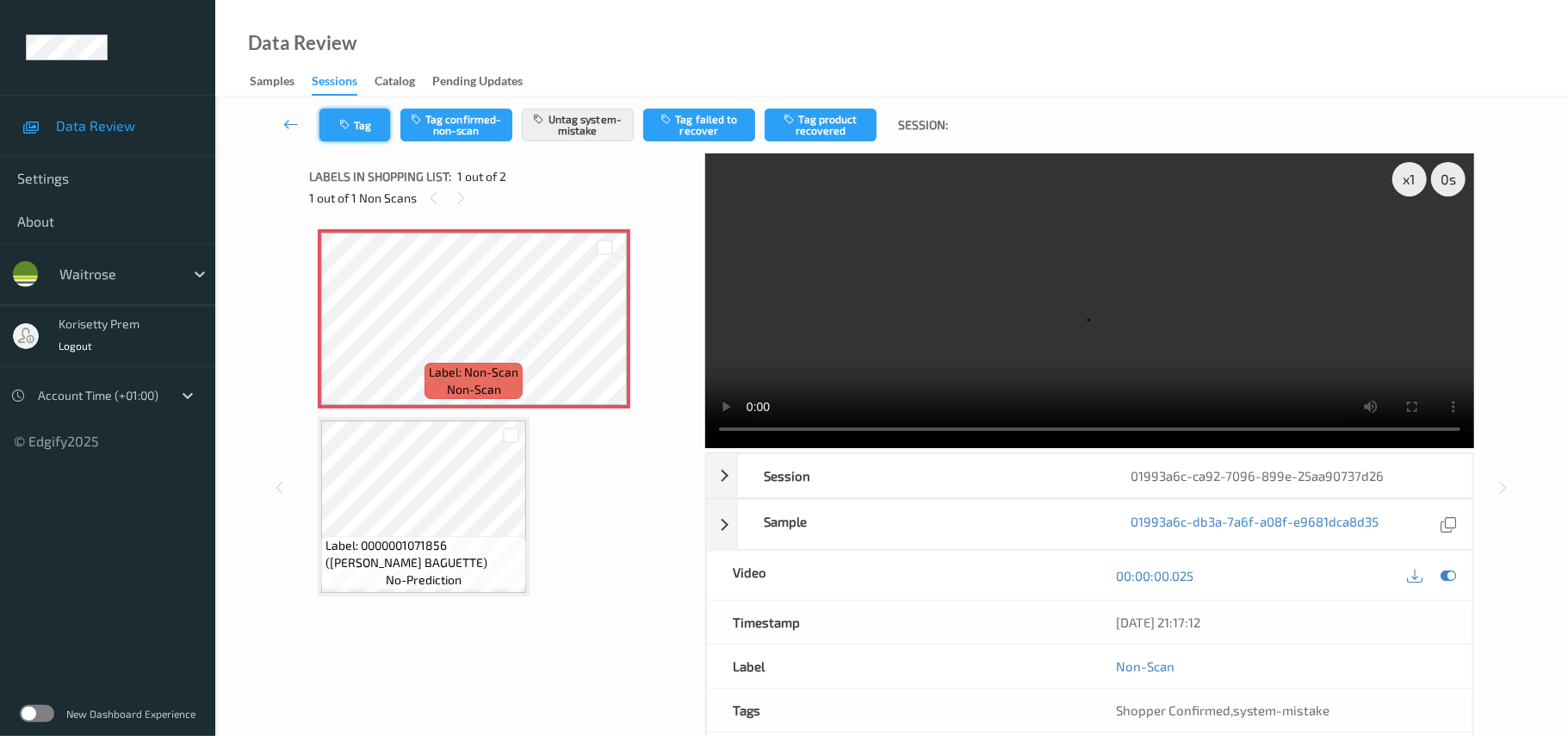
click at [349, 110] on button "Tag" at bounding box center [355, 124] width 71 height 33
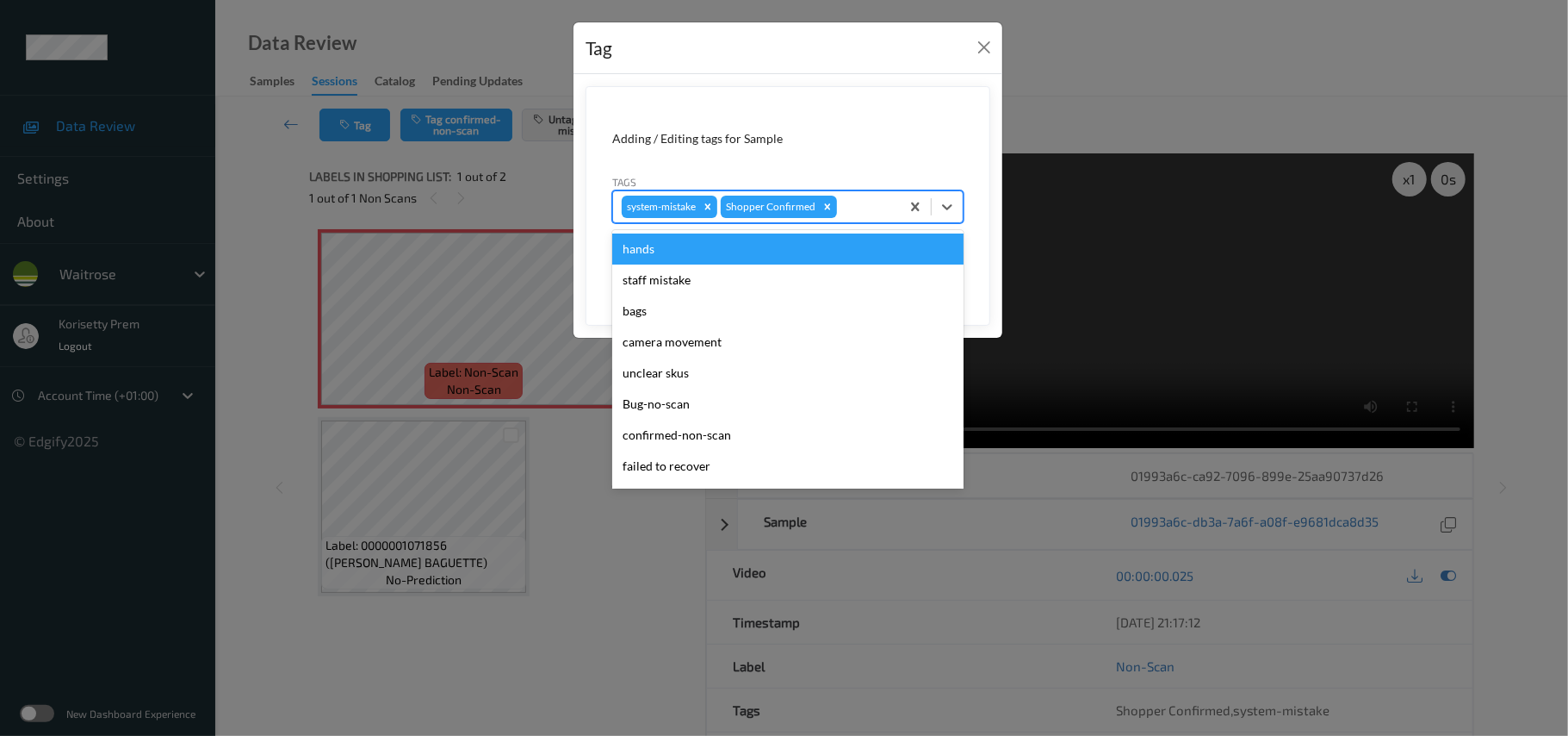
click at [852, 219] on div "system-mistake Shopper Confirmed" at bounding box center [757, 206] width 287 height 29
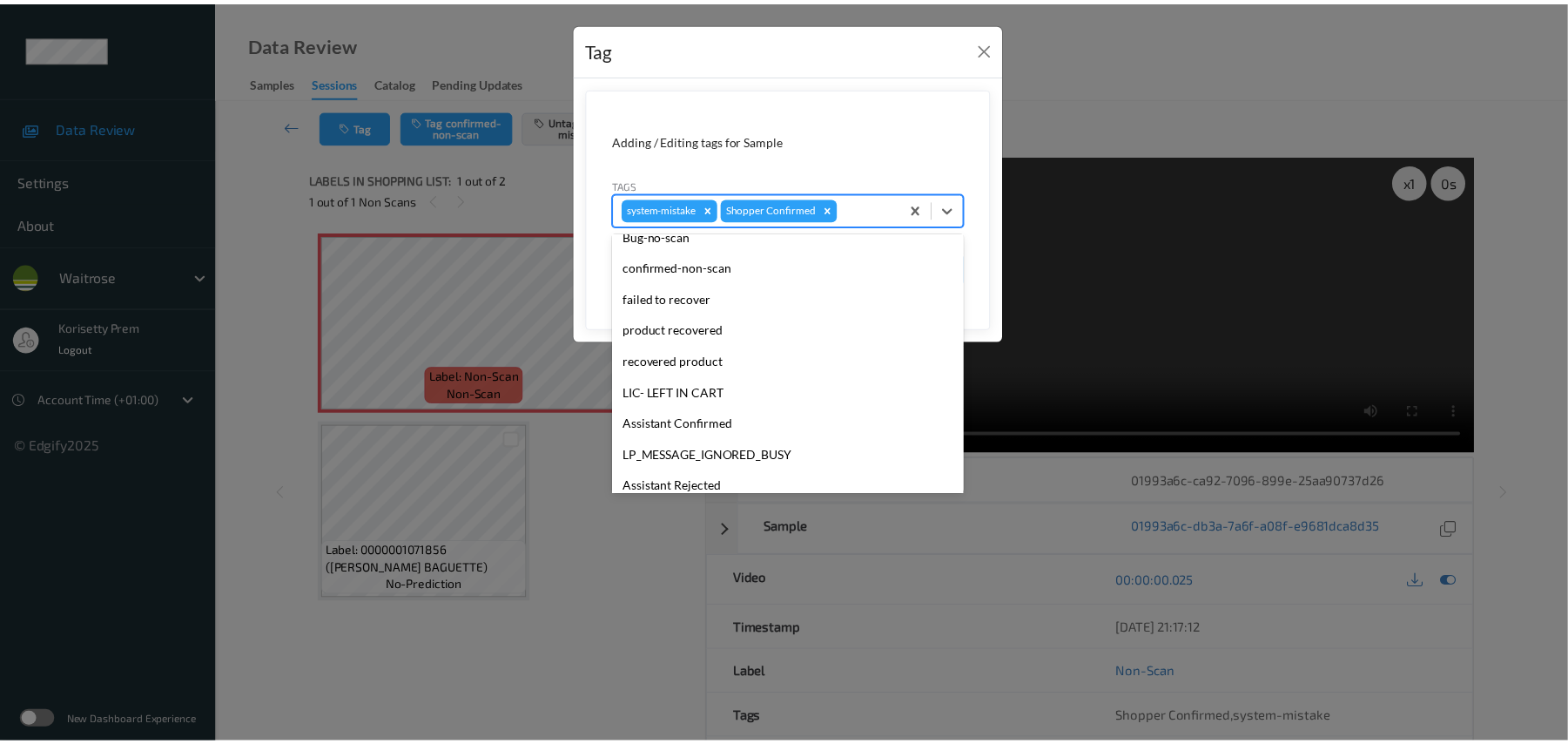
scroll to position [405, 0]
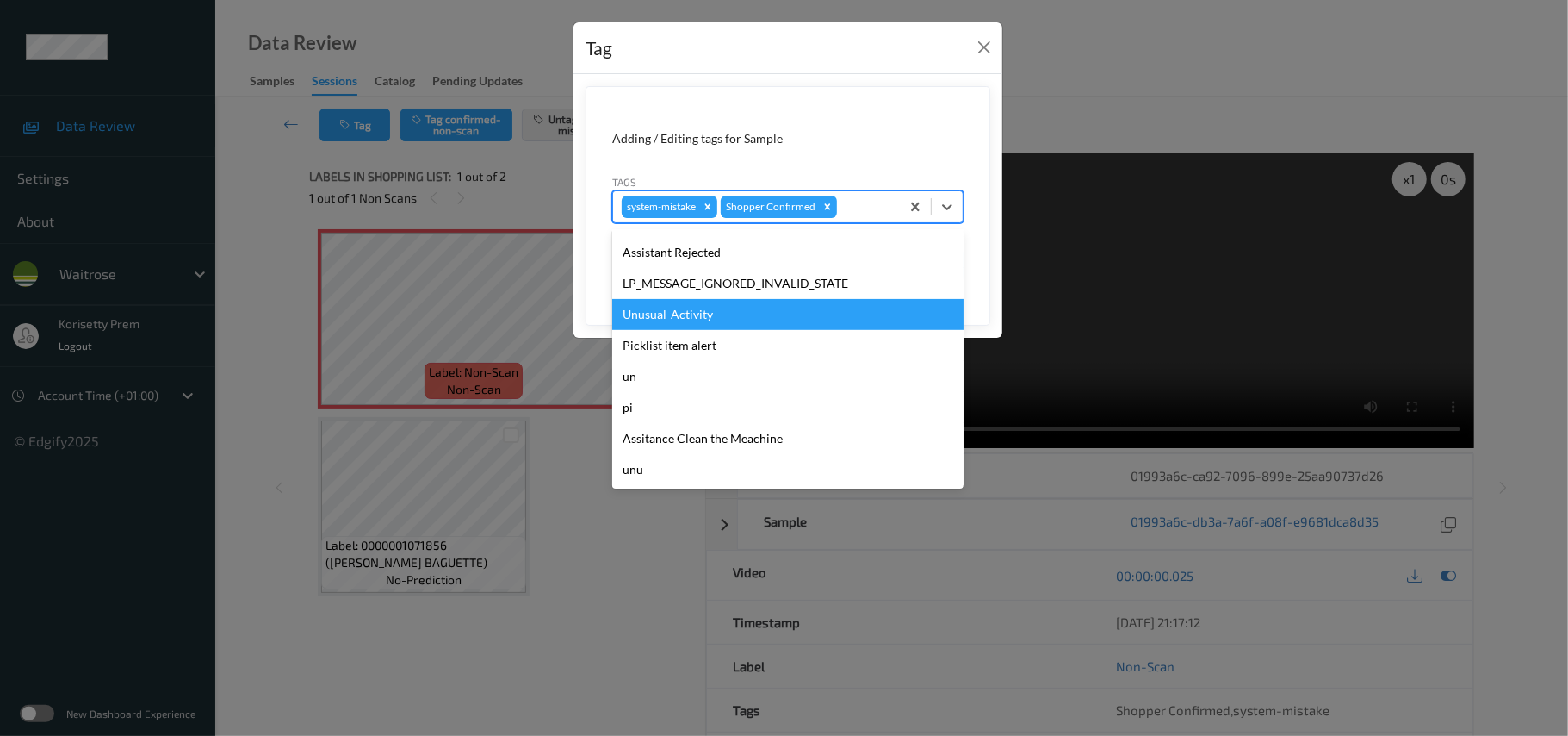
click at [661, 324] on div "Unusual-Activity" at bounding box center [788, 313] width 351 height 31
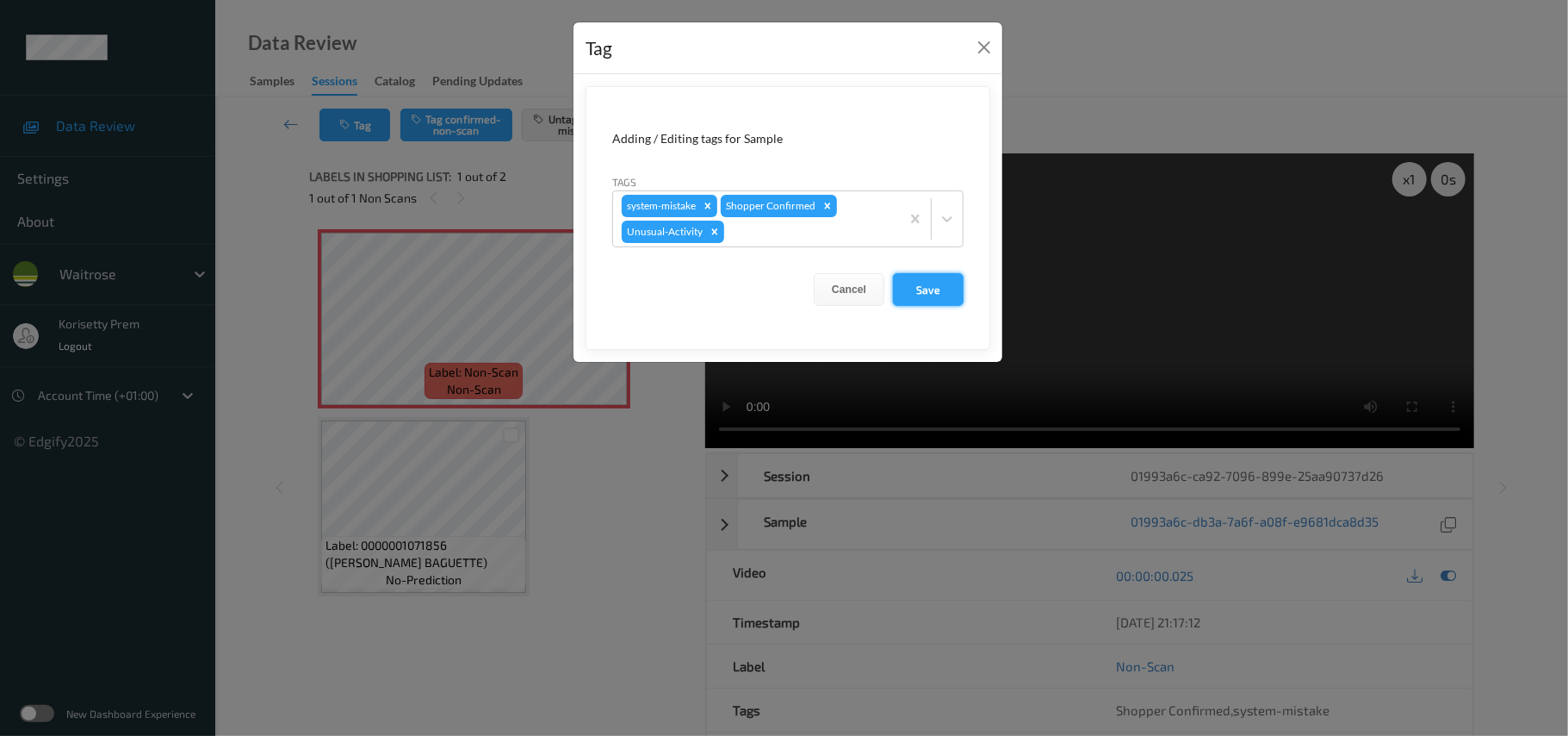
click at [925, 306] on button "Save" at bounding box center [928, 289] width 71 height 33
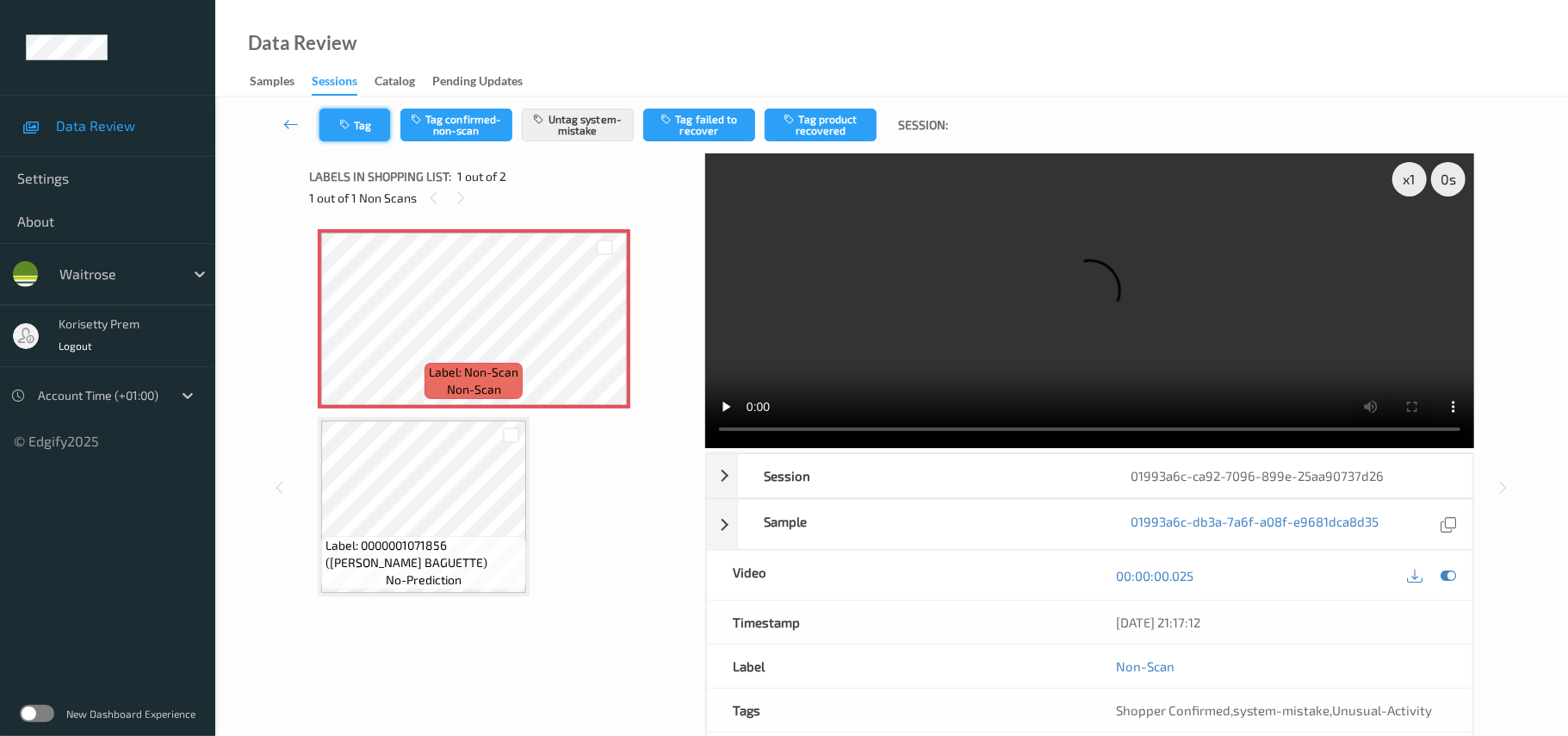
click at [351, 118] on icon "button" at bounding box center [347, 124] width 15 height 12
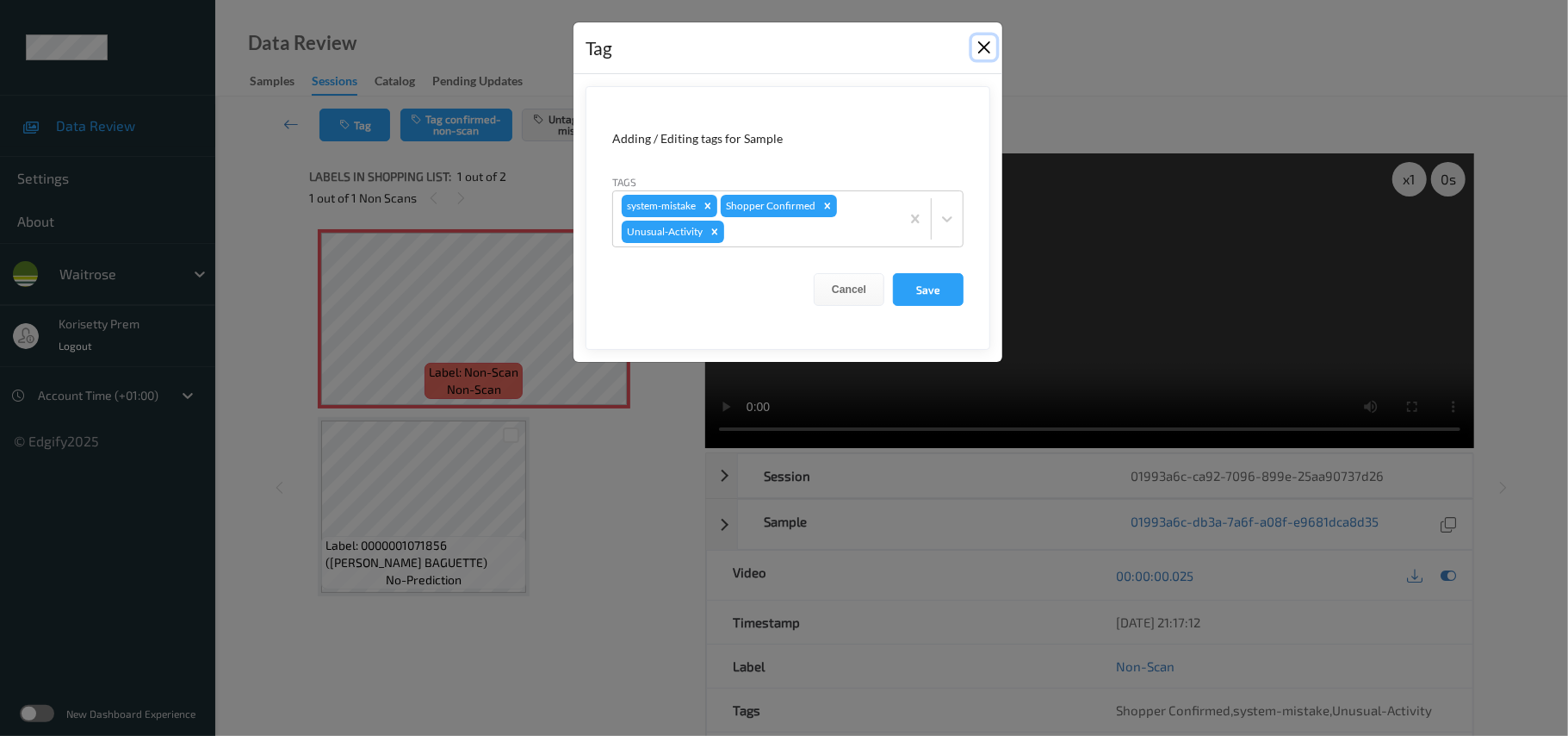
click at [984, 45] on button "Close" at bounding box center [984, 48] width 24 height 24
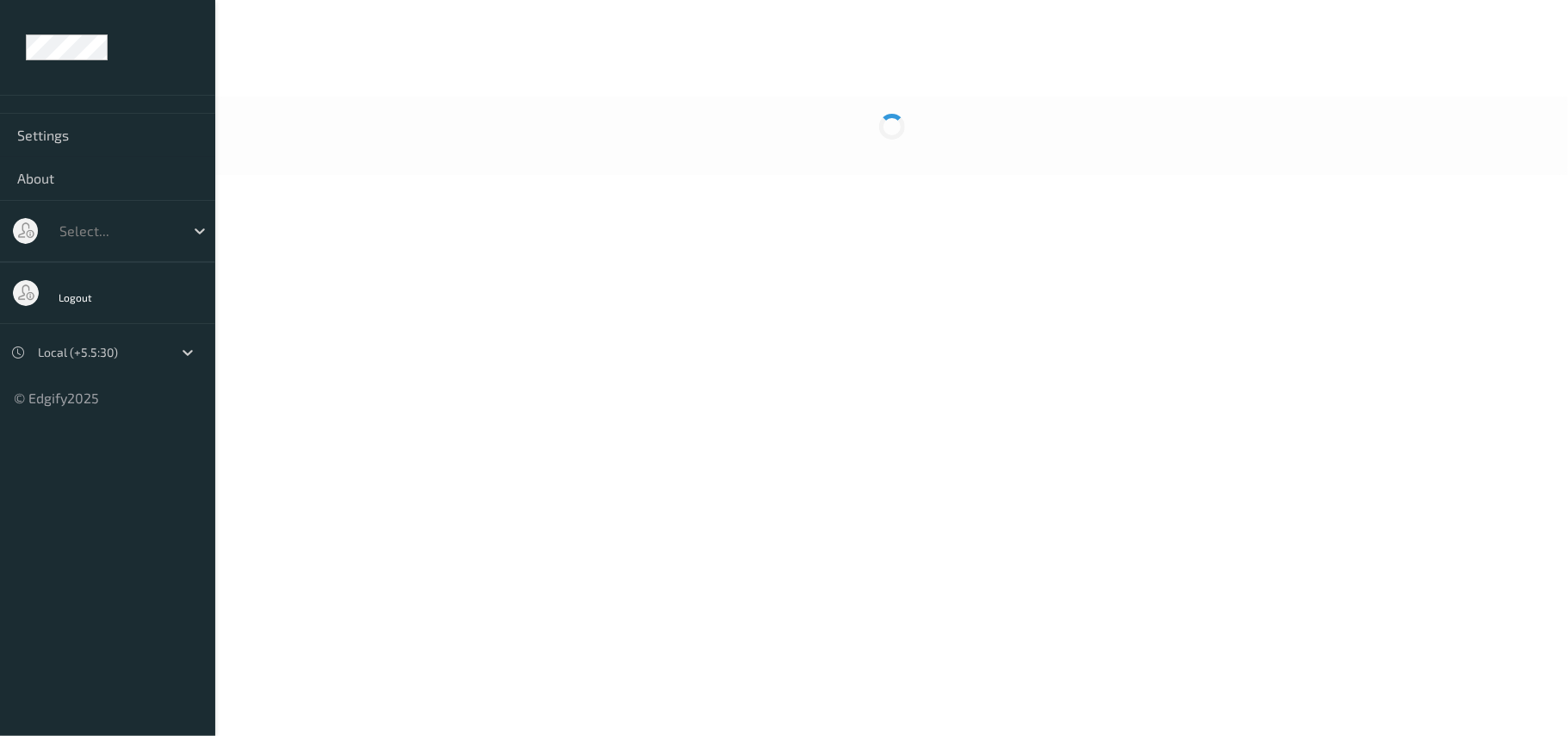
click at [708, 105] on div at bounding box center [891, 135] width 1353 height 78
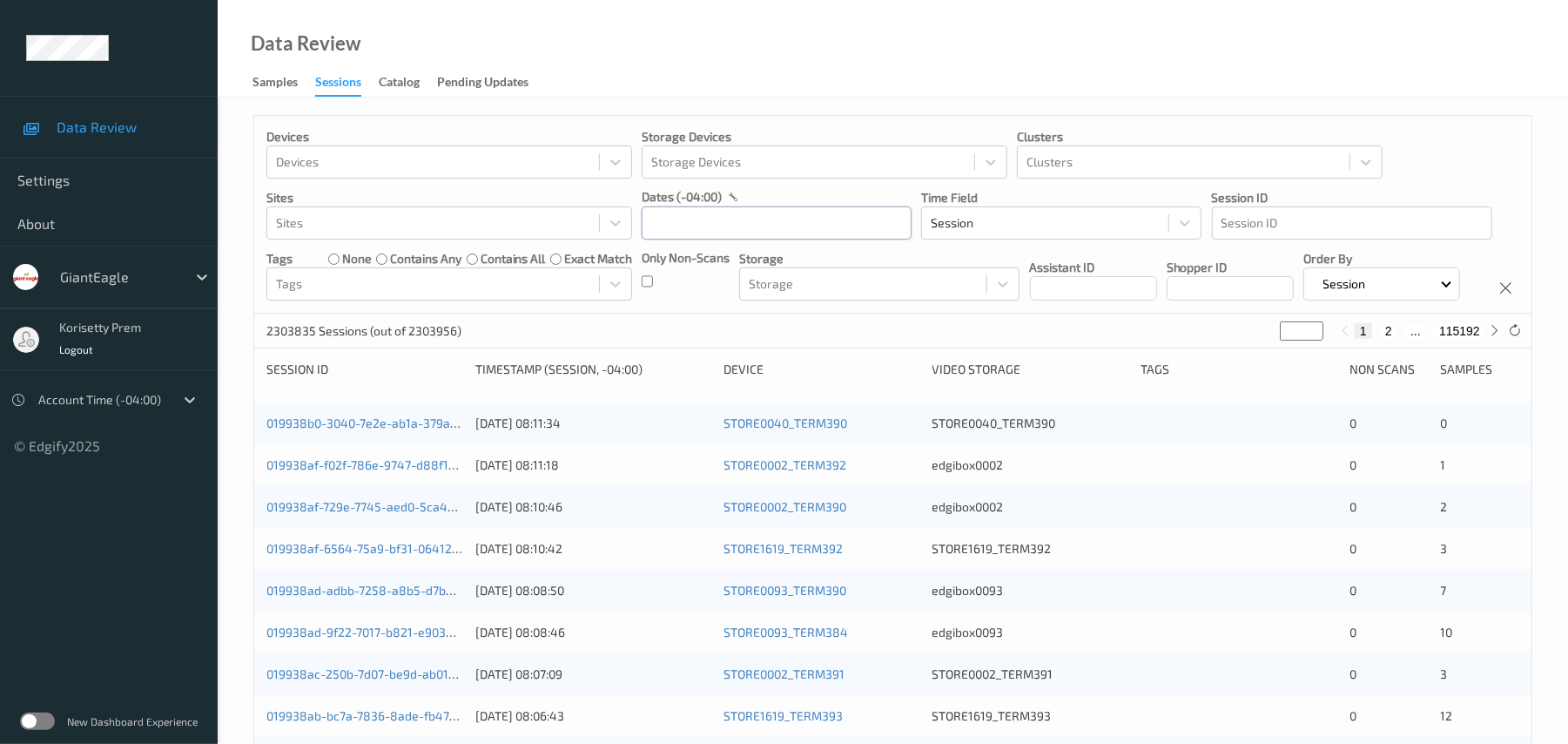
click at [764, 220] on input "text" at bounding box center [777, 223] width 270 height 33
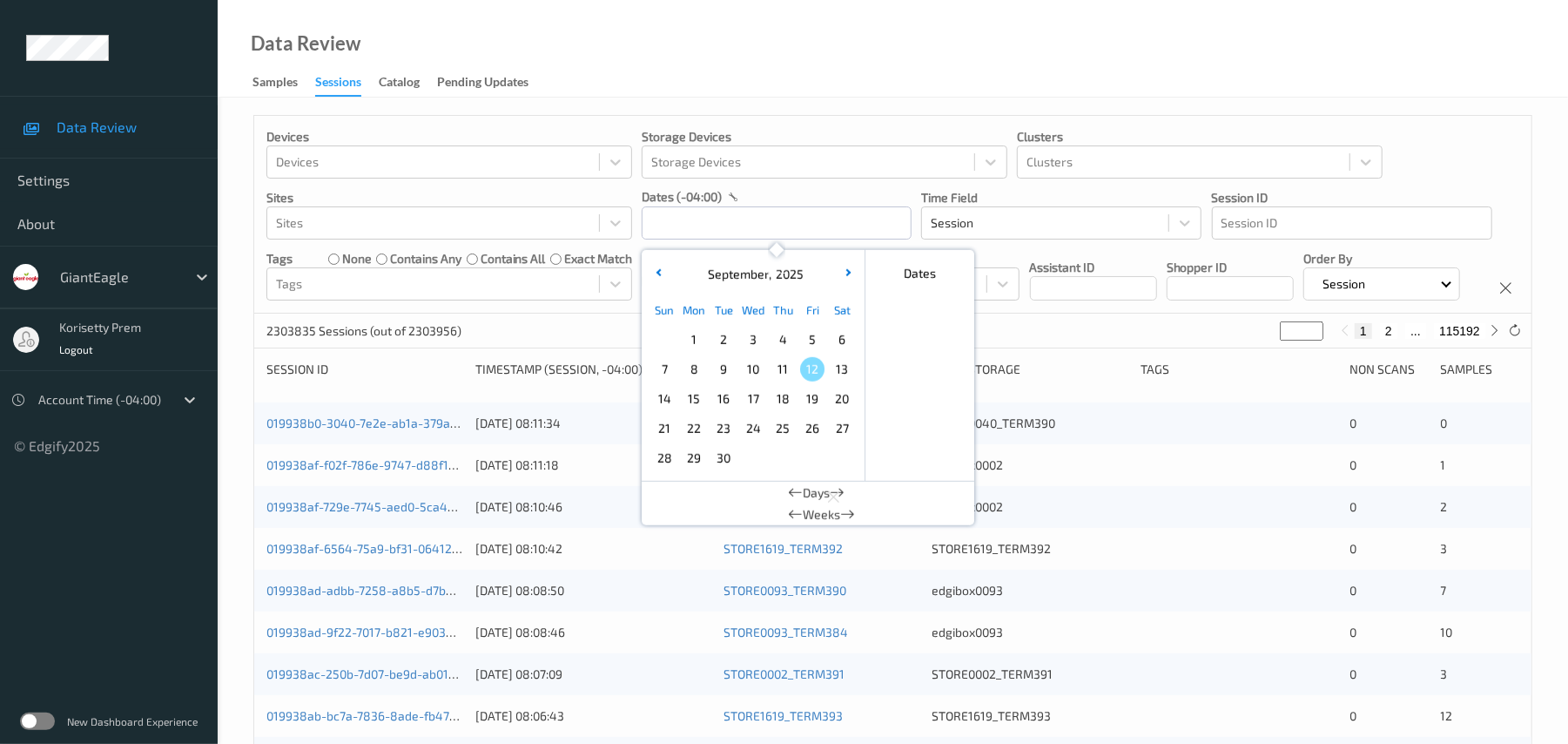
click at [725, 371] on span "9" at bounding box center [723, 370] width 25 height 25
type input "[DATE] 00:00 -> [DATE] 23:59"
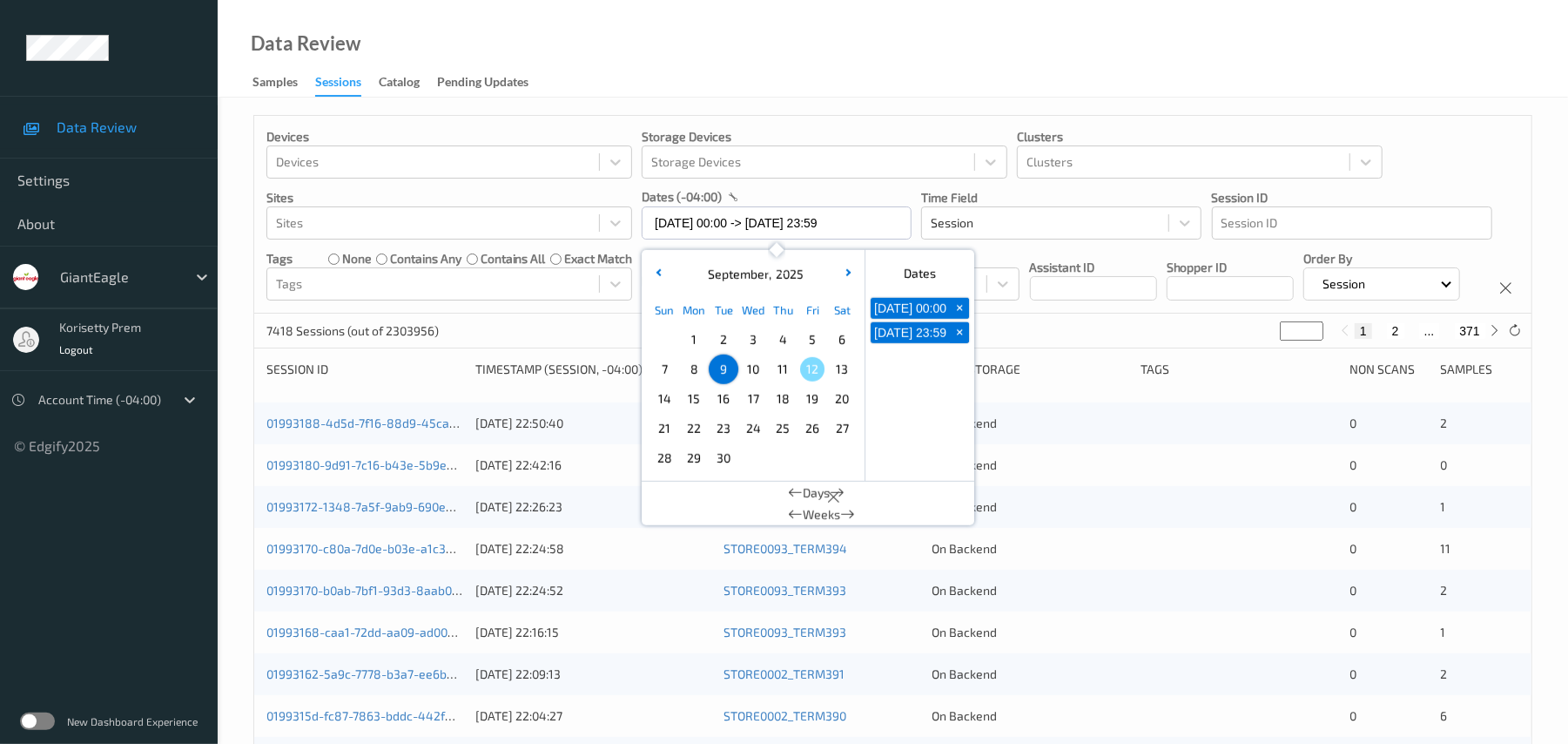
click at [1038, 313] on div "Devices Devices Storage Devices Storage Devices Clusters Clusters Sites Sites d…" at bounding box center [893, 215] width 1278 height 198
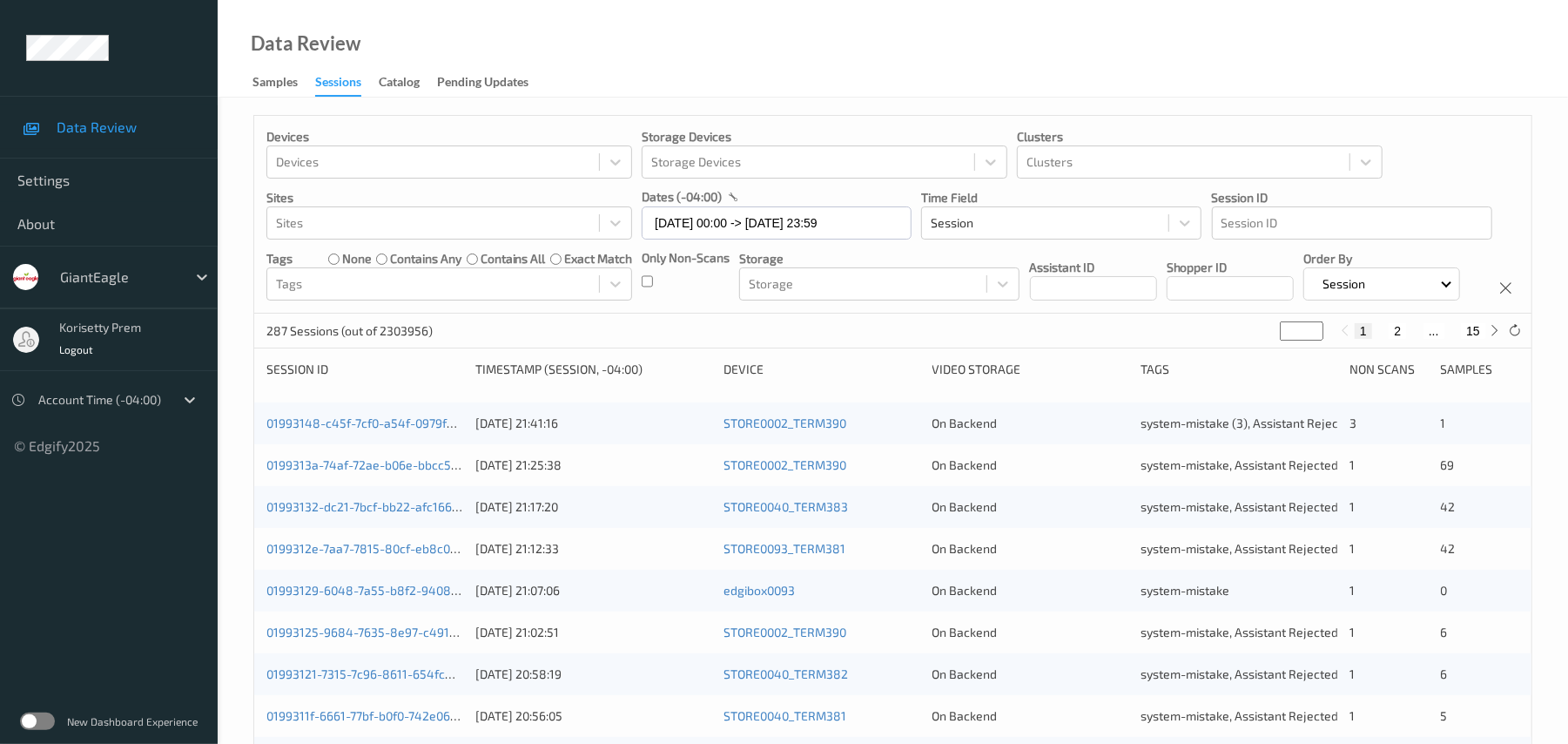
click at [1395, 339] on button "2" at bounding box center [1397, 331] width 17 height 16
type input "*"
click at [1408, 339] on button "3" at bounding box center [1414, 331] width 17 height 16
type input "*"
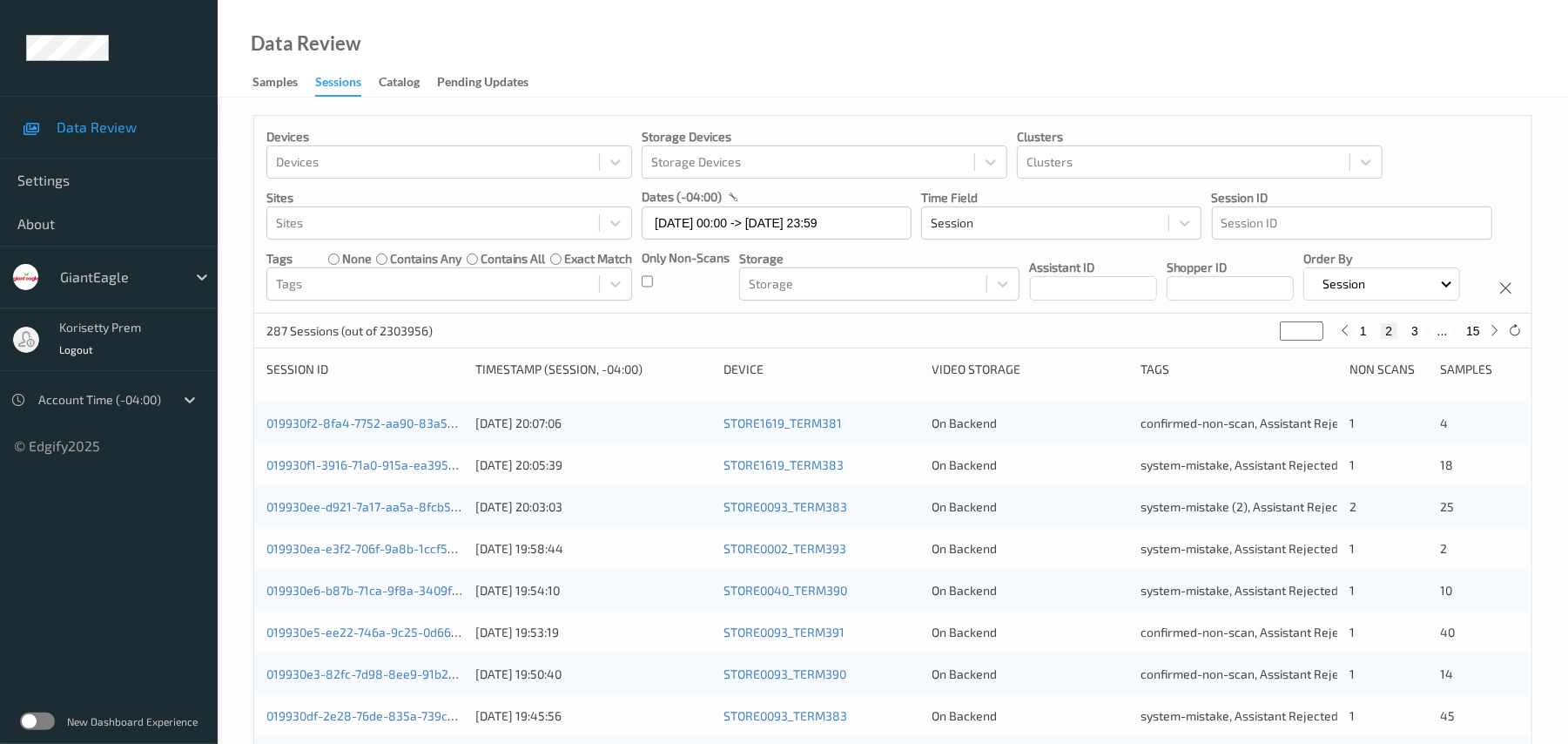
type input "*"
click at [1421, 339] on button "4" at bounding box center [1426, 331] width 17 height 16
type input "*"
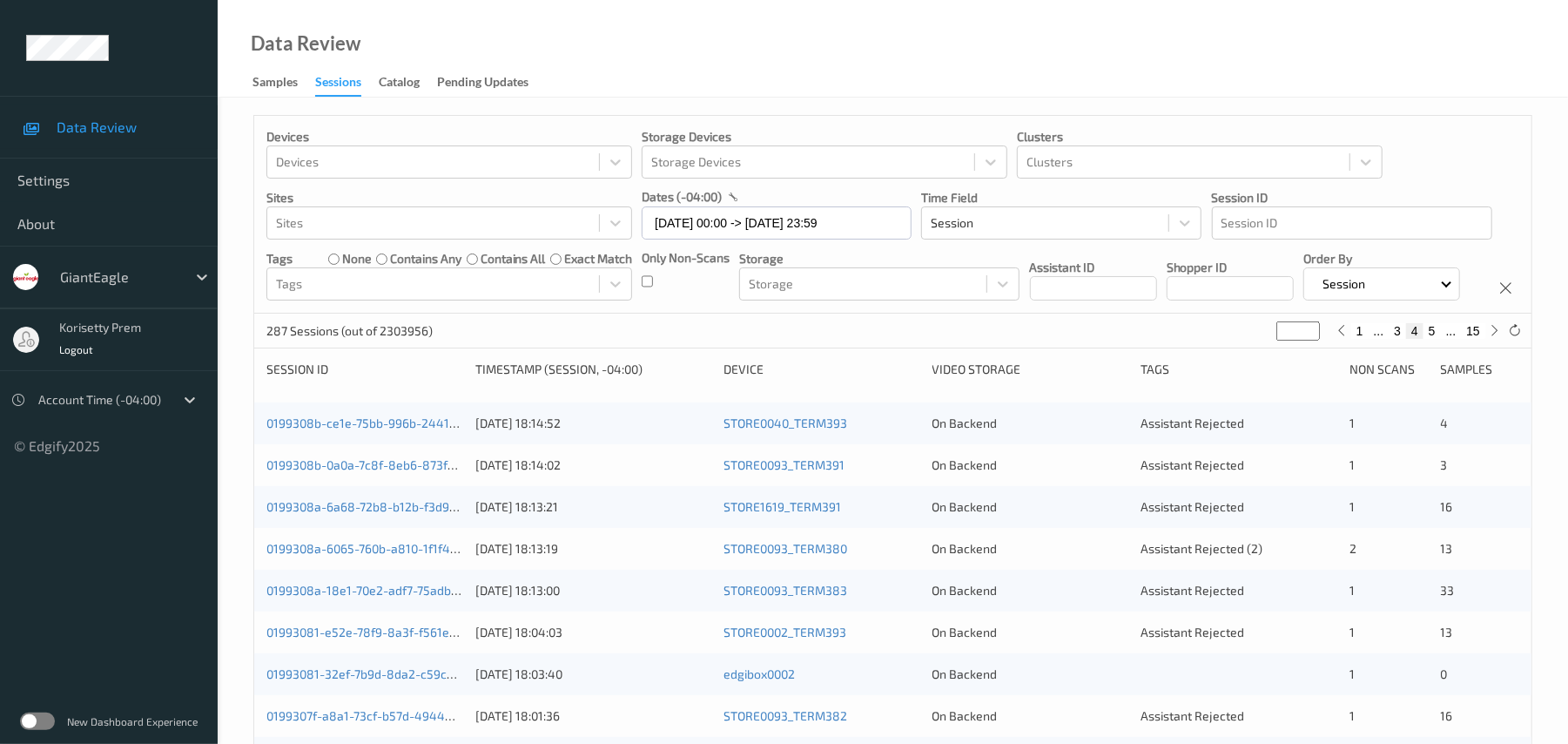
click at [1432, 339] on button "5" at bounding box center [1432, 331] width 17 height 16
type input "*"
click at [1398, 339] on button "4" at bounding box center [1397, 331] width 17 height 16
type input "*"
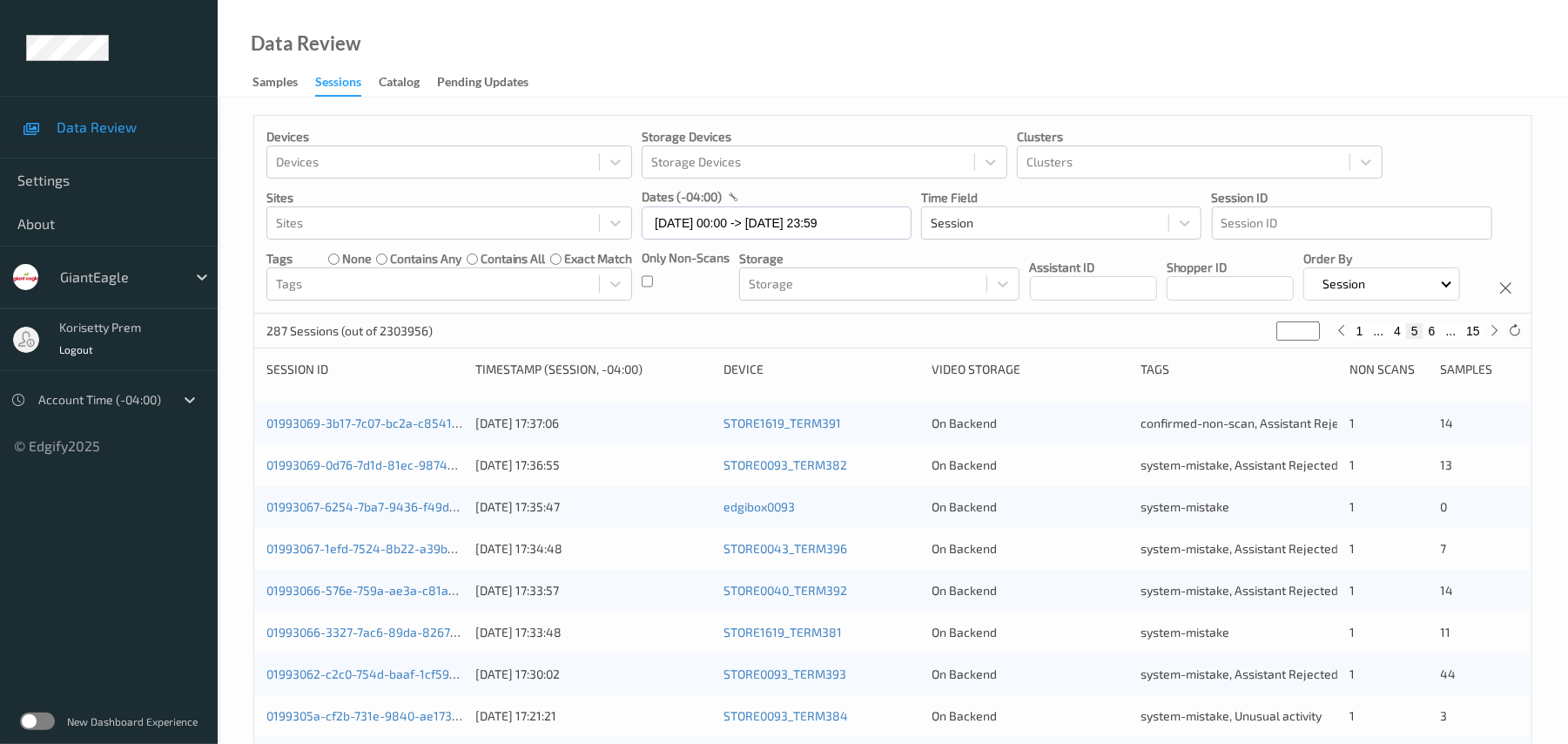
type input "*"
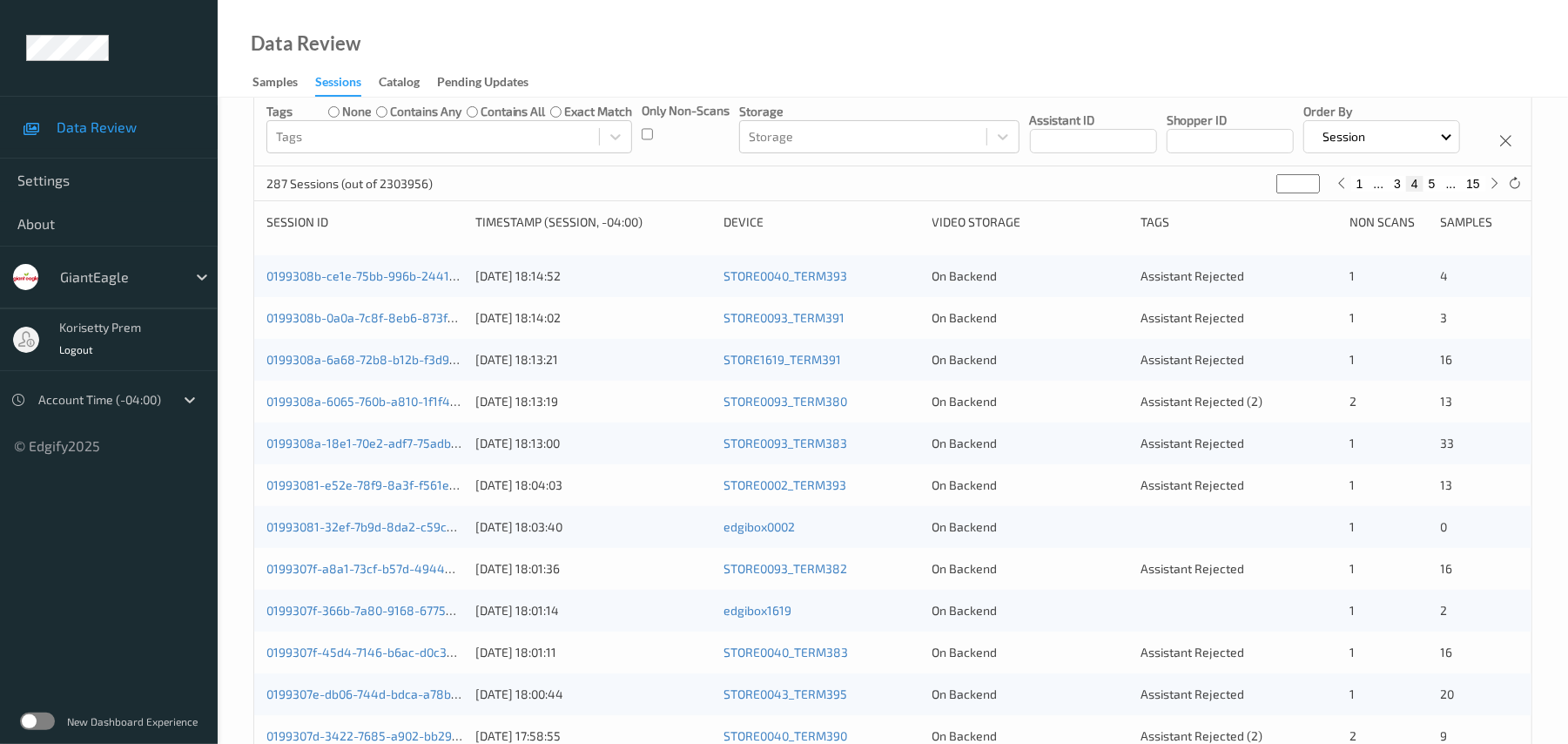
scroll to position [140, 0]
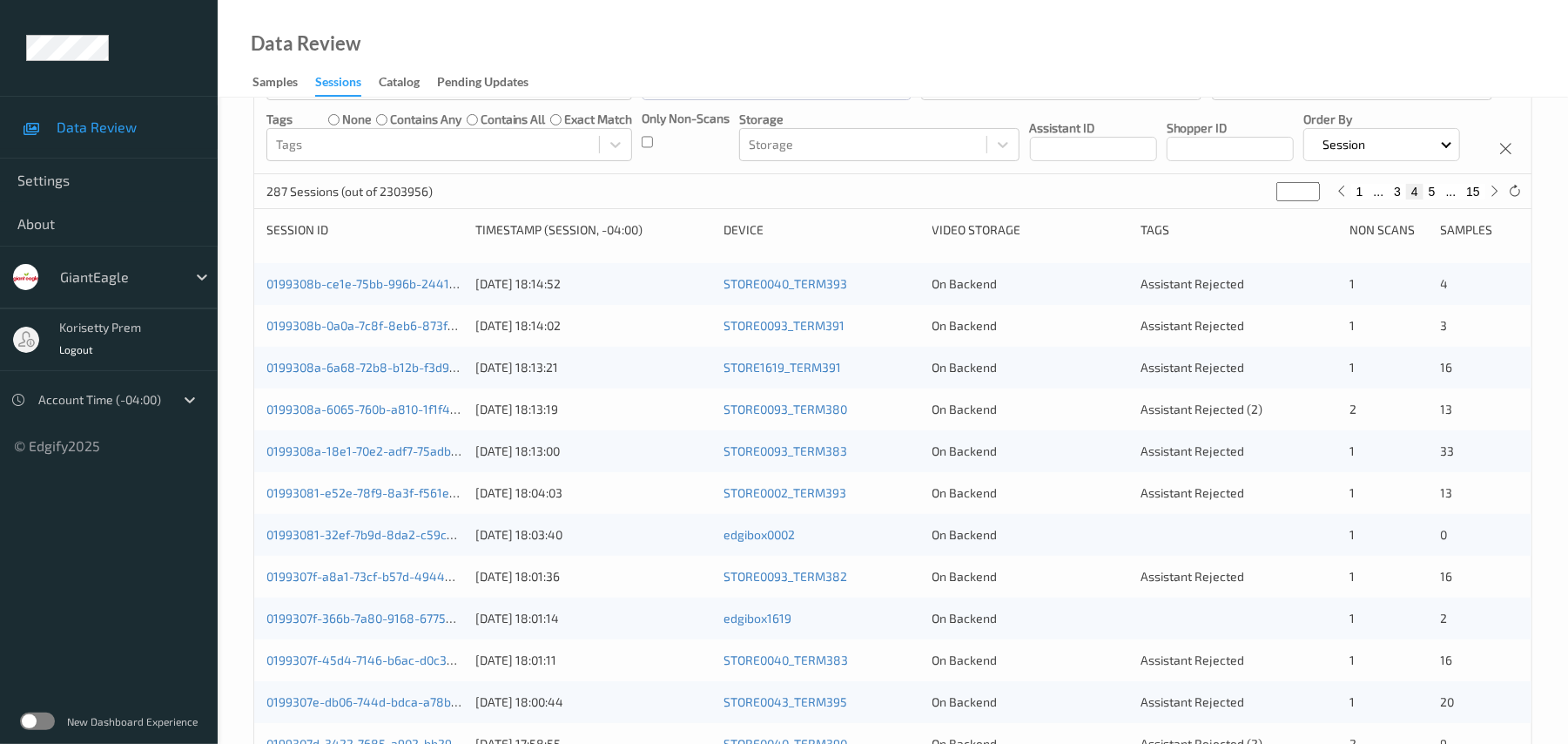
click at [1425, 292] on div "1" at bounding box center [1388, 284] width 78 height 17
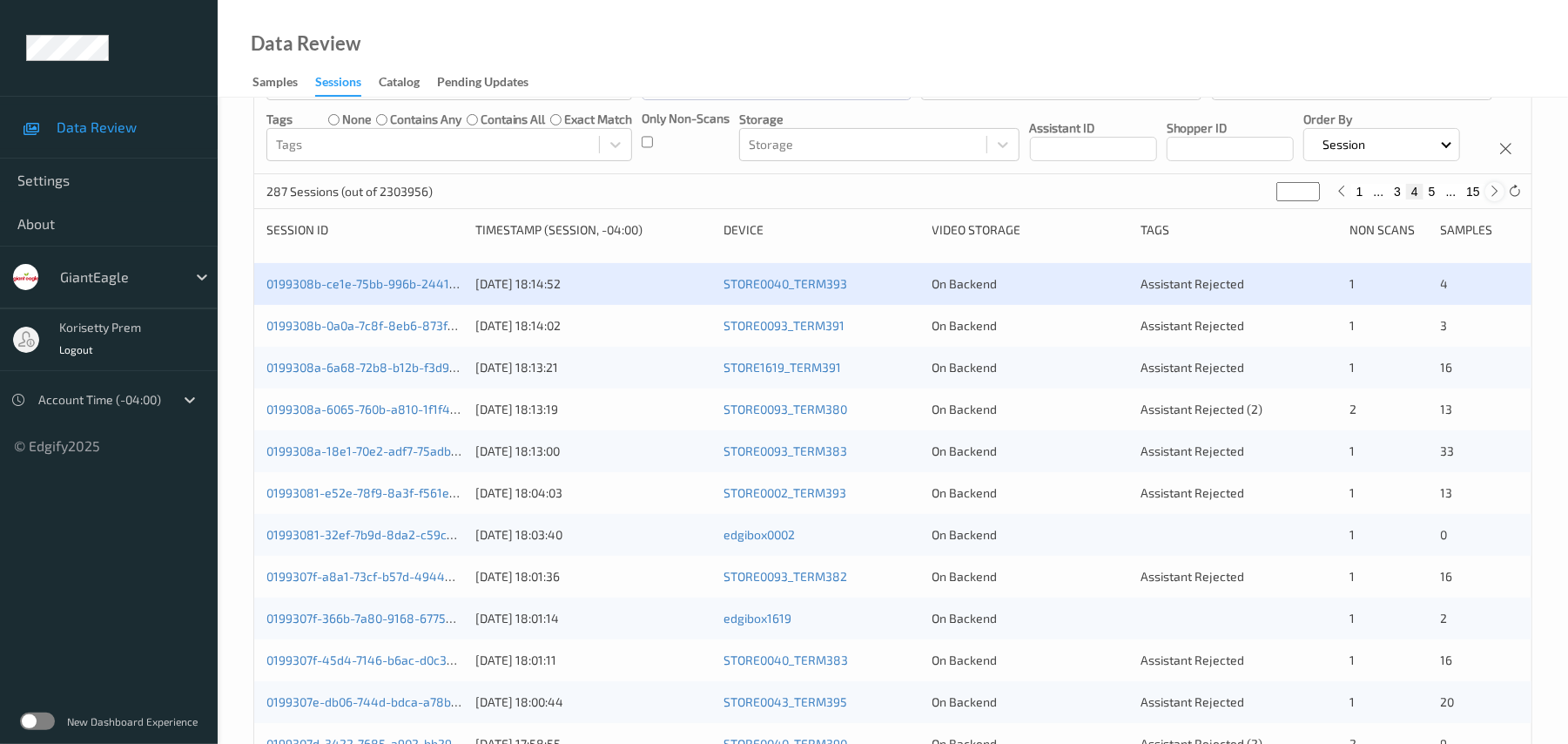
click at [1493, 198] on icon at bounding box center [1495, 191] width 13 height 13
type input "*"
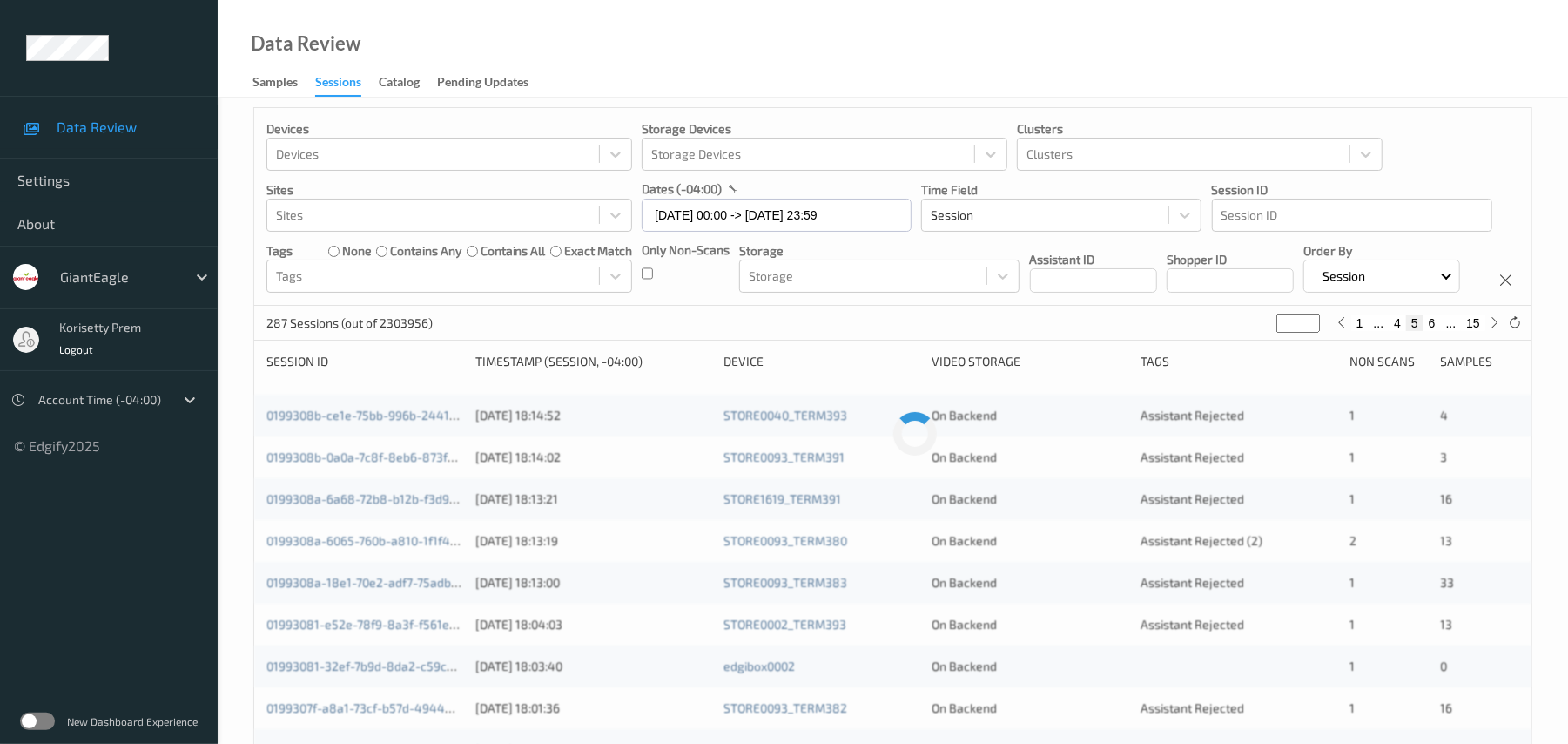
scroll to position [0, 0]
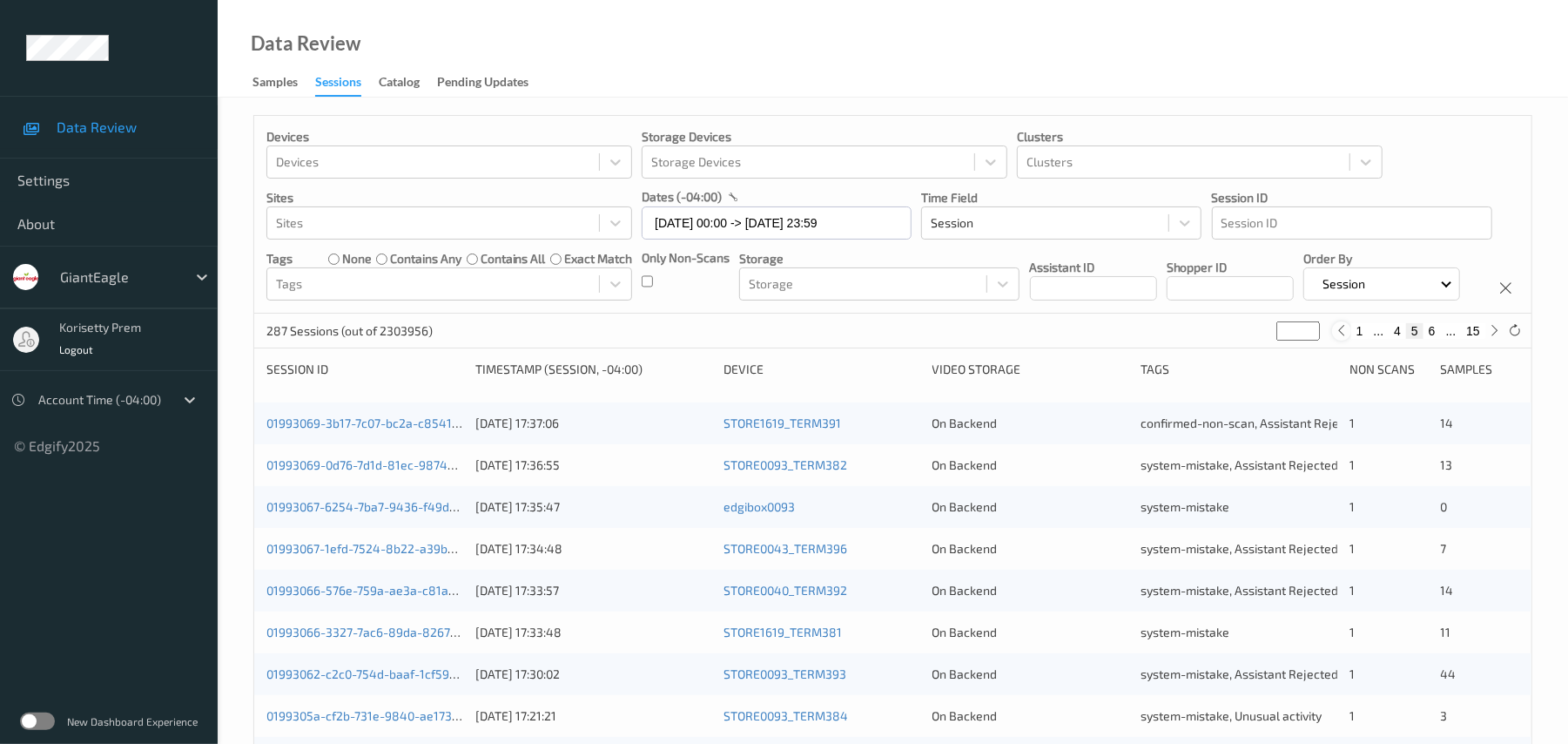
click at [1345, 337] on icon at bounding box center [1342, 331] width 13 height 13
type input "*"
click at [1433, 339] on button "5" at bounding box center [1432, 331] width 17 height 16
type input "*"
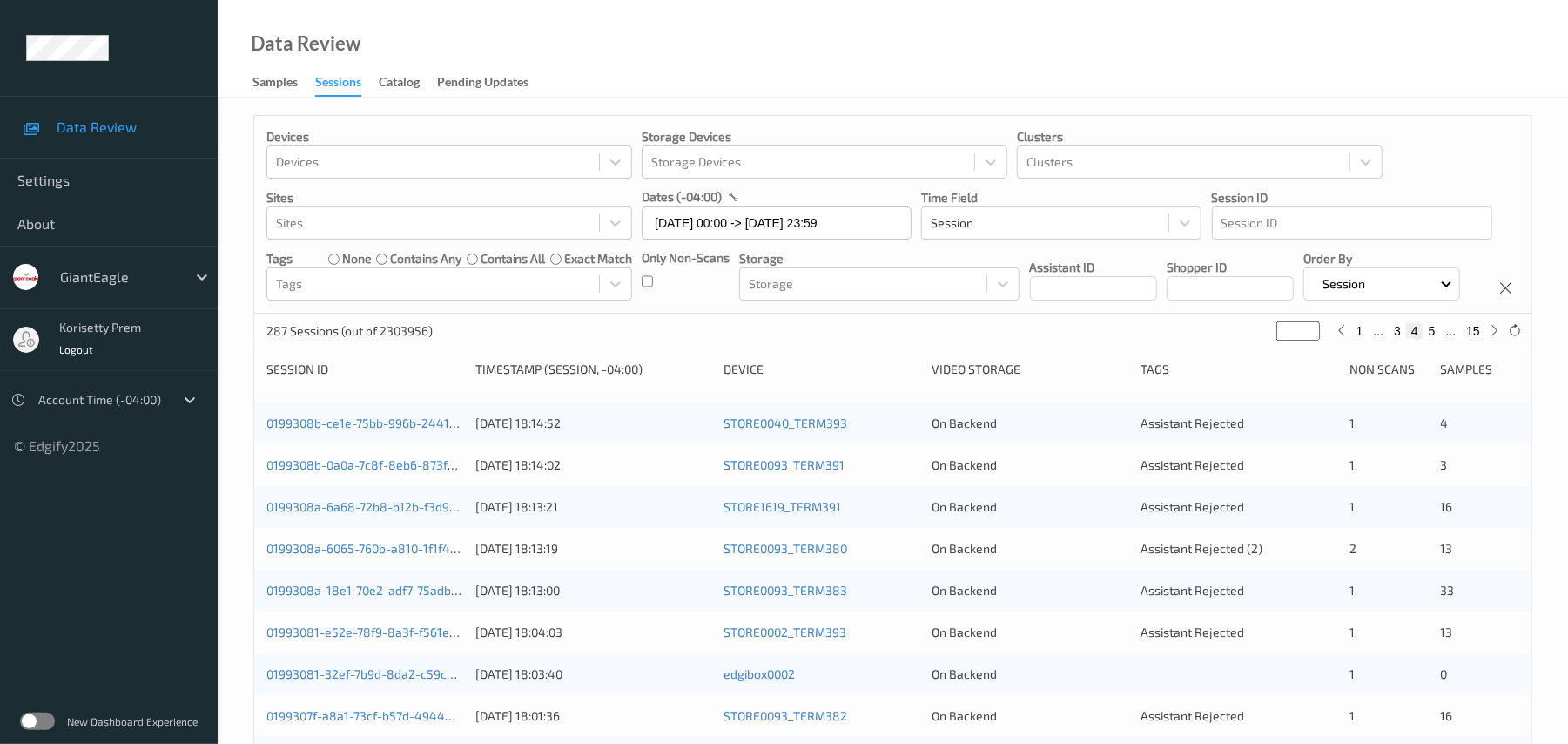
type input "*"
click at [1394, 339] on button "4" at bounding box center [1397, 331] width 17 height 16
type input "*"
click at [1433, 339] on button "5" at bounding box center [1432, 331] width 17 height 16
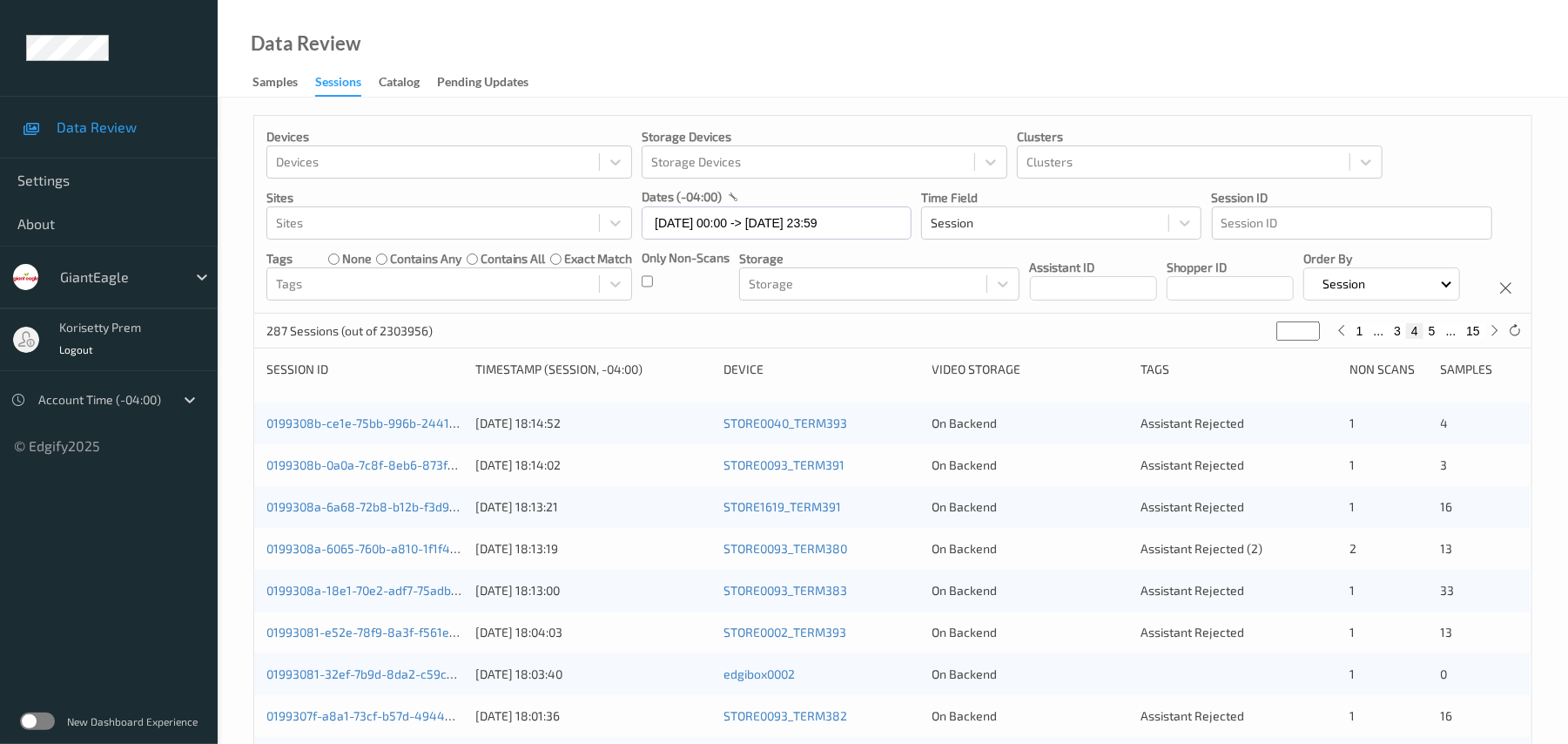
type input "*"
click at [1404, 339] on button "4" at bounding box center [1397, 331] width 17 height 16
type input "*"
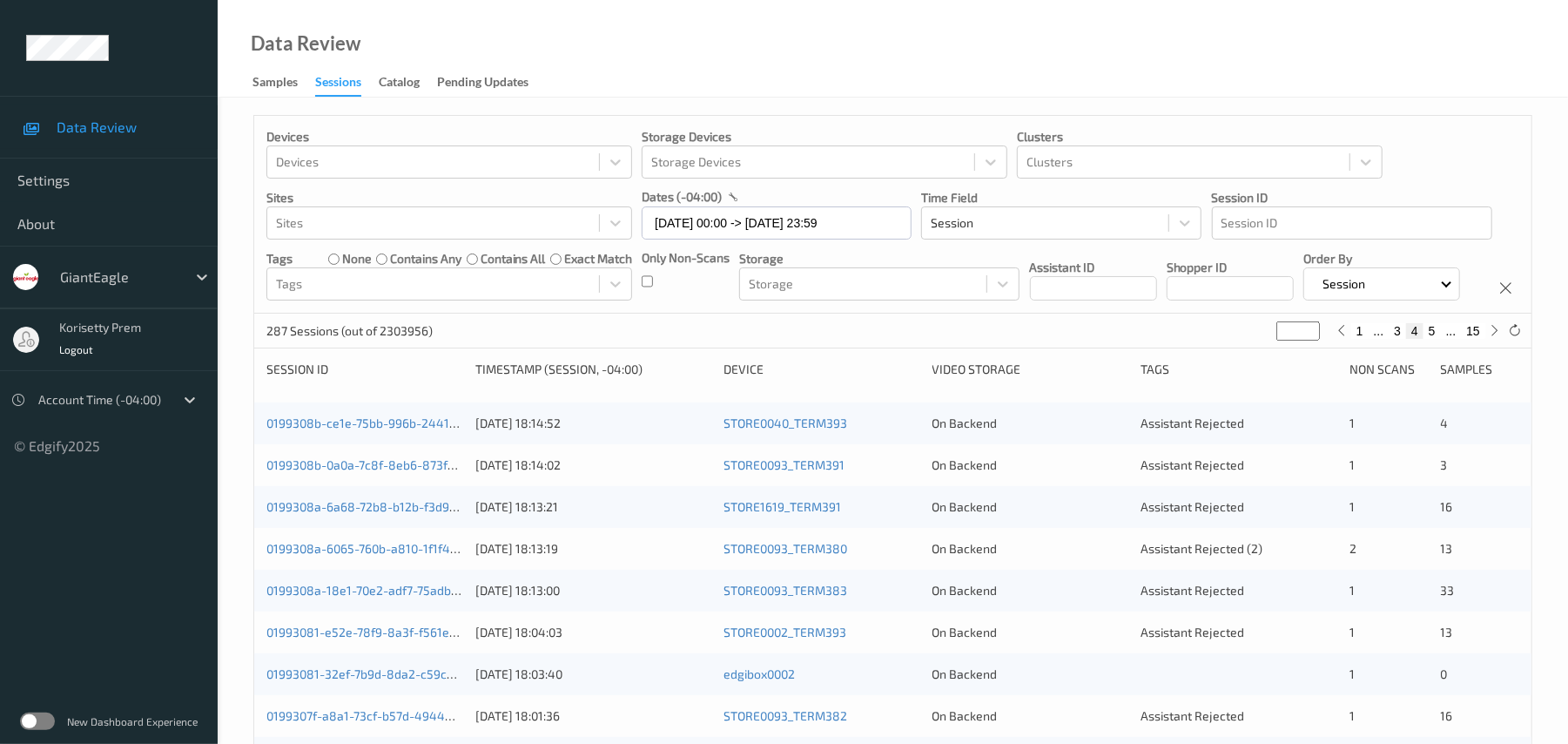
click at [1440, 339] on button "5" at bounding box center [1432, 331] width 17 height 16
type input "*"
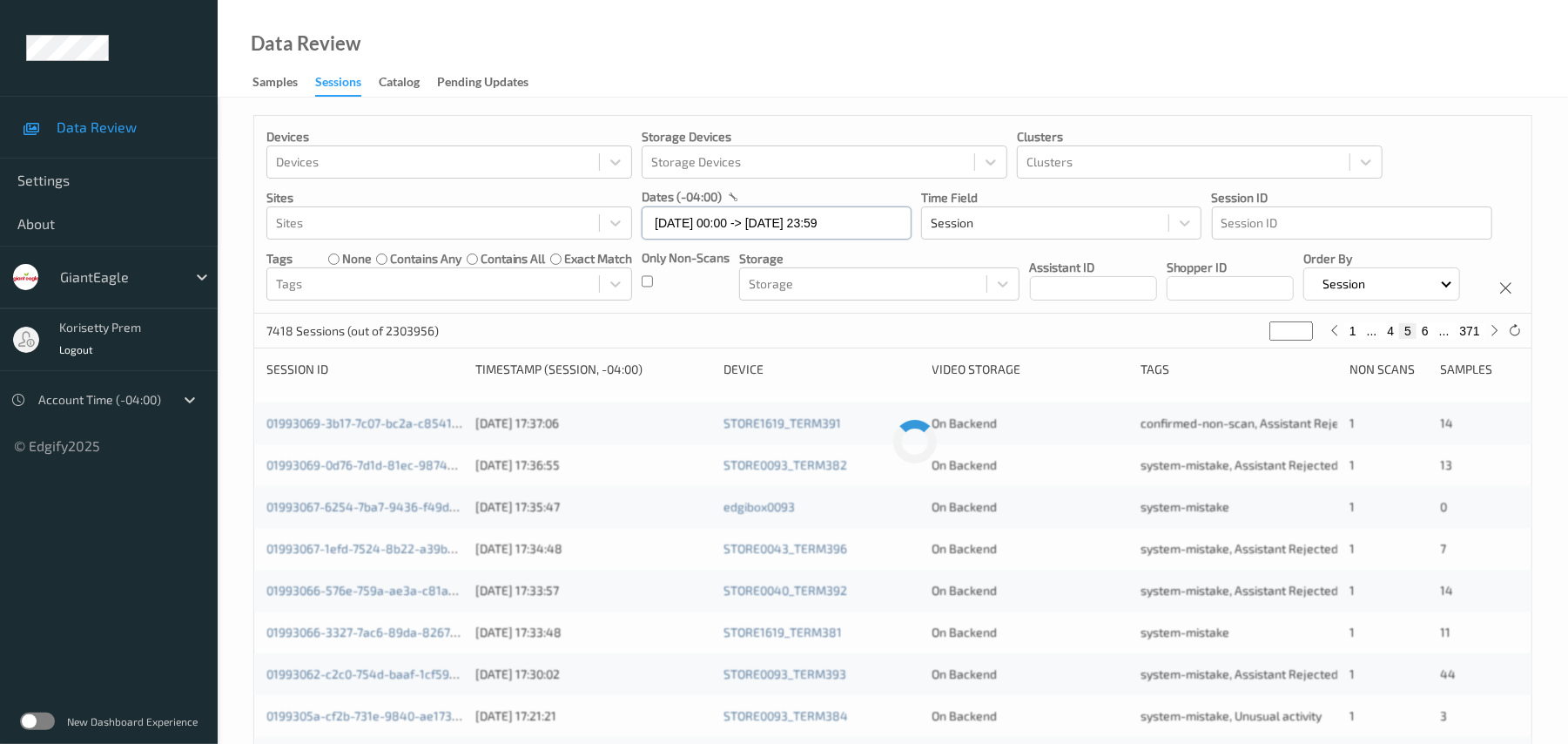
click at [859, 227] on input "09/09/2025 00:00 -> 09/09/2025 23:59" at bounding box center [777, 223] width 270 height 33
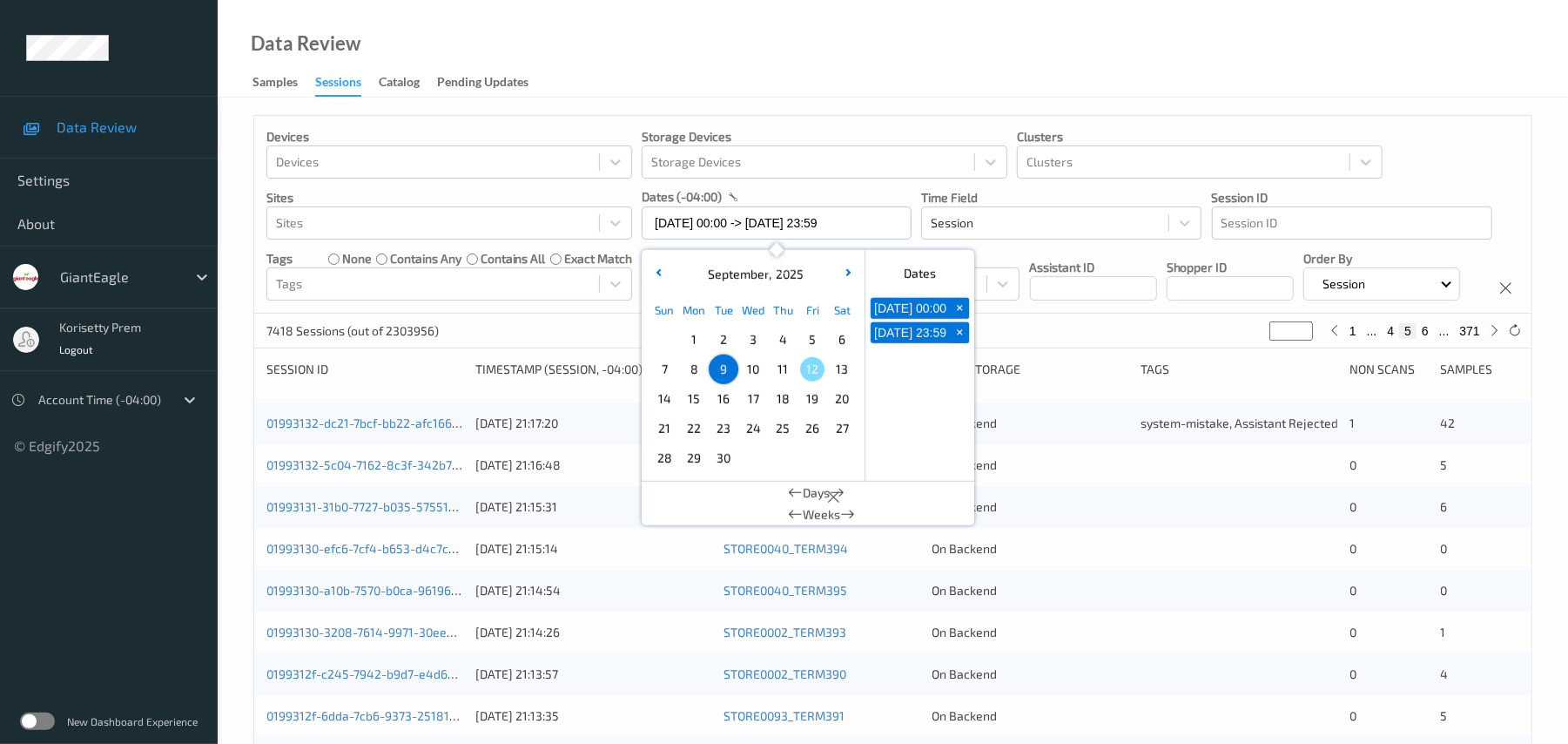
click at [965, 307] on span "+" at bounding box center [959, 307] width 18 height 18
type input "09/09/2025 00:00"
type input "*"
click at [958, 313] on span "+" at bounding box center [959, 307] width 18 height 18
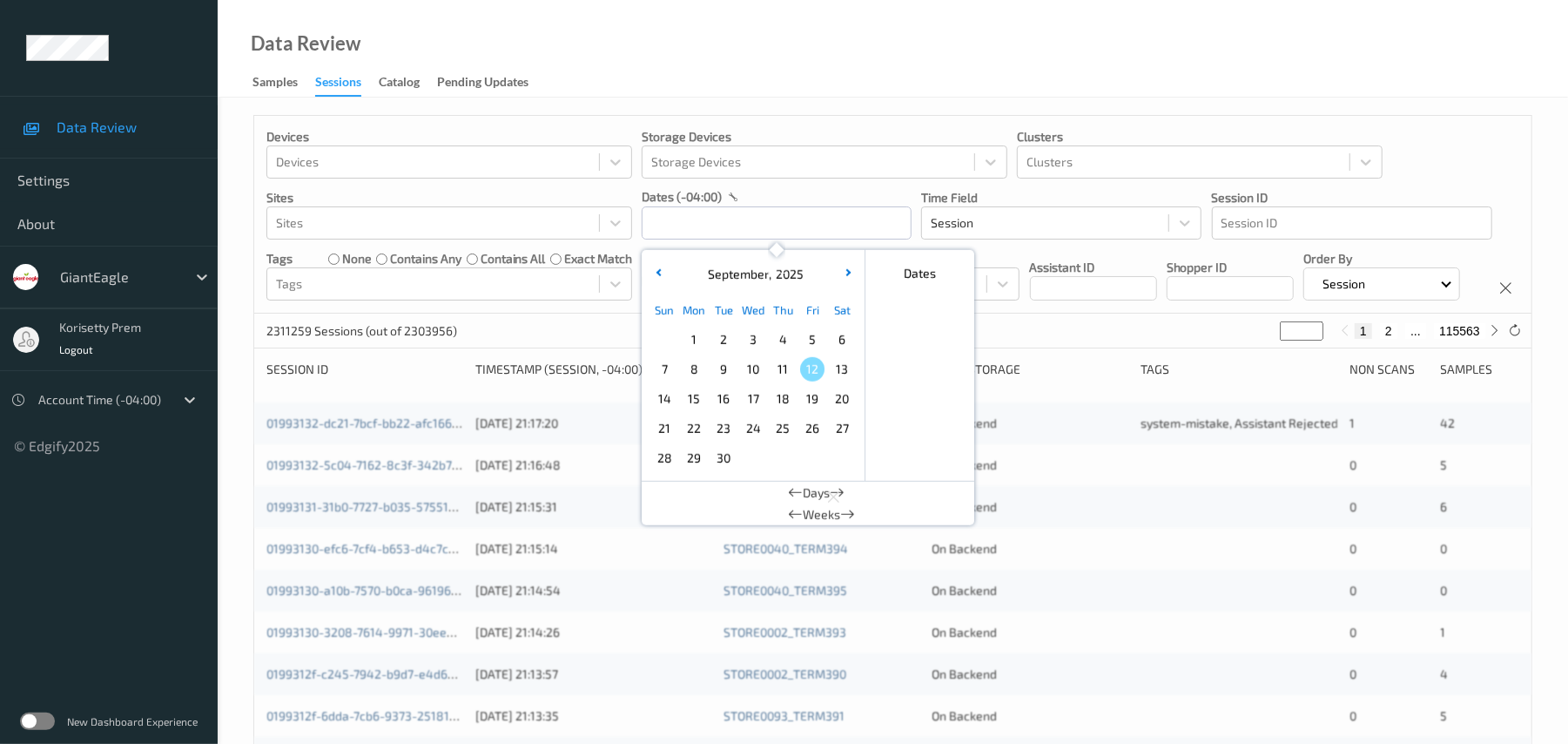
click at [1422, 165] on div "Devices Devices Storage Devices Storage Devices Clusters Clusters Sites Sites d…" at bounding box center [893, 215] width 1278 height 198
